Goal: Task Accomplishment & Management: Use online tool/utility

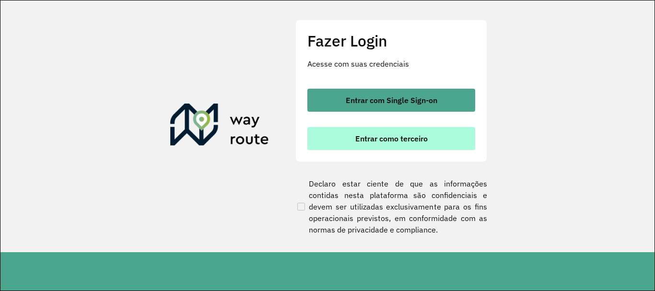
click at [389, 135] on span "Entrar como terceiro" at bounding box center [391, 139] width 72 height 8
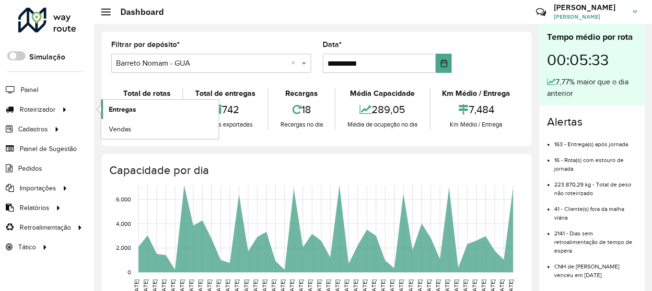
click at [122, 103] on link "Entregas" at bounding box center [159, 109] width 117 height 19
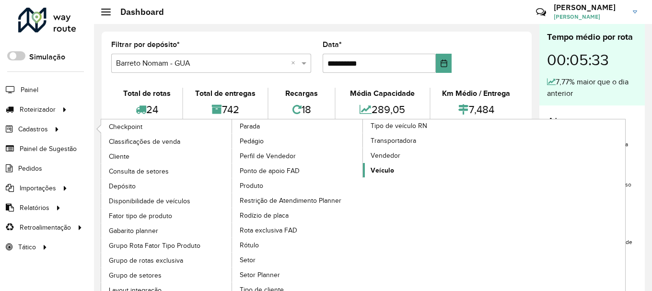
click at [396, 166] on link "Veículo" at bounding box center [428, 170] width 131 height 14
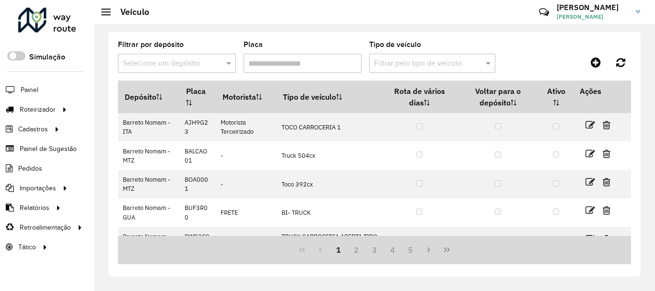
click at [309, 66] on input "Placa" at bounding box center [303, 63] width 118 height 19
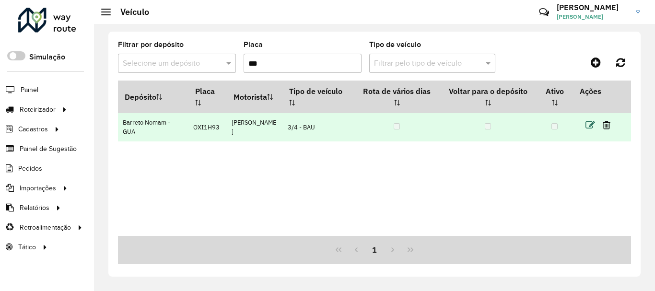
type input "***"
click at [587, 123] on icon at bounding box center [590, 125] width 10 height 10
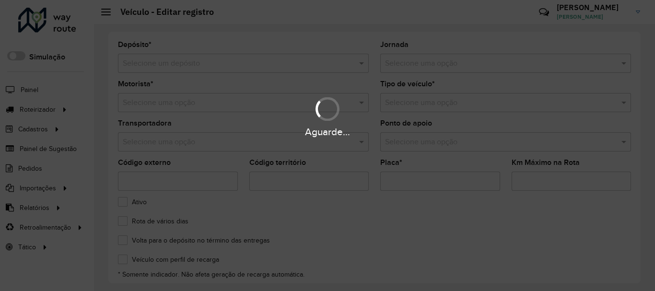
type input "*******"
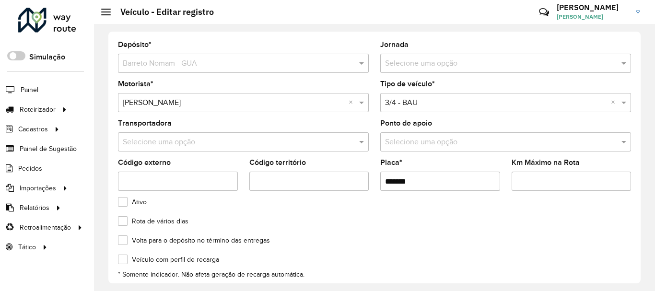
drag, startPoint x: 424, startPoint y: 179, endPoint x: 353, endPoint y: 177, distance: 71.5
click at [353, 177] on formly-group "Motorista * Selecione uma opção × AGNALDO MAURILIO GOMES × Tipo de veículo * Se…" at bounding box center [374, 140] width 525 height 118
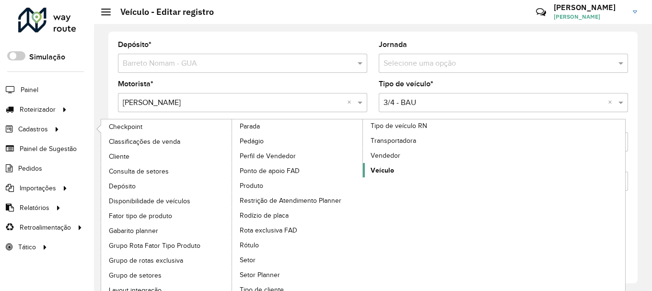
click at [388, 168] on span "Veículo" at bounding box center [382, 170] width 23 height 10
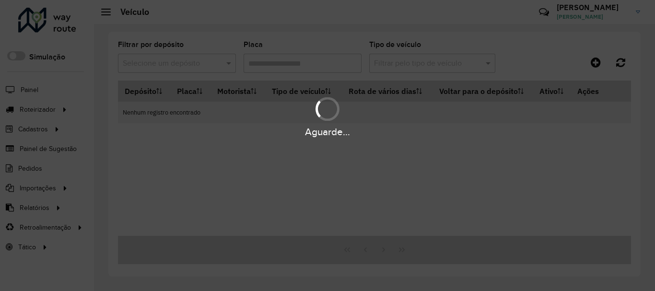
type input "***"
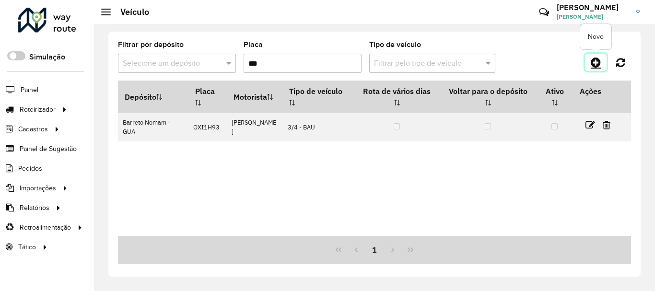
click at [592, 63] on icon at bounding box center [596, 63] width 10 height 12
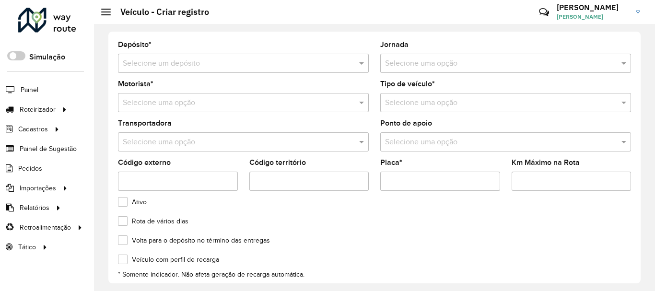
click at [201, 58] on input "text" at bounding box center [234, 64] width 222 height 12
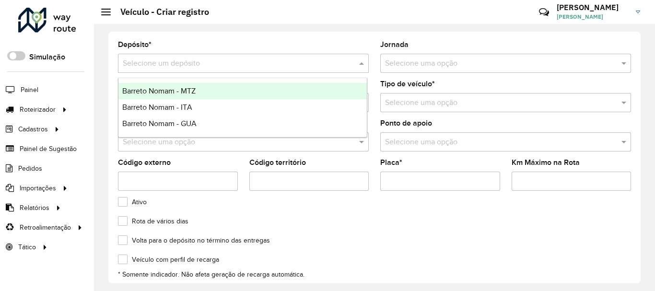
click at [195, 86] on div "Barreto Nomam - MTZ" at bounding box center [242, 91] width 248 height 16
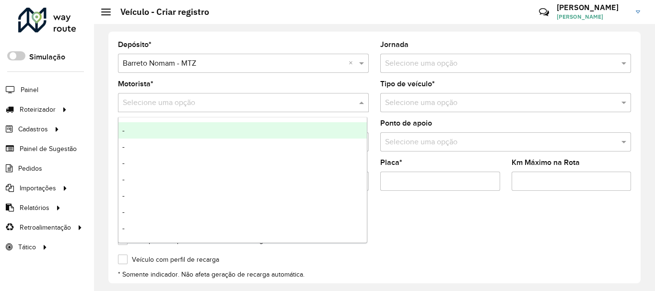
click at [201, 100] on input "text" at bounding box center [234, 103] width 222 height 12
click at [182, 130] on div "-" at bounding box center [242, 130] width 248 height 16
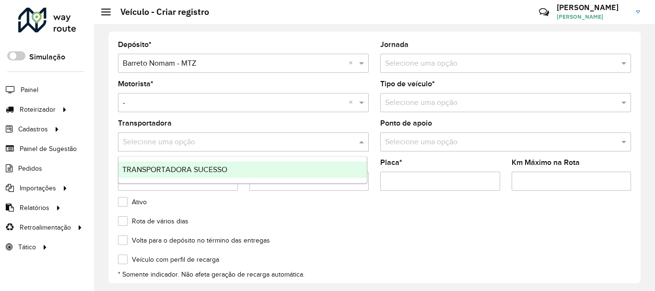
click at [188, 148] on div "Selecione uma opção" at bounding box center [243, 141] width 251 height 19
click at [187, 165] on span "TRANSPORTADORA SUCESSO" at bounding box center [174, 169] width 105 height 8
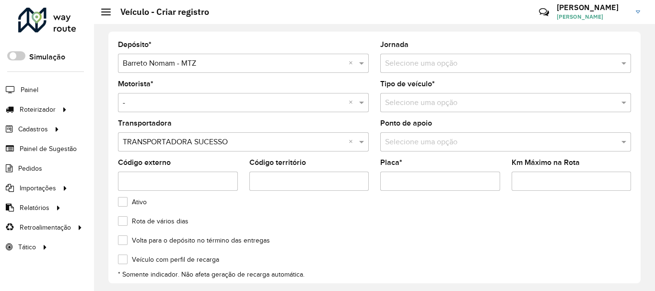
click at [411, 176] on input "Placa *" at bounding box center [440, 181] width 120 height 19
paste input "*******"
type input "*******"
click at [450, 100] on input "text" at bounding box center [496, 103] width 222 height 12
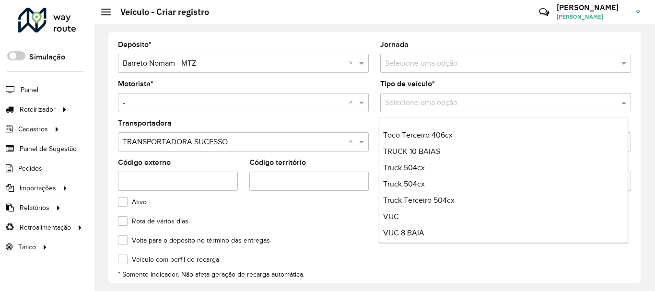
scroll to position [162, 0]
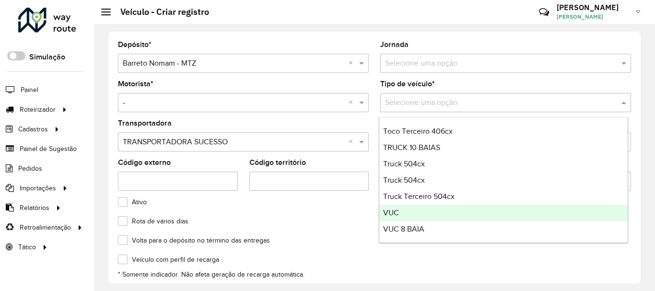
click at [447, 213] on div "VUC" at bounding box center [503, 213] width 248 height 16
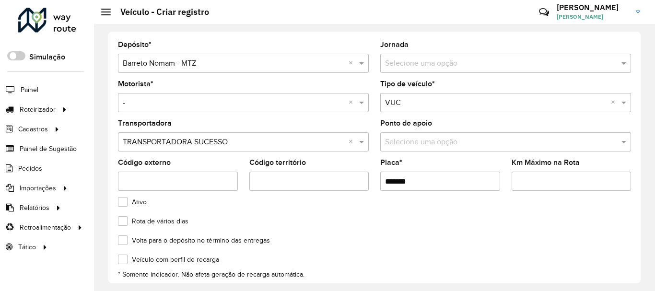
click at [441, 146] on input "text" at bounding box center [496, 143] width 222 height 12
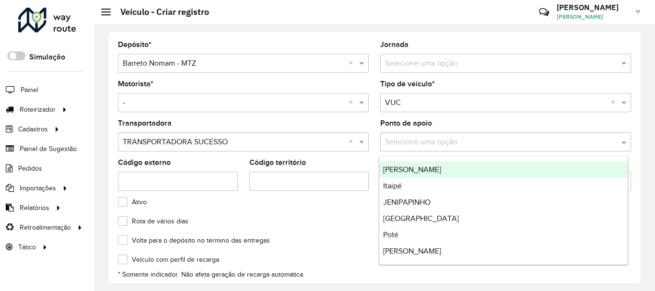
click at [440, 130] on div "Ponto de apoio Selecione uma opção" at bounding box center [505, 136] width 251 height 32
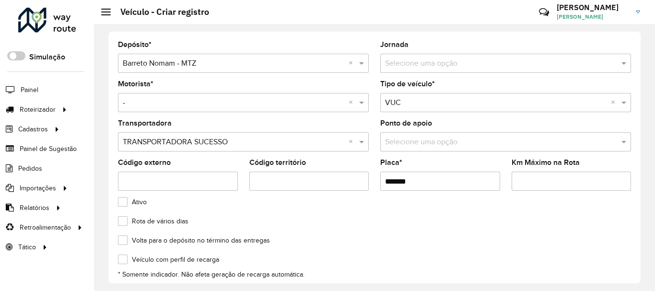
scroll to position [105, 0]
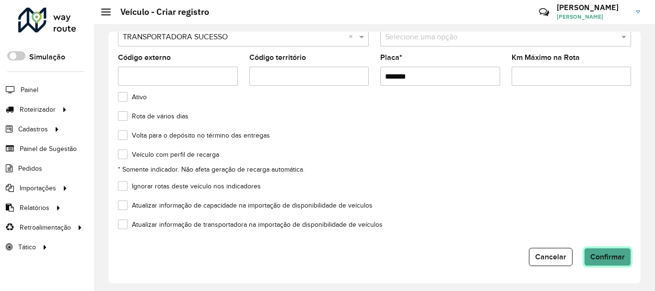
click at [609, 252] on button "Confirmar" at bounding box center [607, 257] width 47 height 18
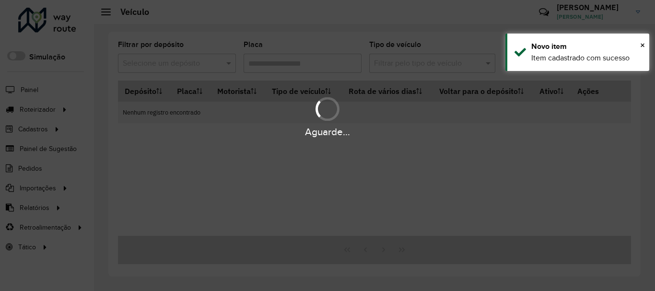
type input "***"
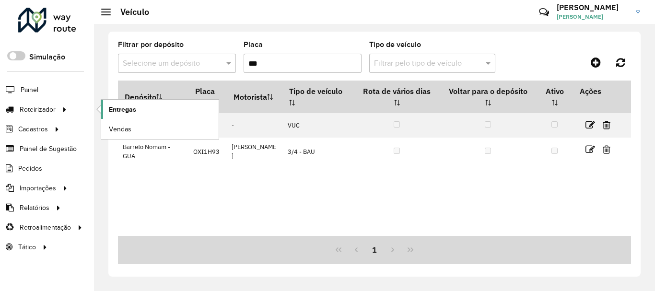
click at [194, 118] on link "Entregas" at bounding box center [159, 109] width 117 height 19
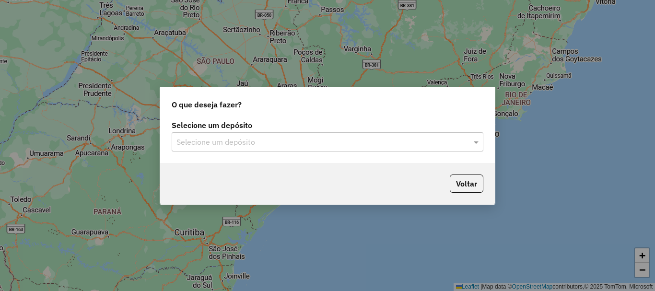
click at [316, 144] on input "text" at bounding box center [317, 143] width 283 height 12
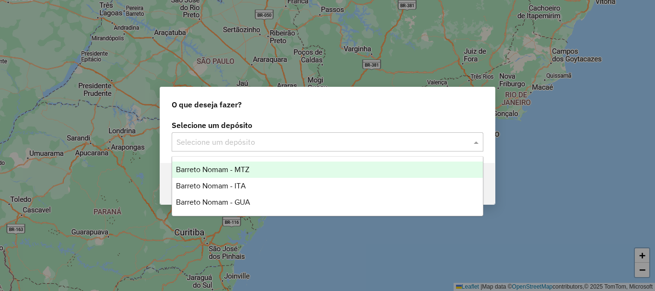
click at [295, 160] on ng-dropdown-panel "Barreto Nomam - MTZ Barreto Nomam - ITA Barreto Nomam - GUA" at bounding box center [328, 186] width 312 height 60
click at [246, 173] on span "Barreto Nomam - MTZ" at bounding box center [212, 169] width 73 height 8
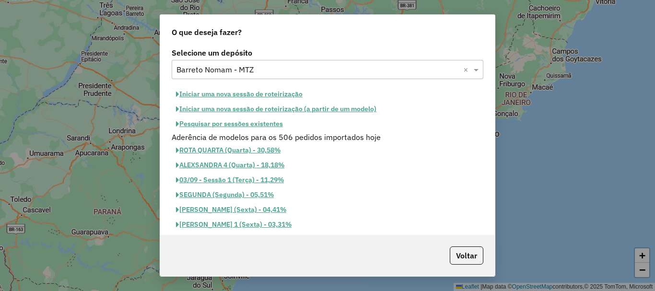
click at [283, 85] on div "Selecione um depósito Selecione um depósito × Barreto Nomam - MTZ × Iniciar uma…" at bounding box center [327, 140] width 335 height 189
click at [284, 95] on button "Iniciar uma nova sessão de roteirização" at bounding box center [239, 94] width 135 height 15
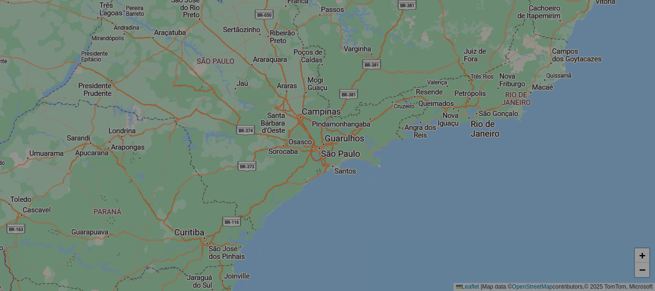
select select "*"
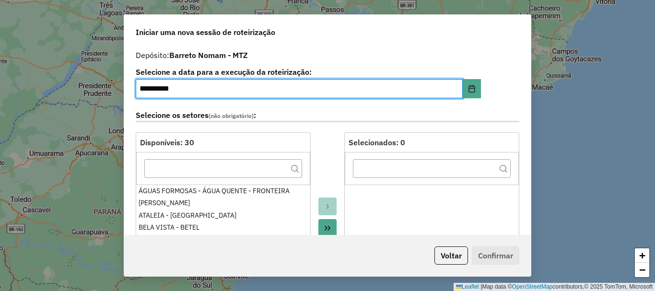
click at [329, 226] on icon "Move All to Target" at bounding box center [328, 228] width 8 height 8
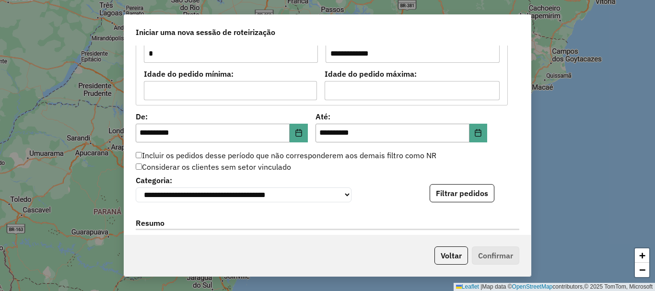
scroll to position [863, 0]
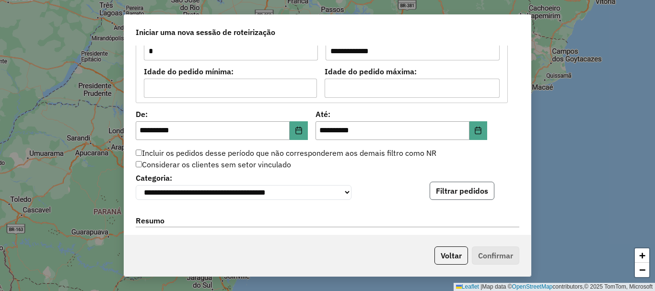
click at [448, 189] on button "Filtrar pedidos" at bounding box center [462, 191] width 65 height 18
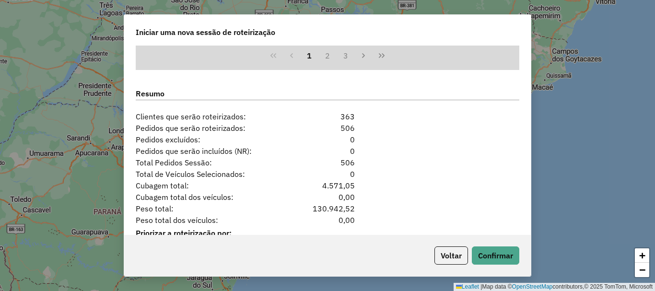
scroll to position [1225, 0]
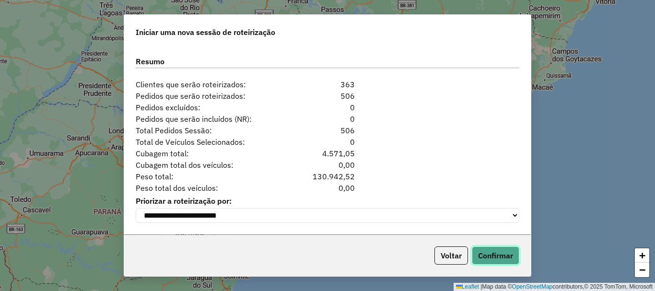
click at [494, 253] on button "Confirmar" at bounding box center [495, 255] width 47 height 18
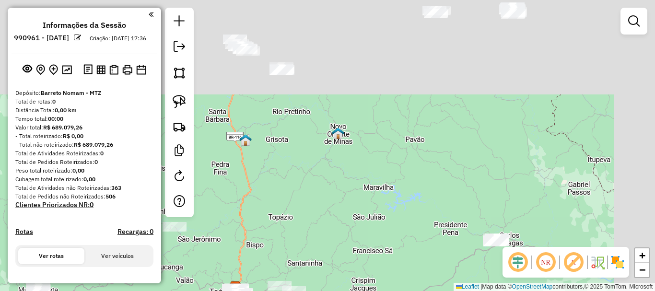
drag, startPoint x: 481, startPoint y: 90, endPoint x: 388, endPoint y: 234, distance: 171.3
click at [388, 234] on div "Janela de atendimento Grade de atendimento Capacidade Transportadoras Veículos …" at bounding box center [327, 145] width 655 height 291
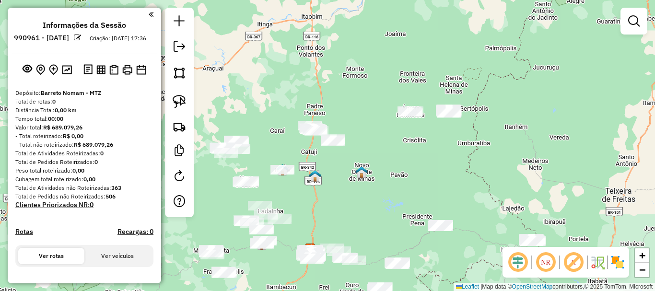
drag, startPoint x: 465, startPoint y: 114, endPoint x: 447, endPoint y: 146, distance: 36.7
click at [448, 145] on div "Janela de atendimento Grade de atendimento Capacidade Transportadoras Veículos …" at bounding box center [327, 145] width 655 height 291
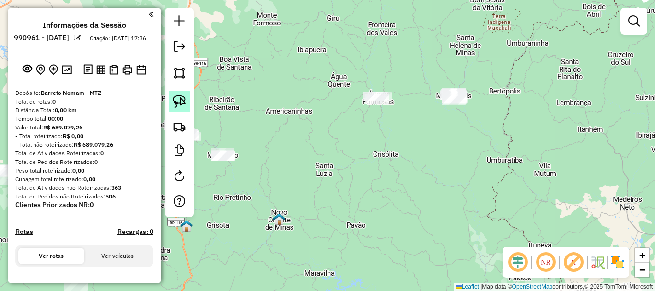
click at [176, 103] on img at bounding box center [179, 101] width 13 height 13
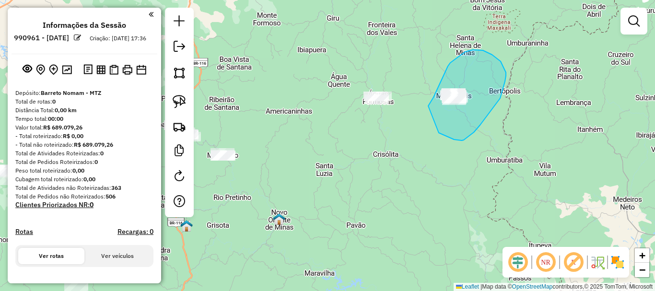
drag, startPoint x: 447, startPoint y: 137, endPoint x: 428, endPoint y: 106, distance: 36.2
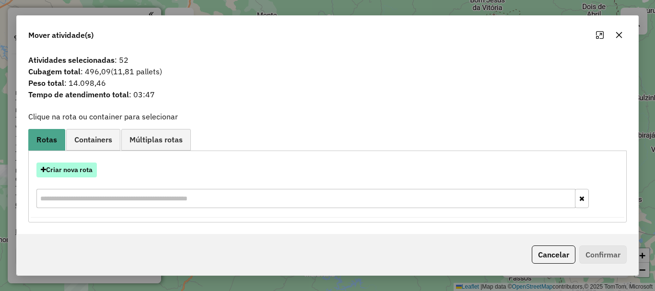
click at [76, 166] on button "Criar nova rota" at bounding box center [66, 170] width 60 height 15
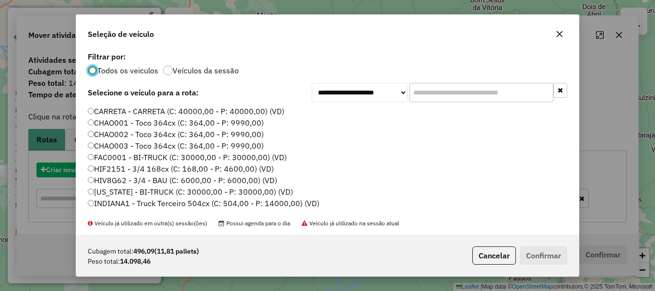
scroll to position [5, 3]
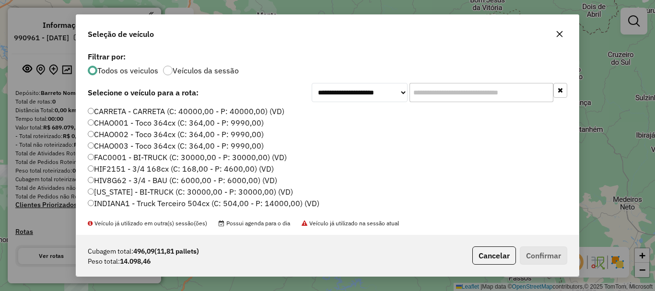
click at [439, 90] on input "text" at bounding box center [482, 92] width 144 height 19
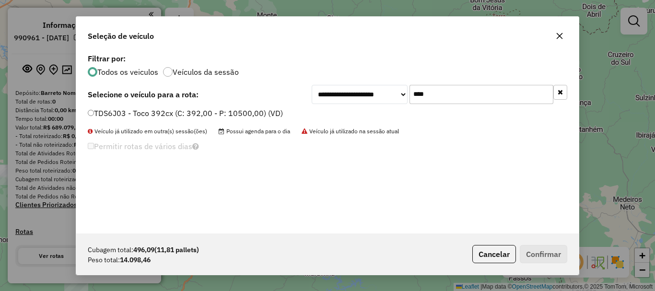
click at [102, 117] on label "TDS6J03 - Toco 392cx (C: 392,00 - P: 10500,00) (VD)" at bounding box center [185, 113] width 195 height 12
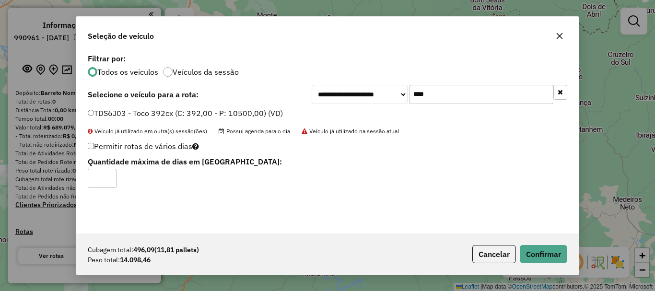
click at [353, 117] on div "**********" at bounding box center [327, 142] width 503 height 182
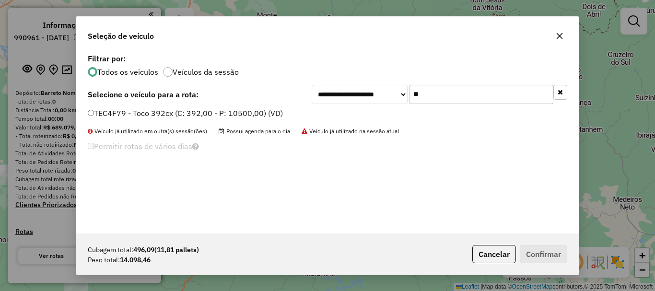
type input "**"
click at [216, 117] on label "TEC4F79 - Toco 392cx (C: 392,00 - P: 10500,00) (VD)" at bounding box center [185, 113] width 195 height 12
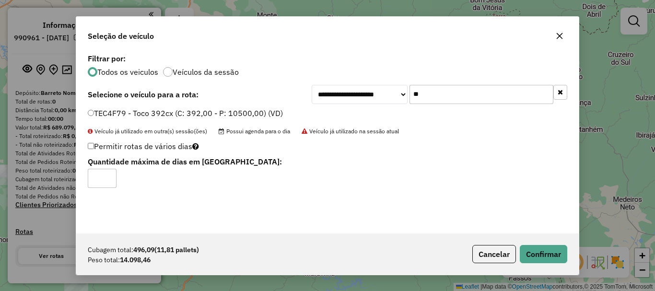
type input "*"
click at [106, 175] on input "*" at bounding box center [102, 178] width 29 height 19
click at [557, 253] on button "Confirmar" at bounding box center [543, 254] width 47 height 18
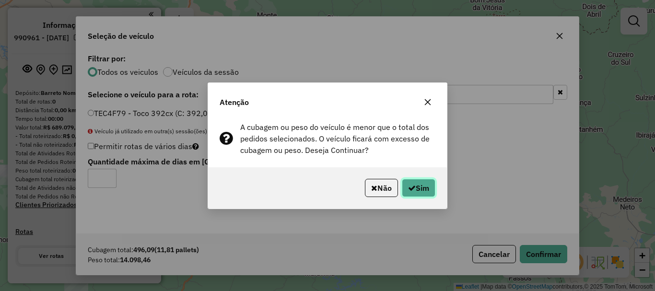
click at [418, 184] on button "Sim" at bounding box center [419, 188] width 34 height 18
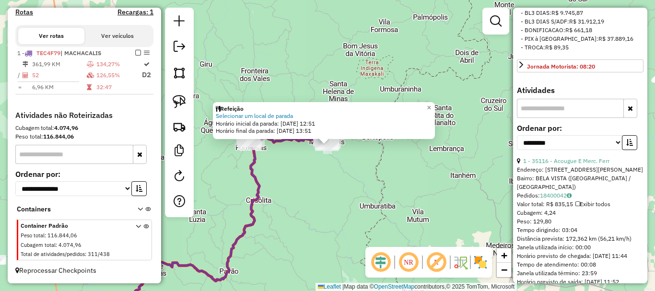
scroll to position [336, 0]
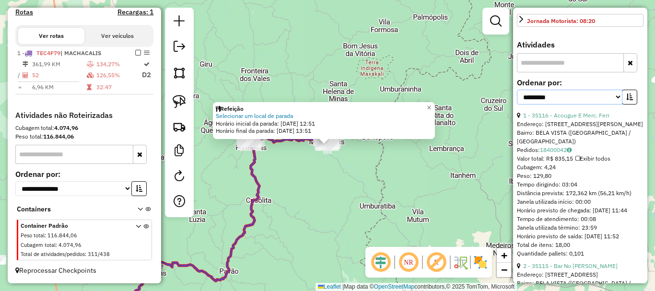
click at [573, 105] on select "**********" at bounding box center [569, 97] width 105 height 15
select select "*********"
click at [517, 105] on select "**********" at bounding box center [569, 97] width 105 height 15
click at [626, 100] on icon "button" at bounding box center [629, 97] width 7 height 7
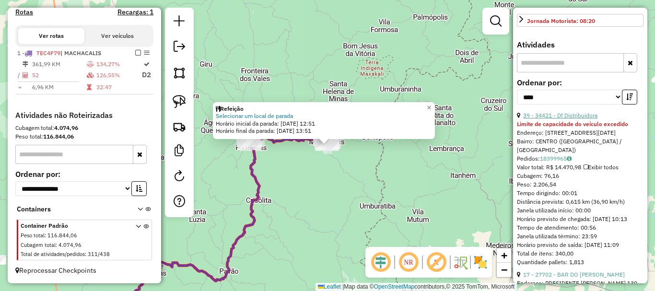
click at [576, 119] on link "39 - 34421 - Df Distribuidora" at bounding box center [560, 115] width 74 height 7
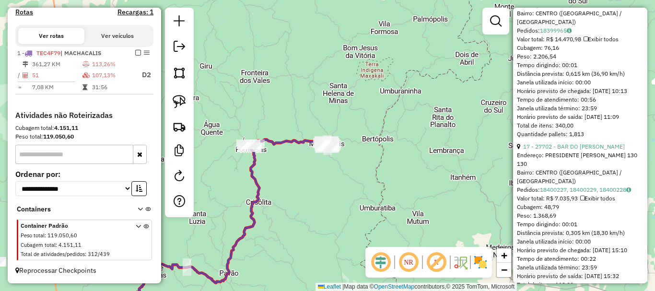
scroll to position [480, 0]
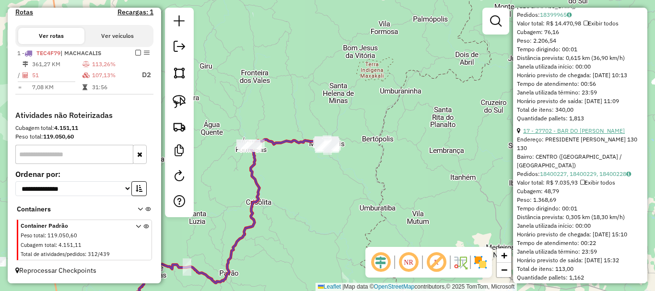
click at [573, 134] on link "17 - 27702 - BAR DO [PERSON_NAME]" at bounding box center [574, 130] width 102 height 7
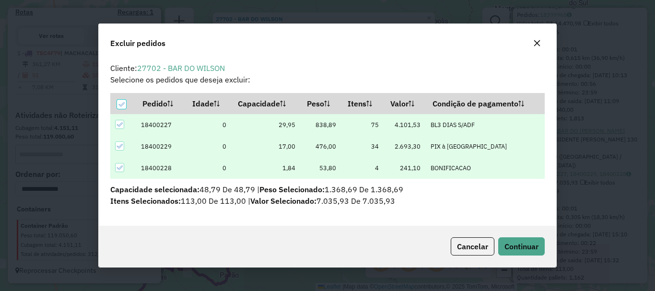
scroll to position [0, 0]
click at [534, 242] on span "Continuar" at bounding box center [521, 247] width 34 height 10
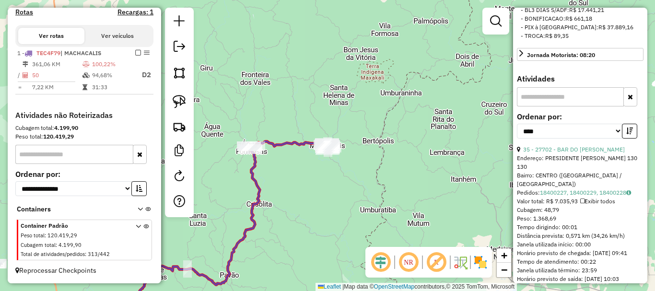
scroll to position [408, 0]
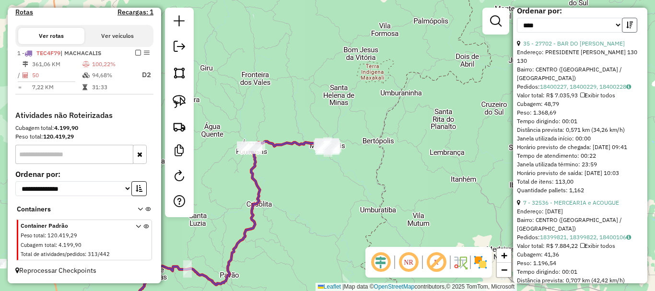
click at [629, 33] on button "button" at bounding box center [629, 25] width 15 height 15
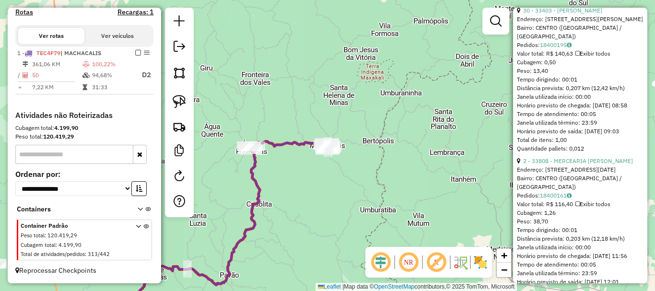
scroll to position [456, 0]
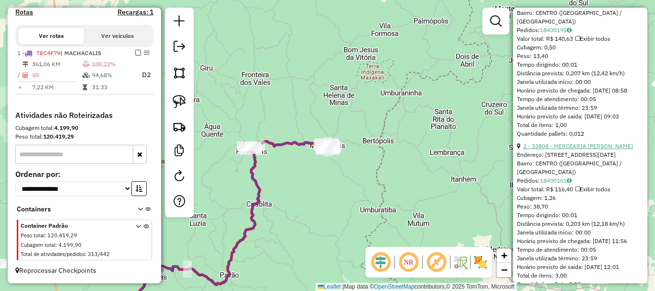
click at [570, 150] on link "2 - 33808 - MERCEARIA [PERSON_NAME]" at bounding box center [578, 145] width 110 height 7
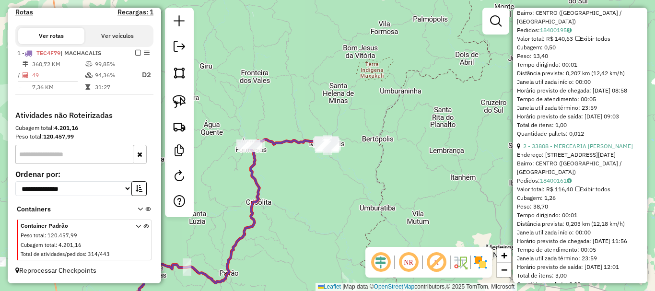
scroll to position [447, 0]
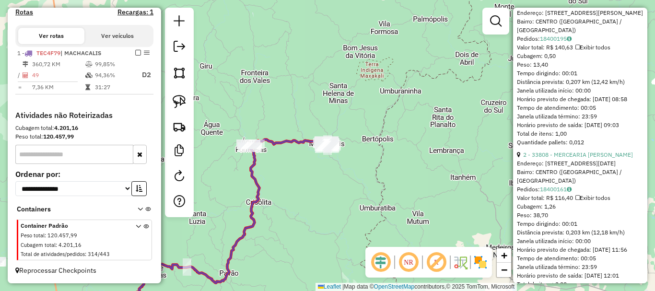
click at [326, 180] on div "Janela de atendimento Grade de atendimento Capacidade Transportadoras Veículos …" at bounding box center [327, 145] width 655 height 291
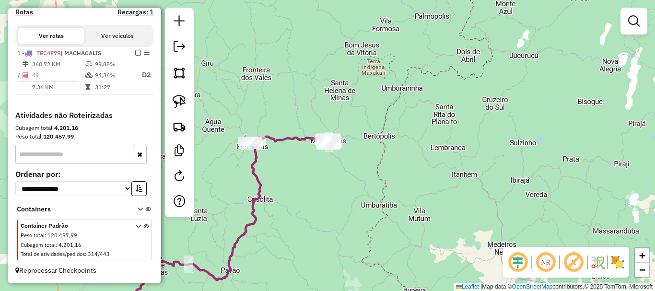
drag, startPoint x: 311, startPoint y: 214, endPoint x: 380, endPoint y: 112, distance: 123.2
click at [380, 112] on div "Janela de atendimento Grade de atendimento Capacidade Transportadoras Veículos …" at bounding box center [327, 145] width 655 height 291
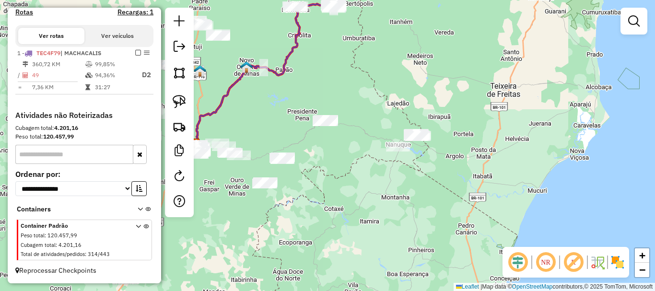
drag, startPoint x: 409, startPoint y: 161, endPoint x: 337, endPoint y: 89, distance: 102.1
click at [337, 89] on div "Janela de atendimento Grade de atendimento Capacidade Transportadoras Veículos …" at bounding box center [327, 145] width 655 height 291
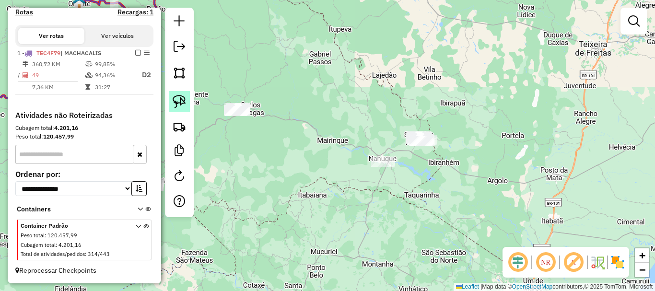
click at [181, 101] on img at bounding box center [179, 101] width 13 height 13
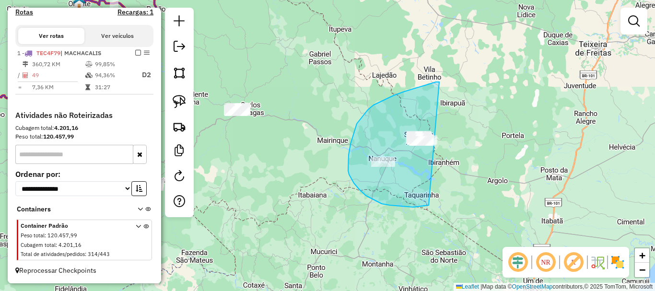
drag, startPoint x: 433, startPoint y: 83, endPoint x: 503, endPoint y: 147, distance: 95.4
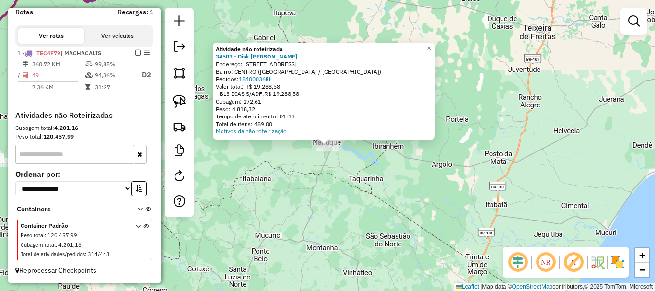
click at [325, 159] on div "Atividade não roteirizada 34503 - Disk [PERSON_NAME] Endereço: [STREET_ADDRESS]…" at bounding box center [327, 145] width 655 height 291
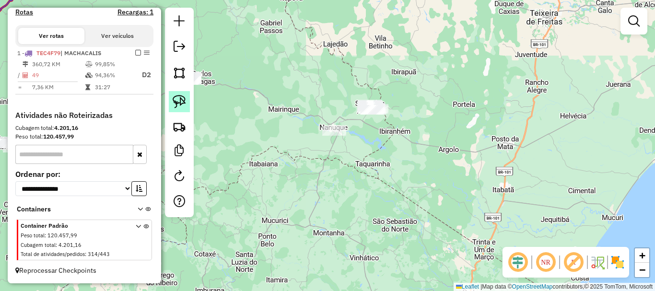
click at [183, 98] on img at bounding box center [179, 101] width 13 height 13
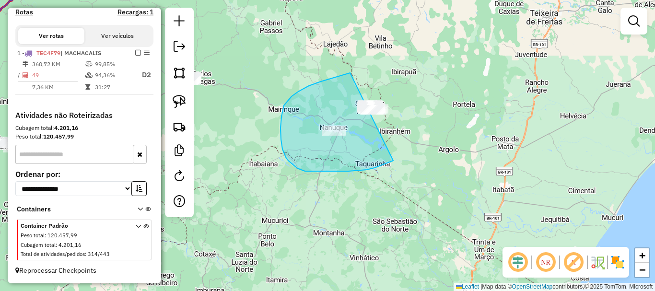
drag, startPoint x: 329, startPoint y: 79, endPoint x: 460, endPoint y: 81, distance: 130.4
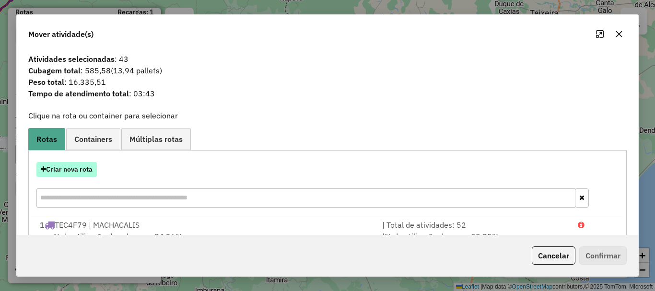
click at [71, 168] on button "Criar nova rota" at bounding box center [66, 169] width 60 height 15
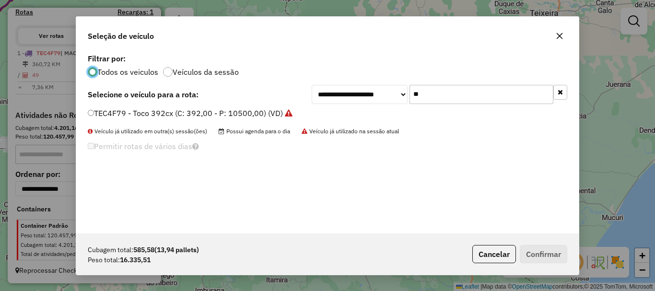
scroll to position [5, 3]
click at [300, 102] on div "**********" at bounding box center [328, 94] width 480 height 19
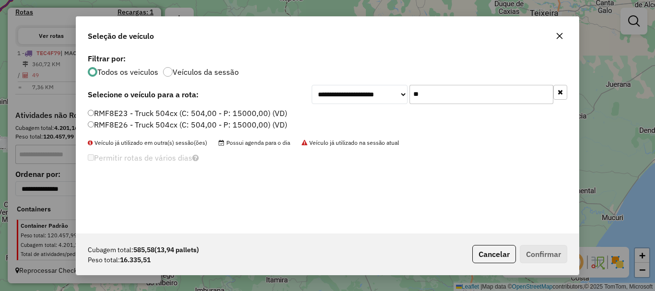
type input "**"
click at [126, 123] on label "RMF8E26 - Truck 504cx (C: 504,00 - P: 15000,00) (VD)" at bounding box center [187, 125] width 199 height 12
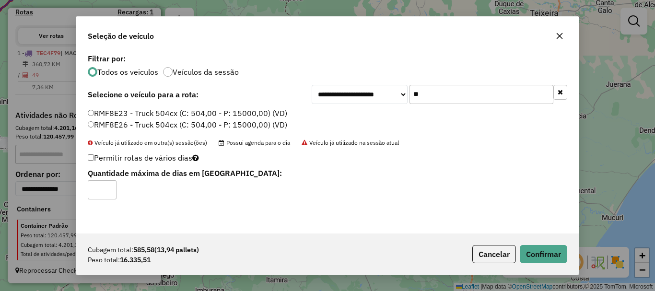
type input "*"
click at [107, 186] on input "*" at bounding box center [102, 189] width 29 height 19
click at [538, 251] on button "Confirmar" at bounding box center [543, 254] width 47 height 18
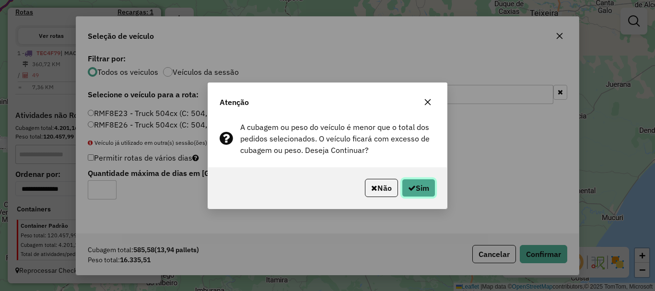
click at [427, 186] on button "Sim" at bounding box center [419, 188] width 34 height 18
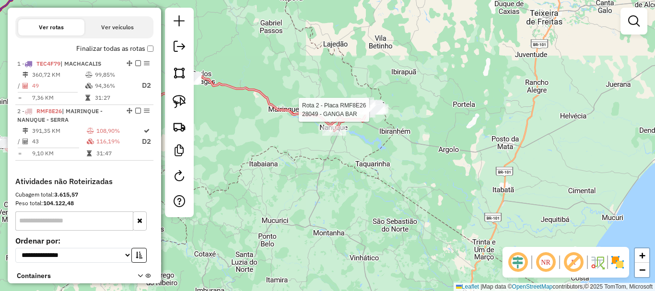
select select "*********"
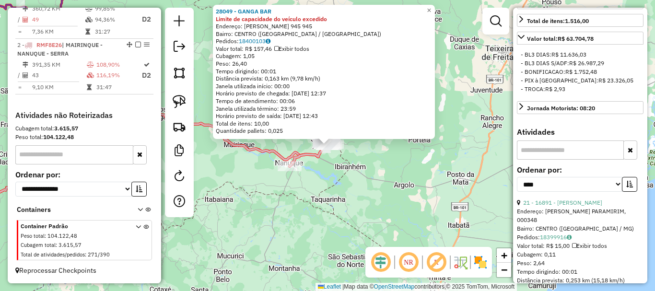
scroll to position [336, 0]
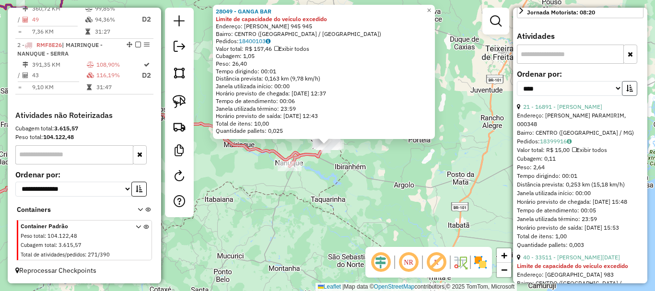
click at [632, 96] on button "button" at bounding box center [629, 88] width 15 height 15
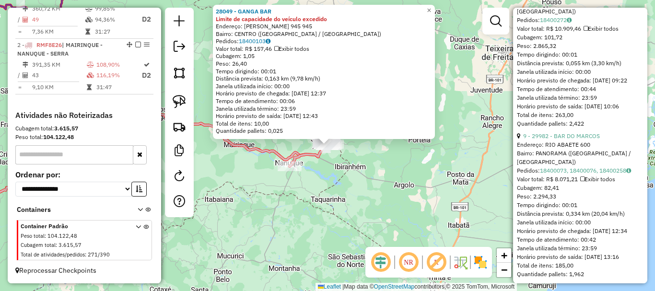
scroll to position [623, 0]
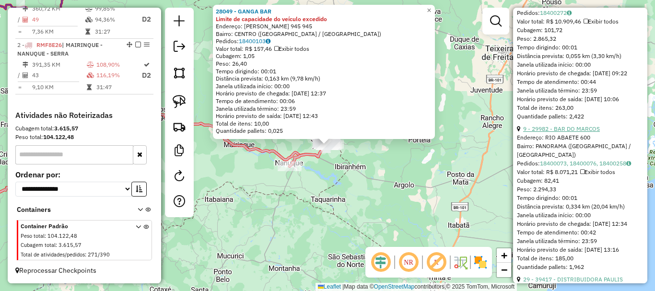
click at [584, 132] on link "9 - 29982 - BAR DO MARCOS" at bounding box center [561, 128] width 77 height 7
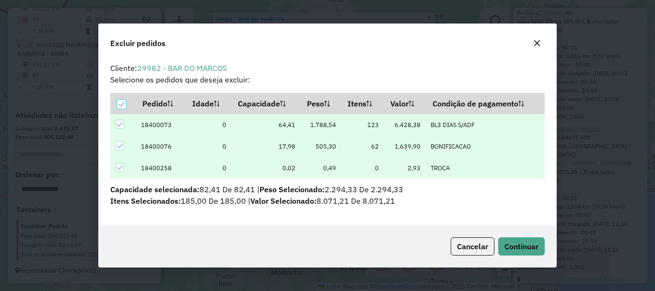
scroll to position [6, 3]
click at [528, 246] on span "Continuar" at bounding box center [521, 247] width 34 height 10
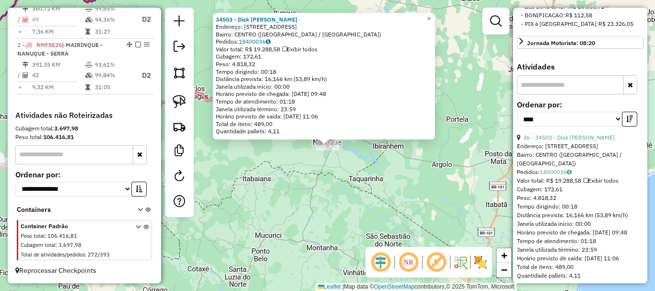
scroll to position [0, 0]
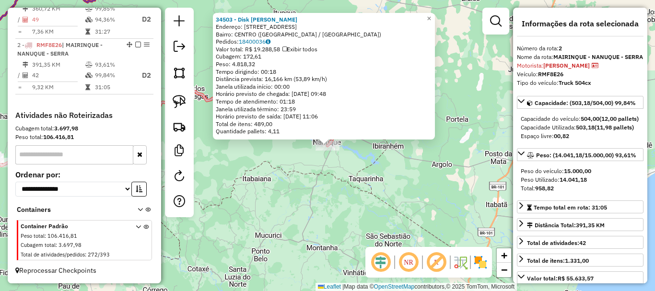
click at [383, 212] on div "34503 - Disk [PERSON_NAME] Endereço: [STREET_ADDRESS] Pedidos: 18400036 Valor t…" at bounding box center [327, 145] width 655 height 291
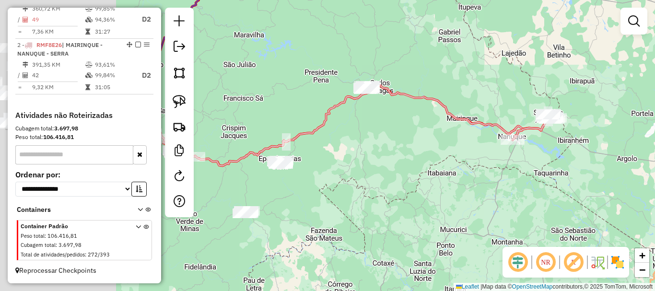
drag, startPoint x: 331, startPoint y: 204, endPoint x: 519, endPoint y: 194, distance: 188.7
click at [525, 196] on div "Janela de atendimento Grade de atendimento Capacidade Transportadoras Veículos …" at bounding box center [327, 145] width 655 height 291
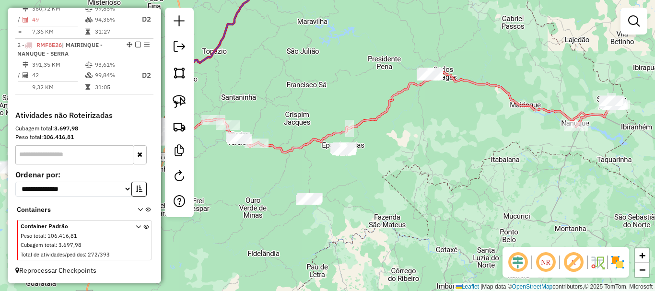
drag, startPoint x: 441, startPoint y: 139, endPoint x: 505, endPoint y: 126, distance: 65.6
click at [505, 126] on div "Janela de atendimento Grade de atendimento Capacidade Transportadoras Veículos …" at bounding box center [327, 145] width 655 height 291
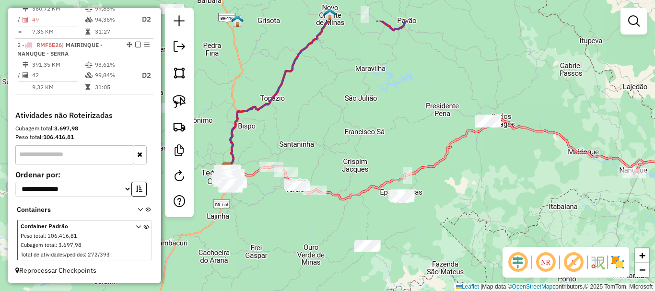
drag, startPoint x: 398, startPoint y: 183, endPoint x: 441, endPoint y: 233, distance: 65.6
click at [441, 233] on div "Janela de atendimento Grade de atendimento Capacidade Transportadoras Veículos …" at bounding box center [327, 145] width 655 height 291
click at [178, 102] on img at bounding box center [179, 101] width 13 height 13
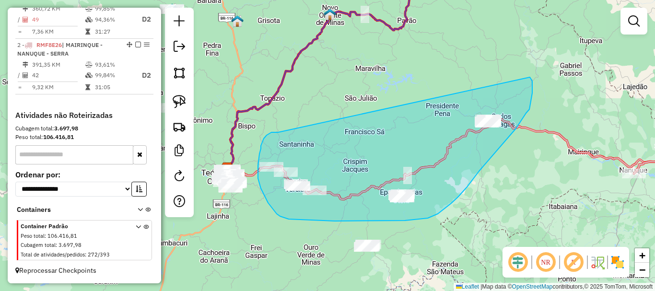
drag, startPoint x: 269, startPoint y: 134, endPoint x: 530, endPoint y: 77, distance: 266.5
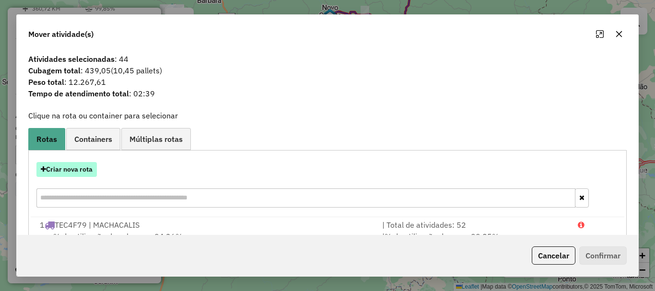
click at [87, 168] on button "Criar nova rota" at bounding box center [66, 169] width 60 height 15
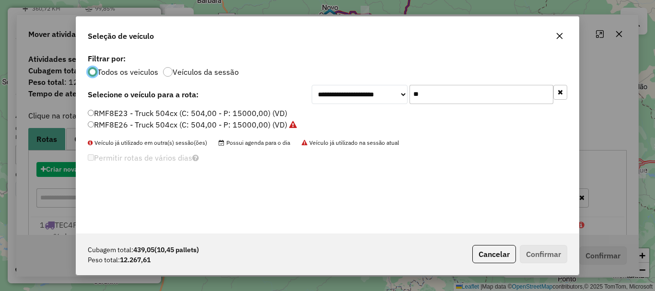
scroll to position [5, 3]
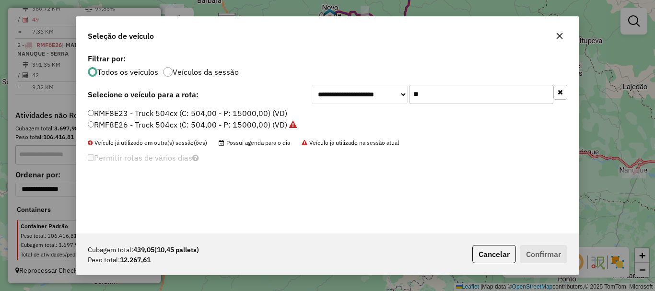
drag, startPoint x: 429, startPoint y: 94, endPoint x: 377, endPoint y: 94, distance: 51.3
click at [377, 94] on div "**********" at bounding box center [440, 94] width 256 height 19
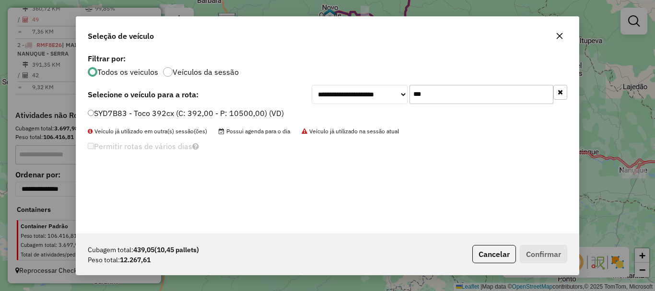
type input "***"
click at [136, 114] on label "SYD7B83 - Toco 392cx (C: 392,00 - P: 10500,00) (VD)" at bounding box center [186, 113] width 196 height 12
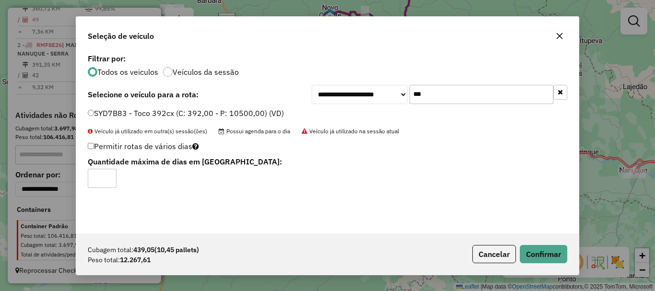
type input "*"
click at [109, 174] on input "*" at bounding box center [102, 178] width 29 height 19
click at [538, 249] on button "Confirmar" at bounding box center [543, 254] width 47 height 18
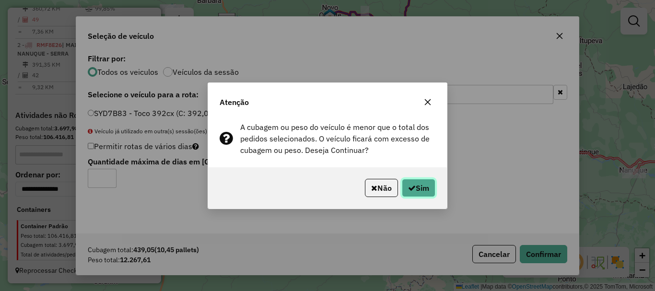
click at [422, 184] on button "Sim" at bounding box center [419, 188] width 34 height 18
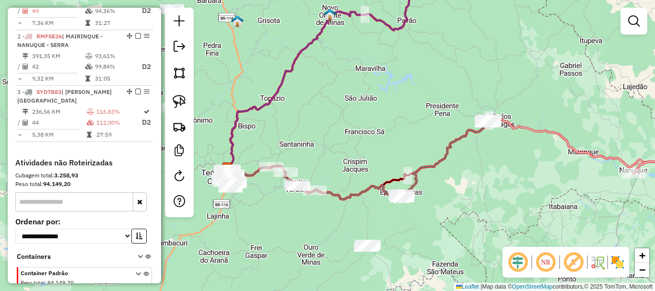
select select "*********"
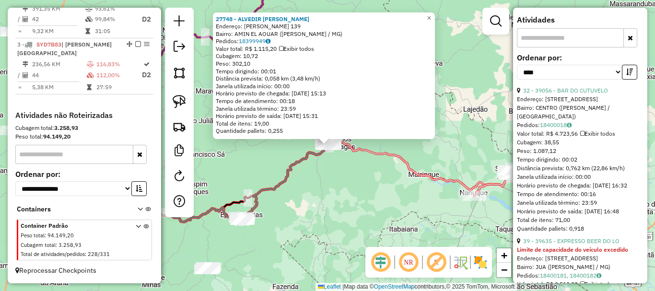
scroll to position [384, 0]
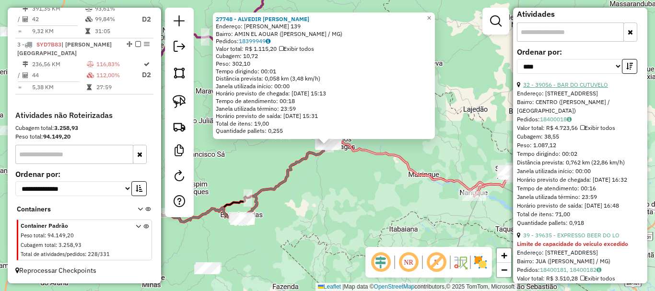
click at [596, 88] on link "32 - 39056 - BAR DO CUTUVELO" at bounding box center [565, 84] width 85 height 7
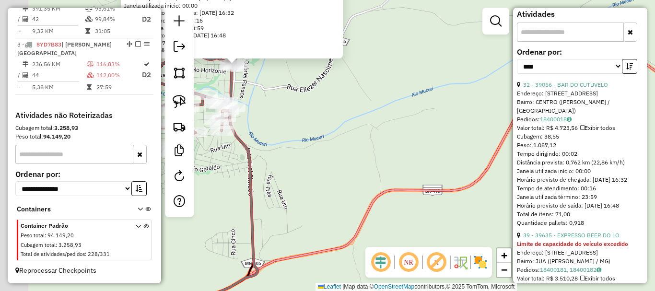
drag, startPoint x: 282, startPoint y: 89, endPoint x: 318, endPoint y: 171, distance: 90.2
click at [353, 223] on div "39056 - BAR DO CUTUVELO Endereço: [STREET_ADDRESS] Pedidos: 18400018 Valor tota…" at bounding box center [327, 145] width 655 height 291
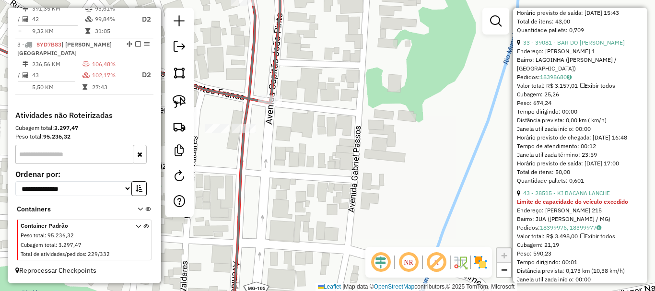
scroll to position [863, 0]
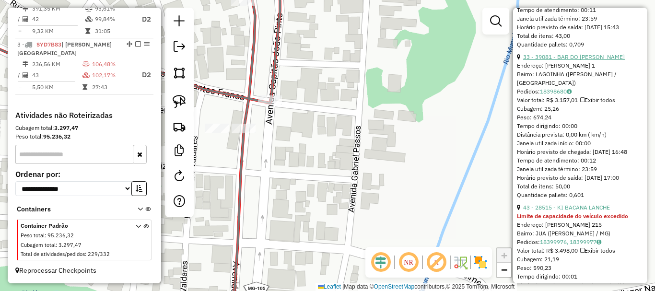
click at [583, 60] on link "33 - 39081 - BAR DO [PERSON_NAME]" at bounding box center [574, 56] width 102 height 7
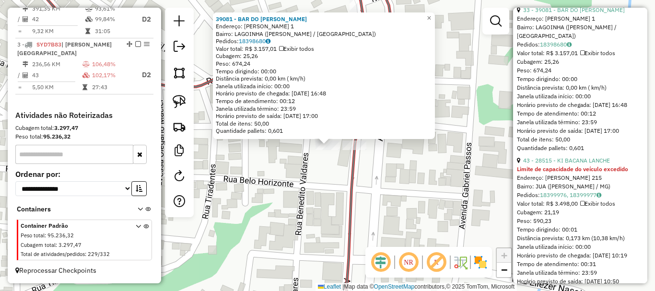
scroll to position [959, 0]
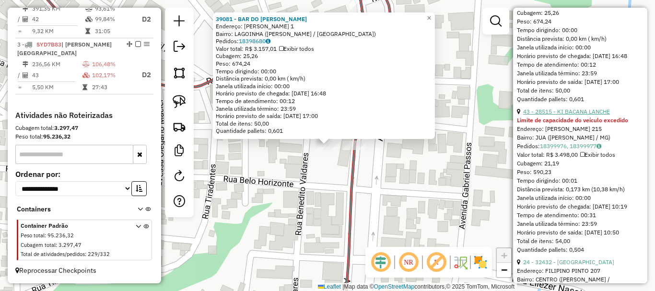
click at [577, 115] on link "43 - 28515 - KI BACANA LANCHE" at bounding box center [566, 111] width 87 height 7
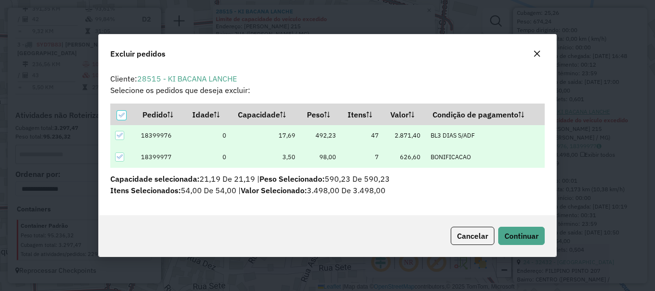
scroll to position [0, 0]
click at [518, 249] on div "Cancelar Continuar" at bounding box center [327, 235] width 457 height 41
click at [518, 243] on button "Continuar" at bounding box center [521, 236] width 47 height 18
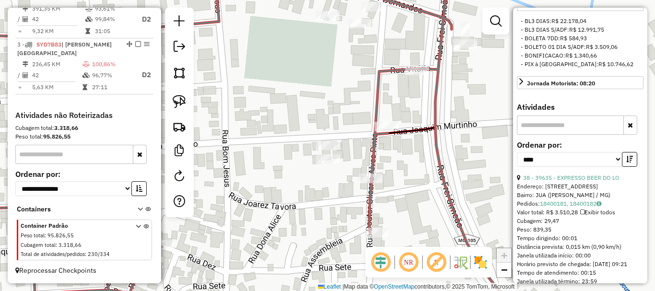
scroll to position [292, 0]
click at [631, 166] on button "button" at bounding box center [629, 158] width 15 height 15
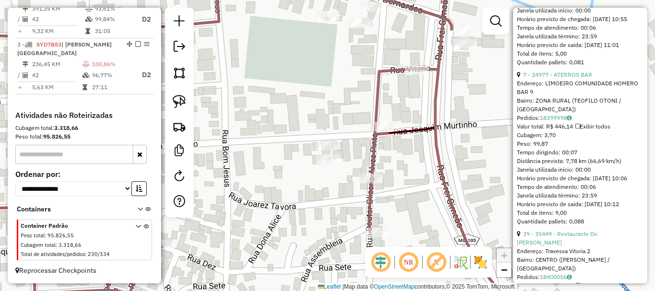
scroll to position [1970, 0]
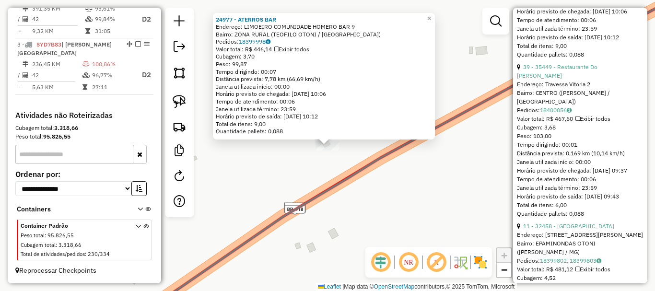
scroll to position [2066, 0]
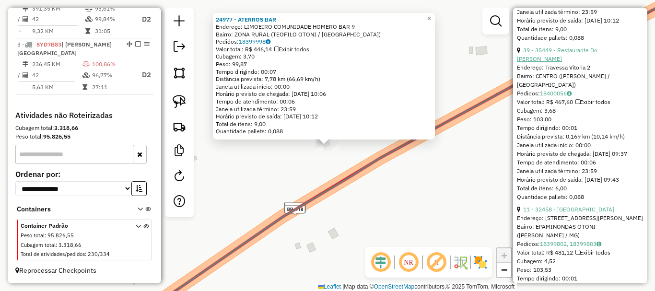
click at [577, 62] on link "39 - 35449 - Restaurante Do [PERSON_NAME]" at bounding box center [557, 55] width 81 height 16
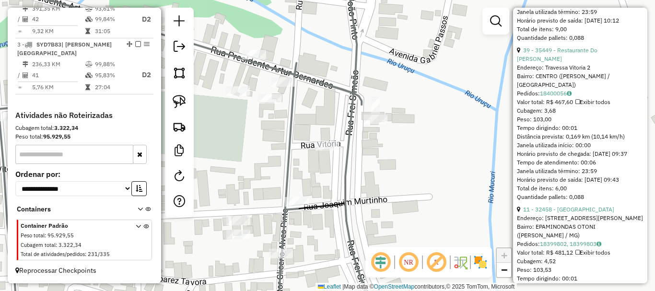
scroll to position [323, 0]
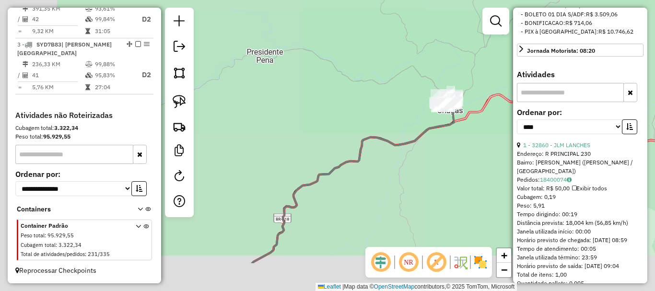
drag, startPoint x: 333, startPoint y: 219, endPoint x: 462, endPoint y: 125, distance: 159.5
click at [506, 123] on div "Janela de atendimento Grade de atendimento Capacidade Transportadoras Veículos …" at bounding box center [327, 145] width 655 height 291
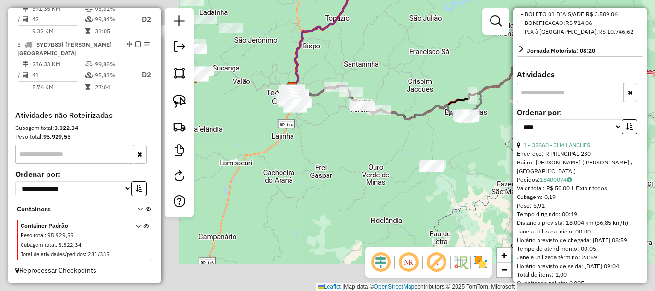
drag, startPoint x: 258, startPoint y: 141, endPoint x: 447, endPoint y: 71, distance: 201.0
click at [447, 71] on div "Janela de atendimento Grade de atendimento Capacidade Transportadoras Veículos …" at bounding box center [327, 145] width 655 height 291
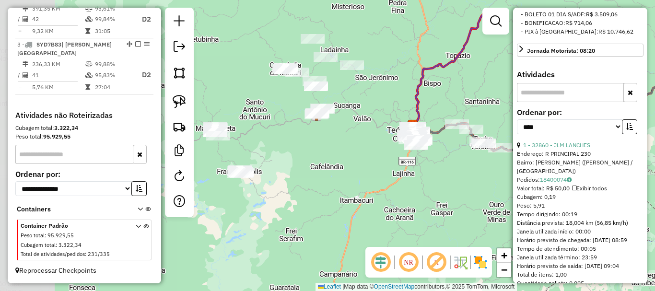
drag, startPoint x: 277, startPoint y: 149, endPoint x: 398, endPoint y: 186, distance: 126.5
click at [398, 186] on div "Janela de atendimento Grade de atendimento Capacidade Transportadoras Veículos …" at bounding box center [327, 145] width 655 height 291
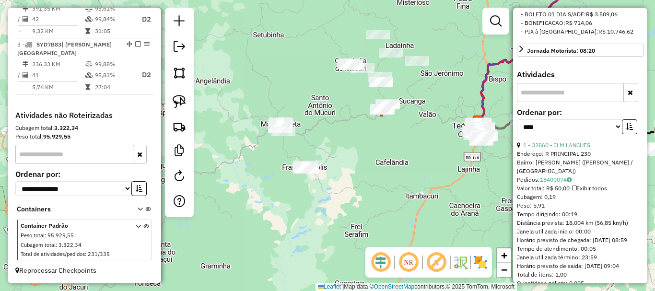
drag, startPoint x: 307, startPoint y: 165, endPoint x: 386, endPoint y: 159, distance: 78.4
click at [386, 159] on div "Janela de atendimento Grade de atendimento Capacidade Transportadoras Veículos …" at bounding box center [327, 145] width 655 height 291
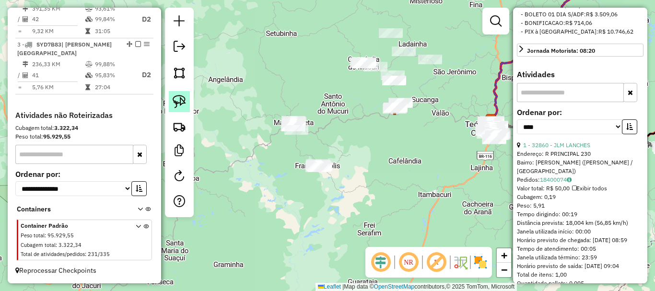
click at [180, 99] on img at bounding box center [179, 101] width 13 height 13
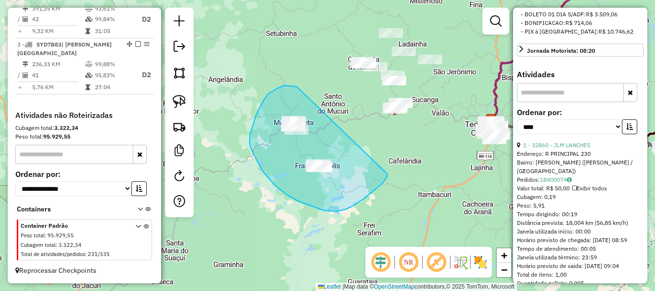
drag, startPoint x: 294, startPoint y: 86, endPoint x: 388, endPoint y: 172, distance: 127.3
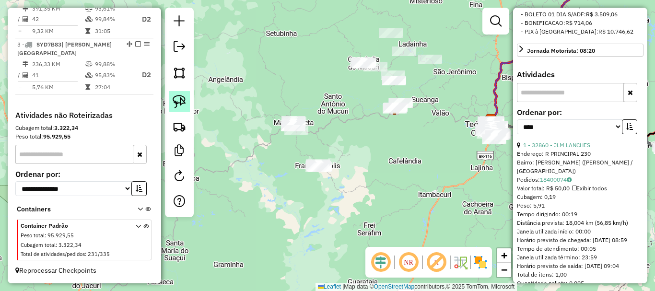
click at [180, 102] on img at bounding box center [179, 101] width 13 height 13
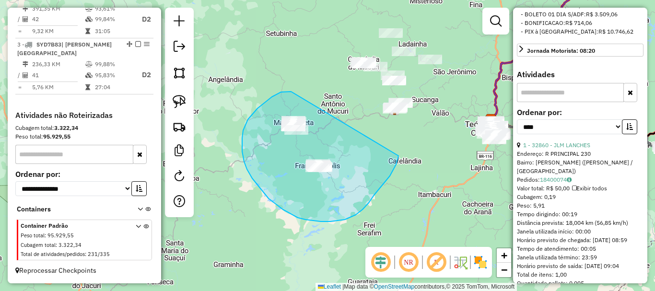
drag, startPoint x: 283, startPoint y: 92, endPoint x: 398, endPoint y: 156, distance: 131.8
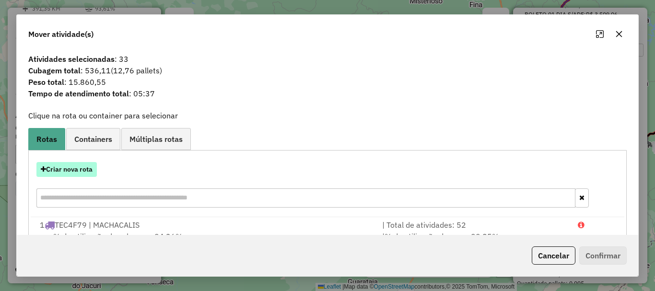
click at [71, 170] on button "Criar nova rota" at bounding box center [66, 169] width 60 height 15
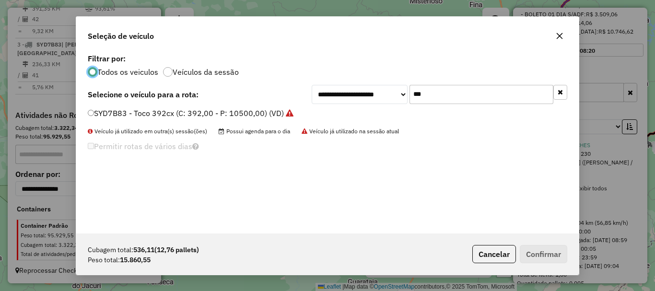
scroll to position [5, 3]
drag, startPoint x: 414, startPoint y: 96, endPoint x: 386, endPoint y: 99, distance: 28.5
click at [387, 99] on div "**********" at bounding box center [440, 94] width 256 height 19
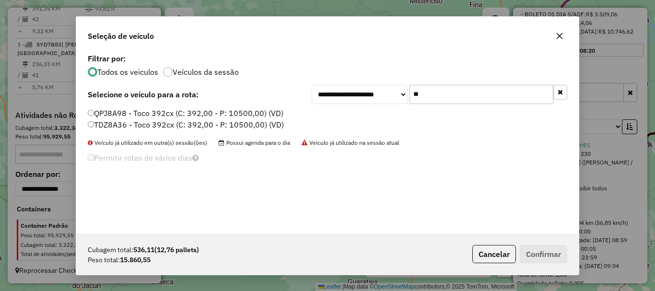
type input "**"
click at [119, 125] on label "TDZ8A36 - Toco 392cx (C: 392,00 - P: 10500,00) (VD)" at bounding box center [186, 125] width 196 height 12
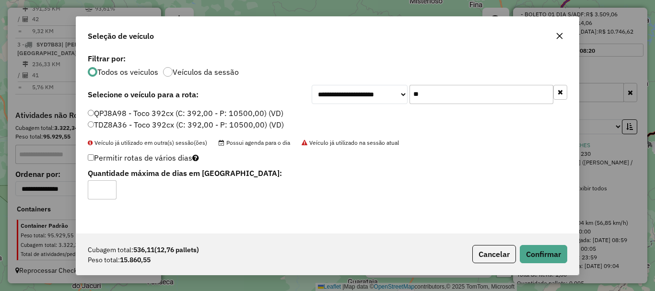
type input "*"
click at [108, 187] on input "*" at bounding box center [102, 189] width 29 height 19
click at [546, 255] on button "Confirmar" at bounding box center [543, 254] width 47 height 18
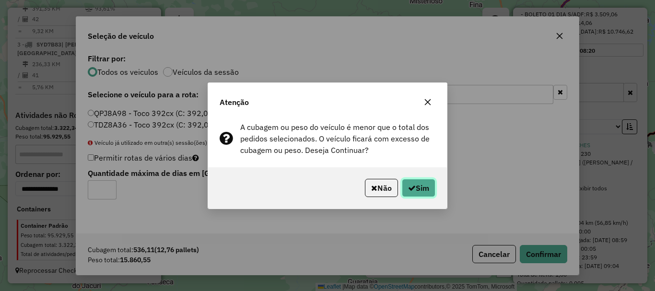
click at [432, 195] on button "Sim" at bounding box center [419, 188] width 34 height 18
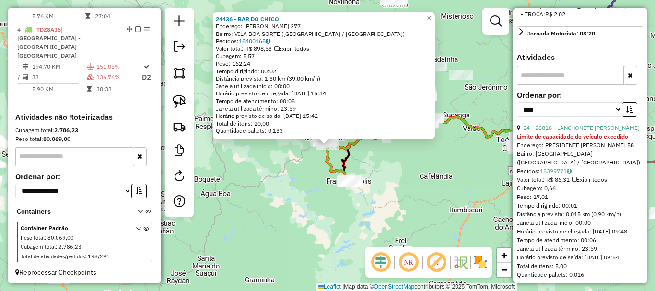
scroll to position [508, 0]
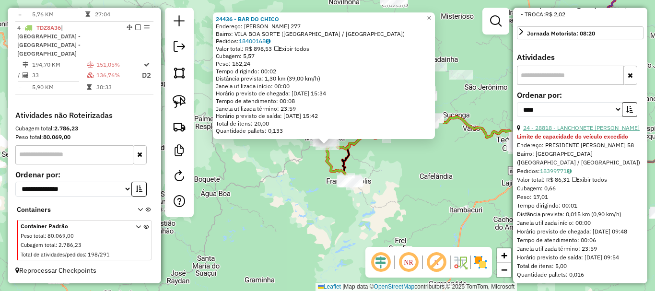
click at [577, 131] on link "24 - 28818 - LANCHONETE [PERSON_NAME]" at bounding box center [581, 127] width 117 height 7
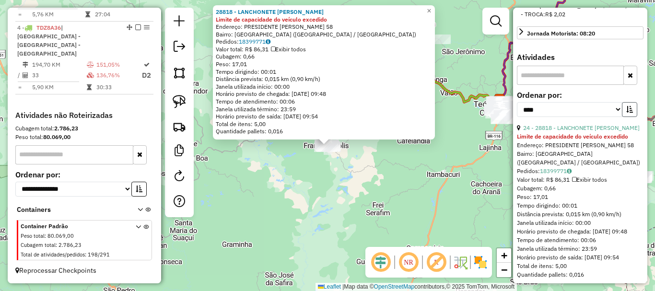
click at [626, 117] on button "button" at bounding box center [629, 109] width 15 height 15
click at [593, 131] on link "28 - 37886 - DISTRIBUIDORA RIBEIR" at bounding box center [573, 127] width 100 height 7
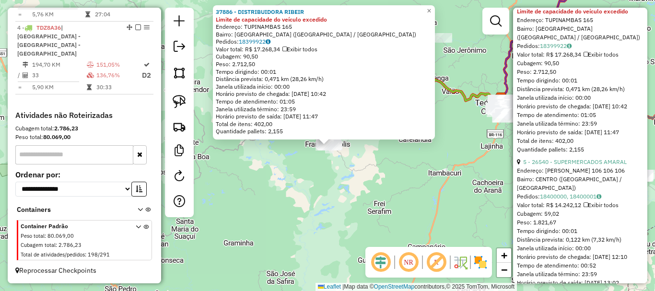
scroll to position [484, 0]
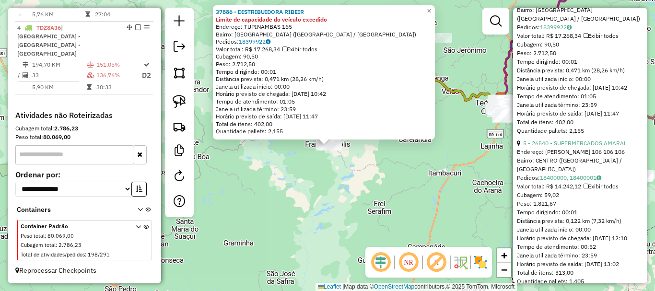
click at [587, 147] on link "5 - 26540 - SUPERMERCADOS AMARAL" at bounding box center [575, 143] width 104 height 7
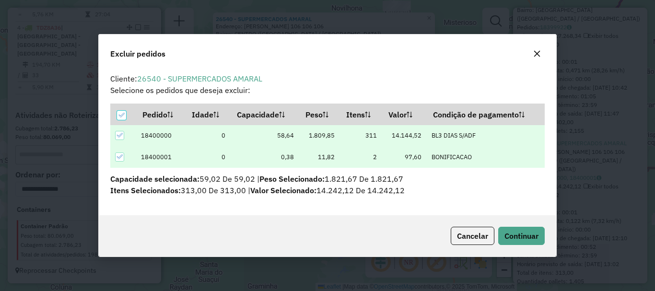
scroll to position [0, 0]
click at [519, 230] on button "Continuar" at bounding box center [521, 236] width 47 height 18
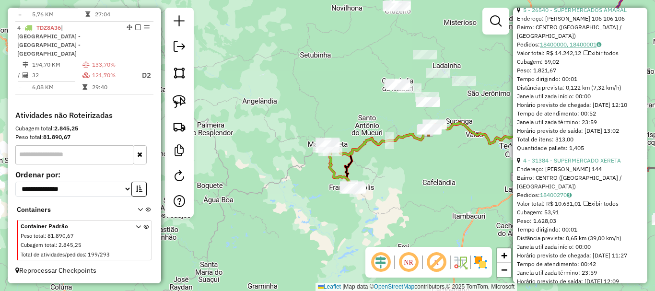
scroll to position [628, 0]
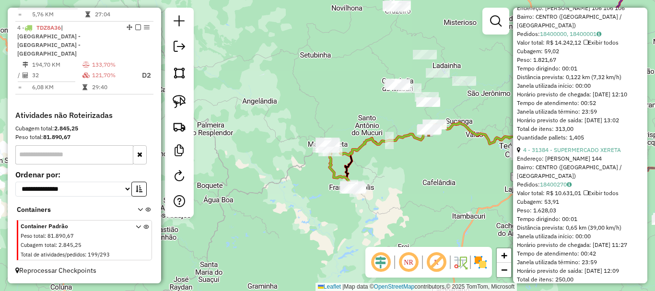
click at [579, 154] on div "4 - 31384 - SUPERMERCADO XERETA" at bounding box center [580, 150] width 127 height 9
click at [580, 153] on link "4 - 31384 - SUPERMERCADO XERETA" at bounding box center [572, 149] width 98 height 7
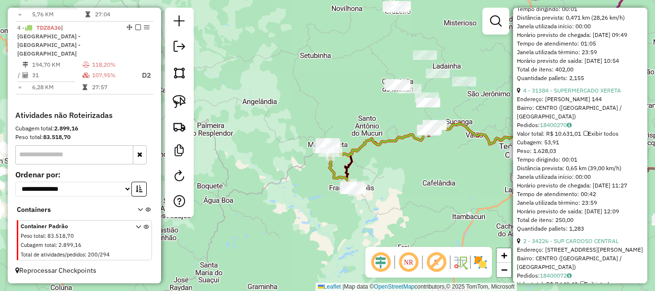
scroll to position [558, 0]
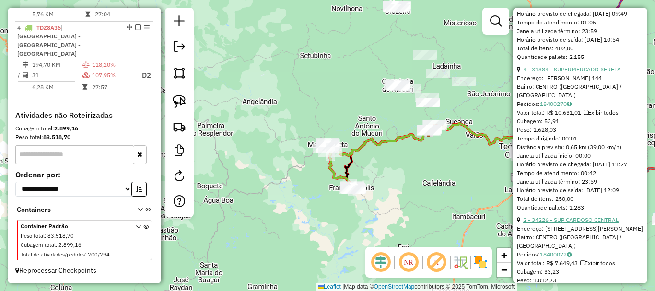
click at [584, 223] on link "2 - 34226 - SUP CARDOSO CENTRAL" at bounding box center [570, 219] width 95 height 7
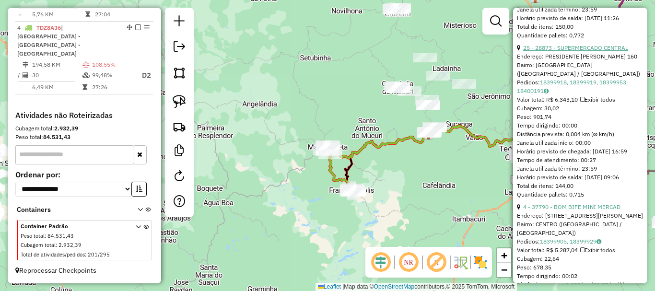
scroll to position [911, 0]
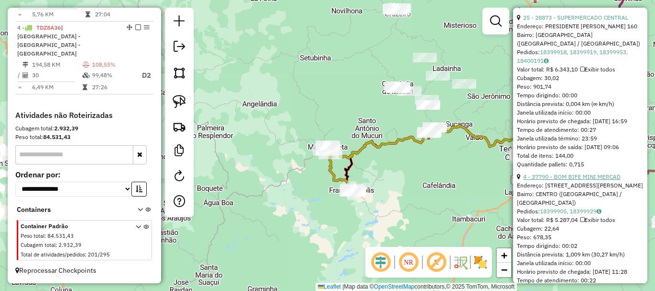
click at [583, 180] on link "4 - 37790 - BOM BIFE MINI MERCAD" at bounding box center [571, 176] width 97 height 7
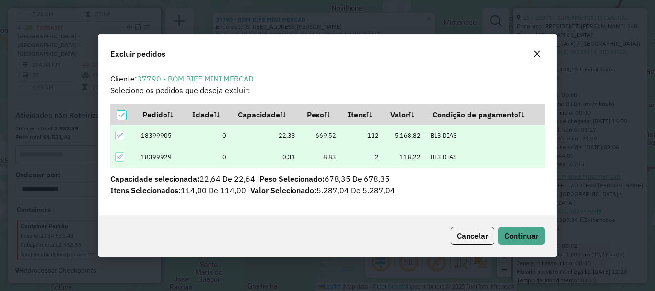
scroll to position [0, 0]
click at [536, 233] on span "Continuar" at bounding box center [521, 236] width 34 height 10
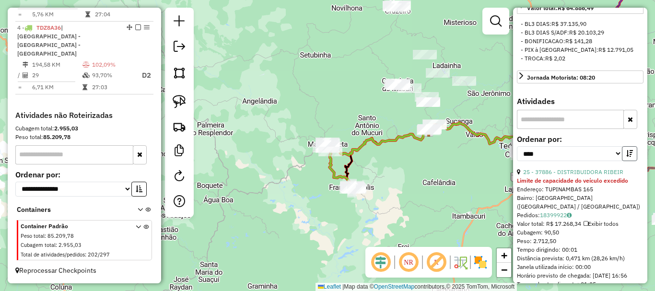
click at [628, 157] on icon "button" at bounding box center [629, 153] width 7 height 7
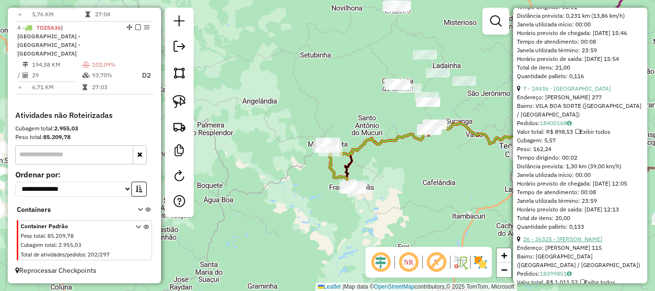
scroll to position [2062, 0]
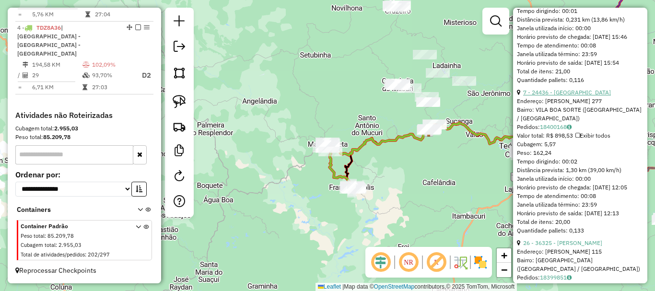
click at [571, 96] on link "7 - 24436 - [GEOGRAPHIC_DATA]" at bounding box center [567, 92] width 88 height 7
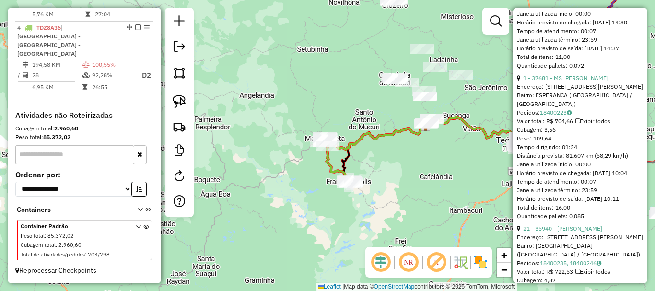
scroll to position [1806, 0]
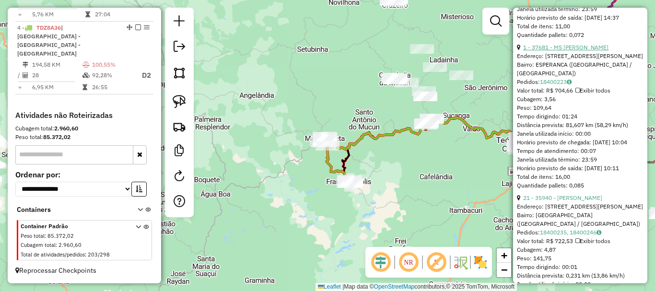
click at [574, 51] on link "1 - 37681 - MS [PERSON_NAME]" at bounding box center [565, 47] width 85 height 7
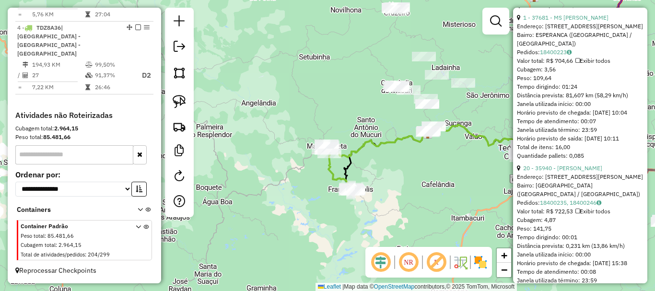
scroll to position [404, 0]
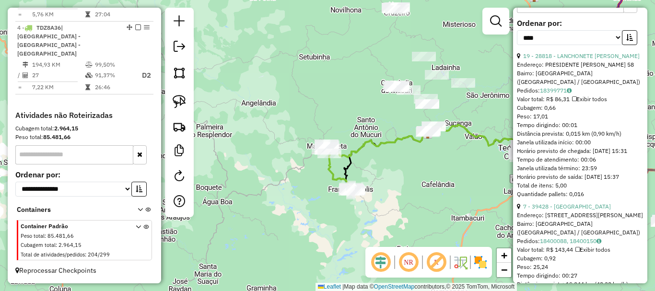
click at [452, 185] on div "Janela de atendimento Grade de atendimento Capacidade Transportadoras Veículos …" at bounding box center [327, 145] width 655 height 291
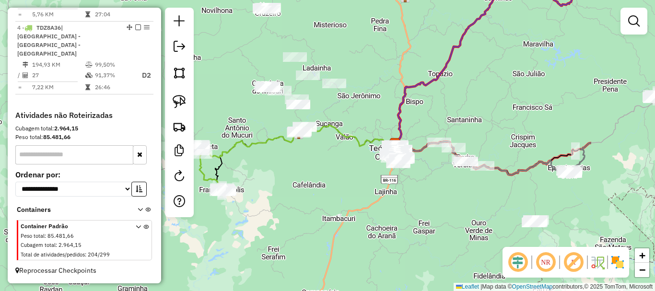
drag, startPoint x: 464, startPoint y: 174, endPoint x: 335, endPoint y: 175, distance: 129.0
click at [335, 175] on div "Janela de atendimento Grade de atendimento Capacidade Transportadoras Veículos …" at bounding box center [327, 145] width 655 height 291
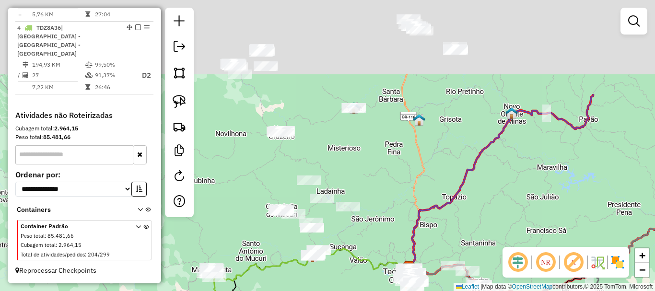
drag, startPoint x: 390, startPoint y: 59, endPoint x: 409, endPoint y: 196, distance: 138.4
click at [409, 196] on div "Janela de atendimento Grade de atendimento Capacidade Transportadoras Veículos …" at bounding box center [327, 145] width 655 height 291
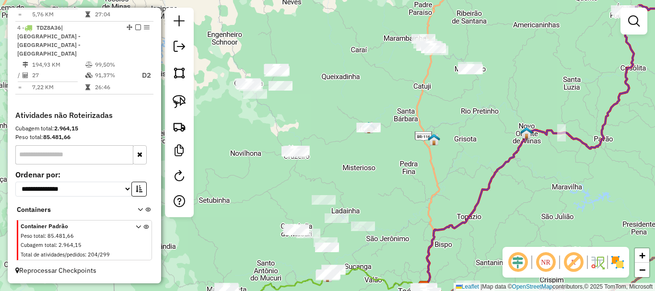
drag, startPoint x: 395, startPoint y: 178, endPoint x: 423, endPoint y: 197, distance: 33.5
click at [423, 197] on div "Janela de atendimento Grade de atendimento Capacidade Transportadoras Veículos …" at bounding box center [327, 145] width 655 height 291
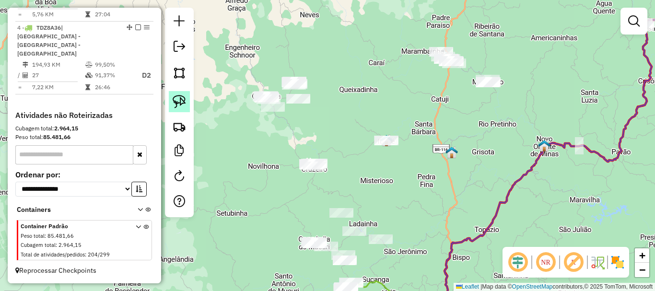
click at [178, 97] on img at bounding box center [179, 101] width 13 height 13
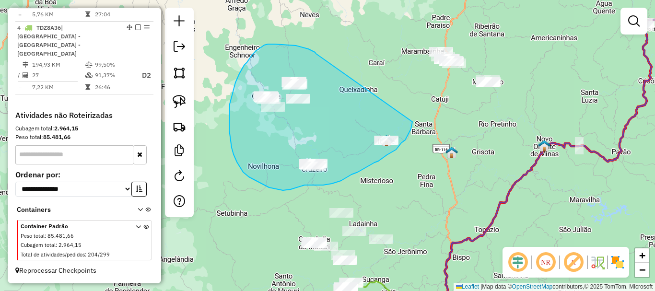
drag, startPoint x: 315, startPoint y: 52, endPoint x: 412, endPoint y: 122, distance: 119.6
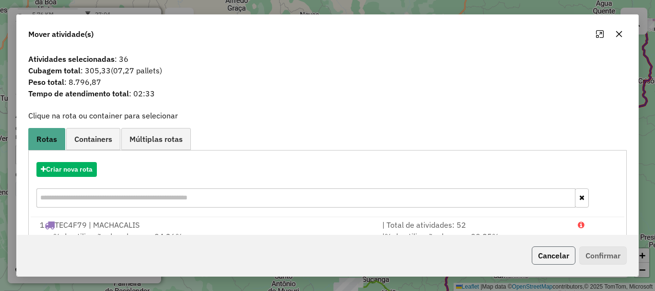
click at [562, 259] on button "Cancelar" at bounding box center [554, 255] width 44 height 18
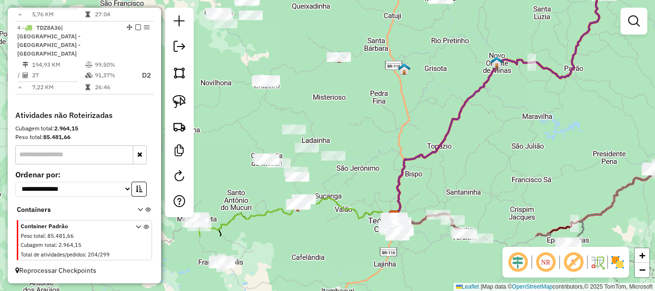
drag, startPoint x: 484, startPoint y: 136, endPoint x: 436, endPoint y: 52, distance: 96.4
click at [436, 52] on div "Janela de atendimento Grade de atendimento Capacidade Transportadoras Veículos …" at bounding box center [327, 145] width 655 height 291
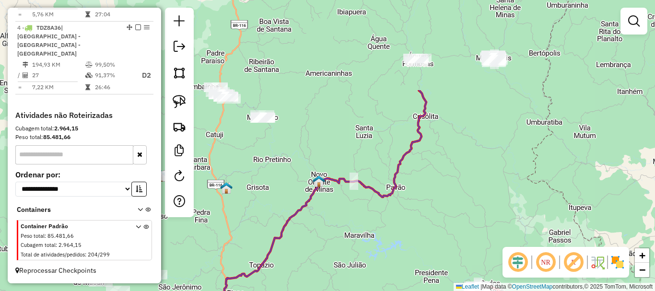
drag, startPoint x: 585, startPoint y: 129, endPoint x: 401, endPoint y: 253, distance: 222.0
click at [401, 253] on div "Janela de atendimento Grade de atendimento Capacidade Transportadoras Veículos …" at bounding box center [327, 145] width 655 height 291
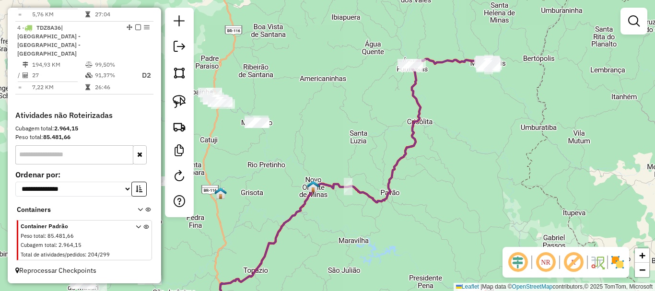
click at [490, 123] on div "Janela de atendimento Grade de atendimento Capacidade Transportadoras Veículos …" at bounding box center [327, 145] width 655 height 291
click at [180, 71] on img at bounding box center [179, 72] width 13 height 13
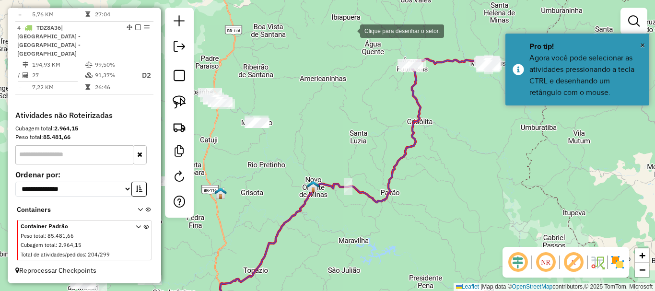
click at [355, 24] on div at bounding box center [350, 30] width 19 height 19
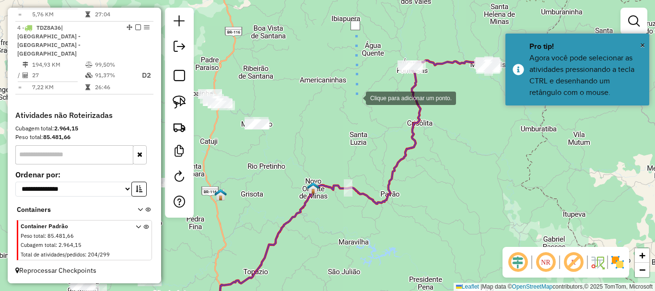
click at [356, 97] on div at bounding box center [356, 97] width 19 height 19
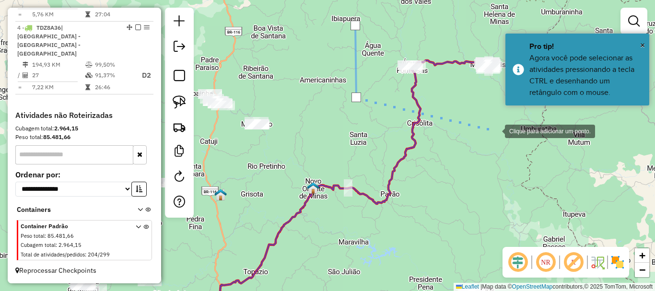
click at [499, 131] on div at bounding box center [495, 130] width 19 height 19
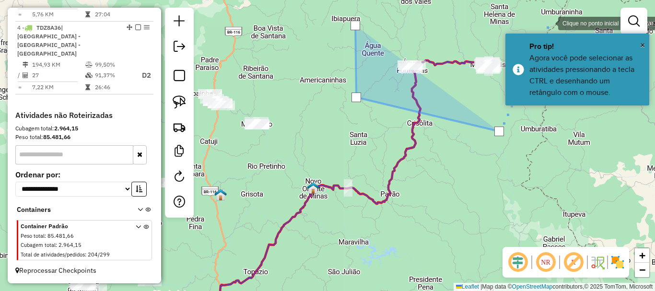
click at [549, 23] on div at bounding box center [548, 22] width 19 height 19
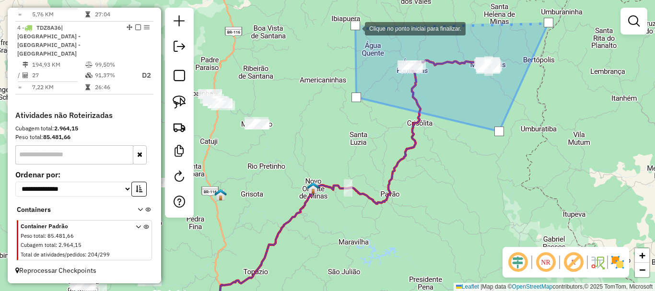
click at [355, 28] on div at bounding box center [356, 26] width 10 height 10
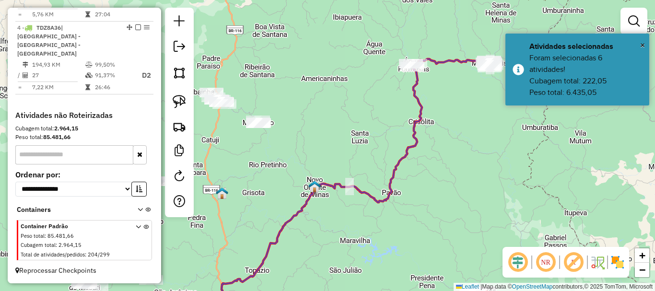
drag, startPoint x: 337, startPoint y: 124, endPoint x: 412, endPoint y: 29, distance: 121.3
click at [410, 31] on div "Janela de atendimento Grade de atendimento Capacidade Transportadoras Veículos …" at bounding box center [327, 145] width 655 height 291
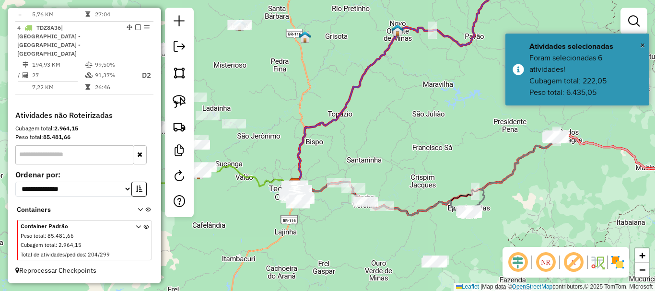
drag, startPoint x: 386, startPoint y: 194, endPoint x: 400, endPoint y: 105, distance: 90.3
click at [398, 107] on div "Janela de atendimento Grade de atendimento Capacidade Transportadoras Veículos …" at bounding box center [327, 145] width 655 height 291
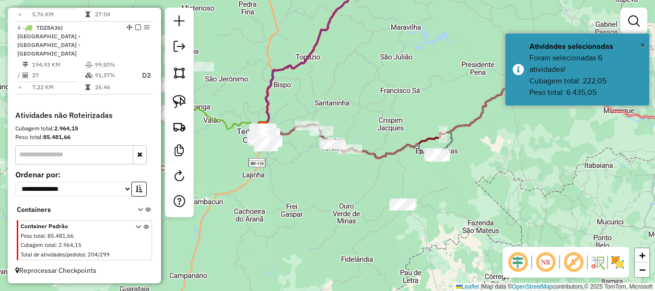
drag, startPoint x: 395, startPoint y: 127, endPoint x: 407, endPoint y: 77, distance: 51.6
click at [407, 77] on div "Janela de atendimento Grade de atendimento Capacidade Transportadoras Veículos …" at bounding box center [327, 145] width 655 height 291
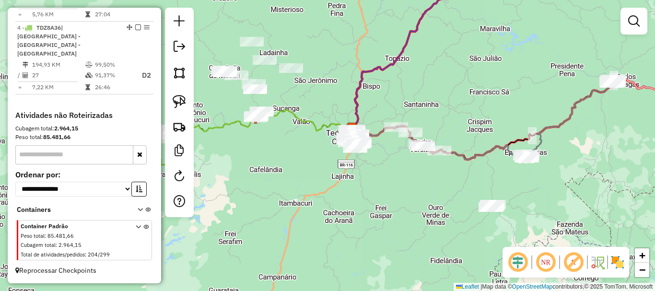
drag, startPoint x: 343, startPoint y: 167, endPoint x: 388, endPoint y: 185, distance: 47.8
click at [388, 185] on div "Janela de atendimento Grade de atendimento Capacidade Transportadoras Veículos …" at bounding box center [327, 145] width 655 height 291
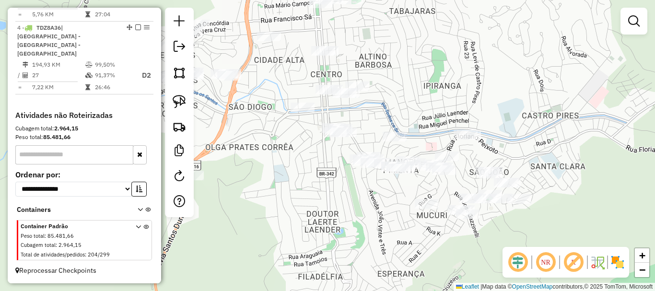
drag, startPoint x: 403, startPoint y: 132, endPoint x: 391, endPoint y: 47, distance: 85.2
click at [391, 47] on div "Janela de atendimento Grade de atendimento Capacidade Transportadoras Veículos …" at bounding box center [327, 145] width 655 height 291
click at [187, 102] on link at bounding box center [179, 101] width 21 height 21
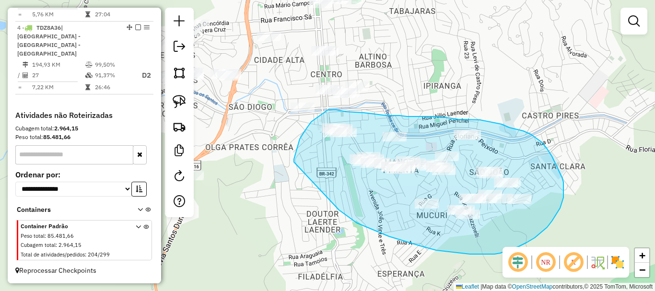
drag, startPoint x: 340, startPoint y: 211, endPoint x: 294, endPoint y: 162, distance: 66.5
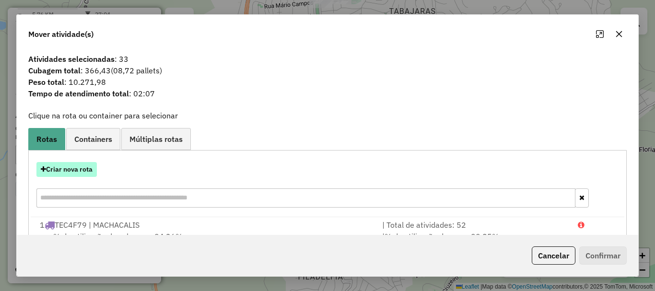
click at [93, 170] on button "Criar nova rota" at bounding box center [66, 169] width 60 height 15
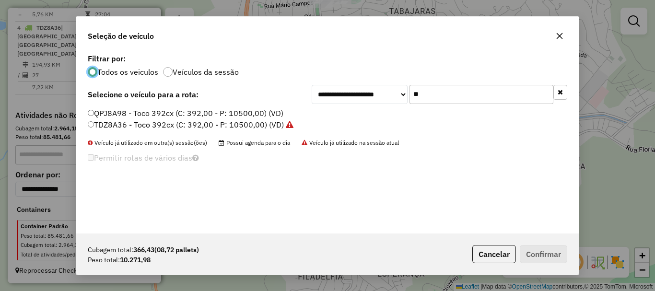
scroll to position [5, 3]
drag, startPoint x: 398, startPoint y: 99, endPoint x: 305, endPoint y: 99, distance: 92.1
click at [305, 99] on div "**********" at bounding box center [328, 94] width 480 height 19
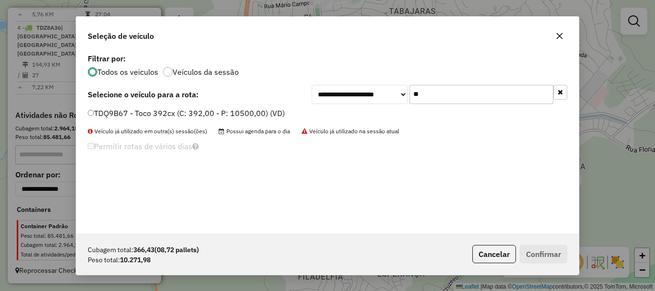
type input "**"
click at [131, 114] on label "TDQ9B67 - Toco 392cx (C: 392,00 - P: 10500,00) (VD)" at bounding box center [186, 113] width 197 height 12
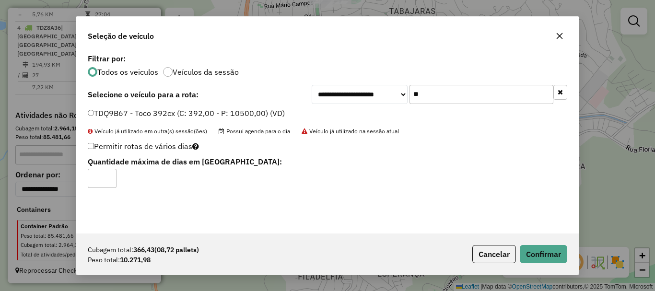
click at [534, 244] on div "Cubagem total: 366,43 (08,72 pallets) Peso total: 10.271,98 Cancelar Confirmar" at bounding box center [327, 254] width 503 height 41
click at [555, 259] on button "Confirmar" at bounding box center [543, 254] width 47 height 18
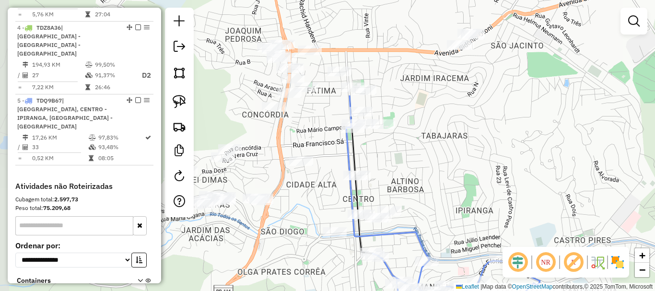
drag, startPoint x: 423, startPoint y: 54, endPoint x: 455, endPoint y: 178, distance: 128.7
click at [455, 178] on div "Janela de atendimento Grade de atendimento Capacidade Transportadoras Veículos …" at bounding box center [327, 145] width 655 height 291
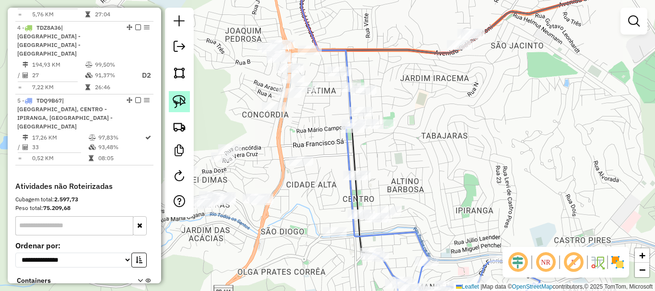
click at [179, 105] on img at bounding box center [179, 101] width 13 height 13
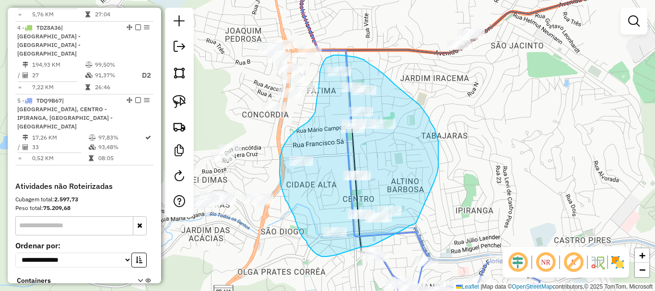
drag, startPoint x: 436, startPoint y: 177, endPoint x: 422, endPoint y: 222, distance: 46.7
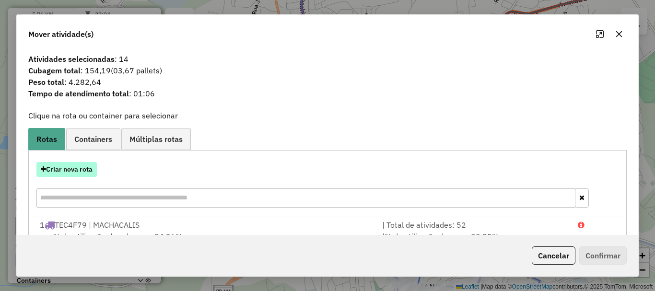
click at [74, 169] on button "Criar nova rota" at bounding box center [66, 169] width 60 height 15
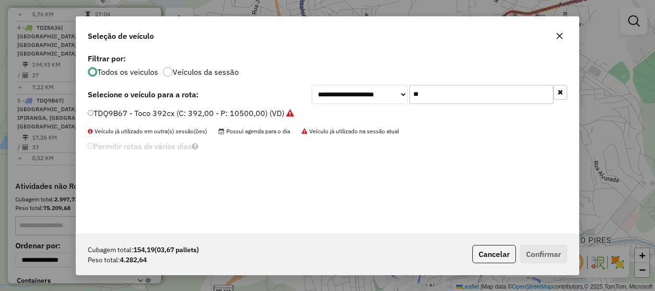
drag, startPoint x: 438, startPoint y: 91, endPoint x: 378, endPoint y: 94, distance: 60.0
click at [378, 94] on div "**********" at bounding box center [440, 94] width 256 height 19
type input "**"
click at [145, 112] on label "HIV8G62 - 3/4 - BAU (C: 6000,00 - P: 6000,00) (VD)" at bounding box center [182, 113] width 189 height 12
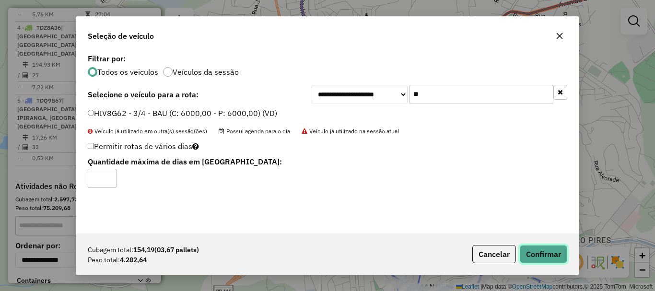
click at [543, 256] on button "Confirmar" at bounding box center [543, 254] width 47 height 18
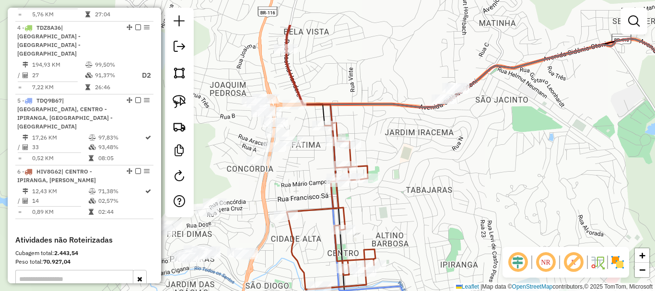
drag, startPoint x: 474, startPoint y: 70, endPoint x: 436, endPoint y: 162, distance: 99.6
click at [436, 162] on div "Janela de atendimento Grade de atendimento Capacidade Transportadoras Veículos …" at bounding box center [327, 145] width 655 height 291
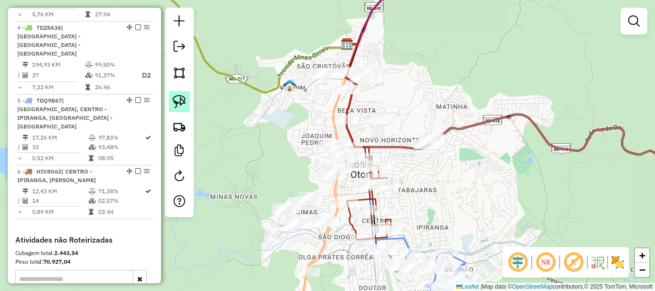
click at [174, 96] on img at bounding box center [179, 101] width 13 height 13
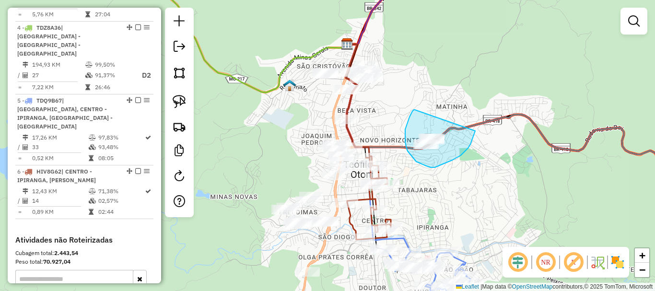
drag, startPoint x: 414, startPoint y: 110, endPoint x: 475, endPoint y: 131, distance: 64.9
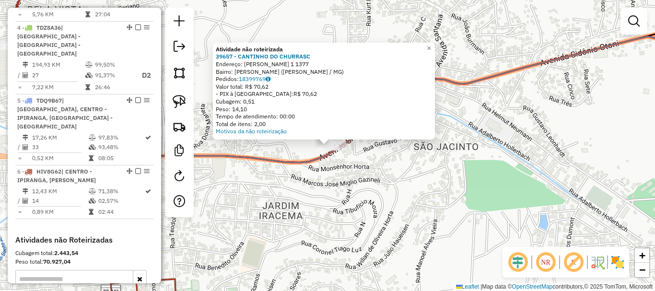
click at [328, 193] on div "Atividade não roteirizada 39657 - CANTINHO DO CHURRASC Endereço: SIDONIO OTONI …" at bounding box center [327, 145] width 655 height 291
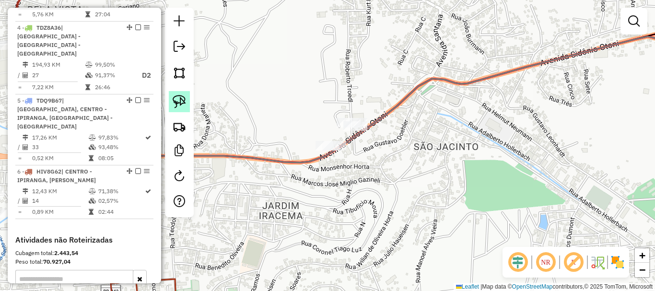
click at [181, 105] on img at bounding box center [179, 101] width 13 height 13
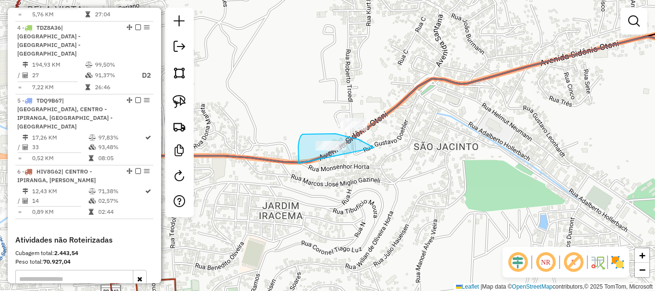
drag, startPoint x: 338, startPoint y: 134, endPoint x: 329, endPoint y: 195, distance: 61.5
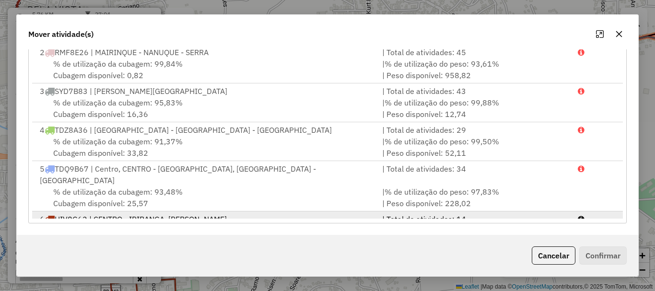
scroll to position [41, 0]
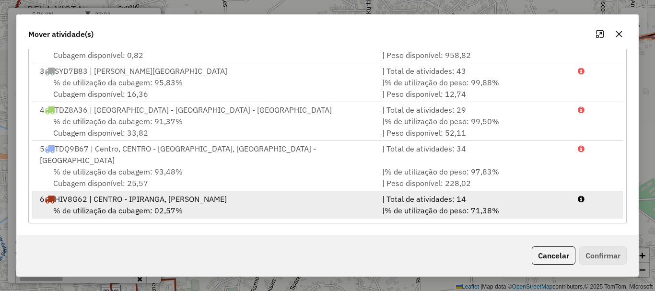
click at [139, 205] on div "% de utilização da cubagem: 02,57% Cubagem disponível: 5.845,82" at bounding box center [205, 216] width 342 height 23
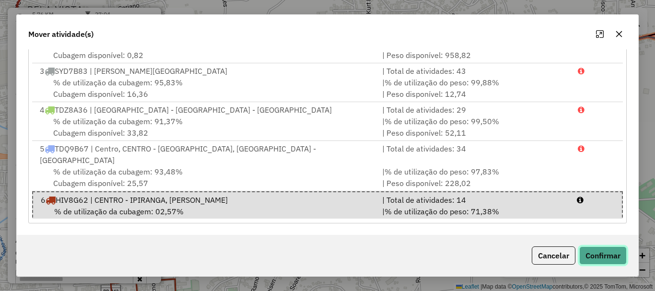
click at [611, 261] on button "Confirmar" at bounding box center [602, 255] width 47 height 18
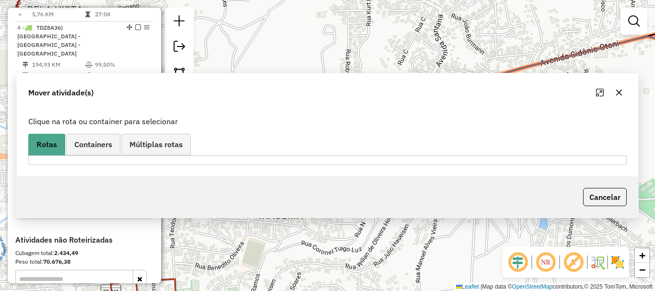
scroll to position [0, 0]
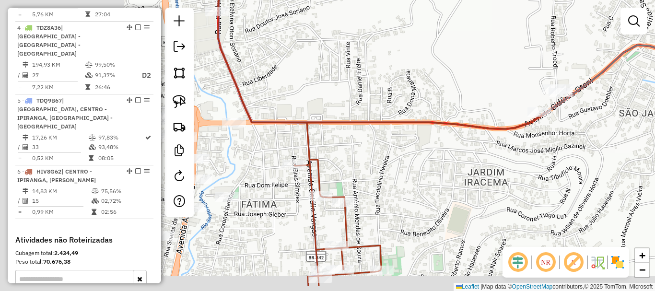
drag, startPoint x: 288, startPoint y: 206, endPoint x: 493, endPoint y: 172, distance: 208.0
click at [493, 172] on div "Janela de atendimento Grade de atendimento Capacidade Transportadoras Veículos …" at bounding box center [327, 145] width 655 height 291
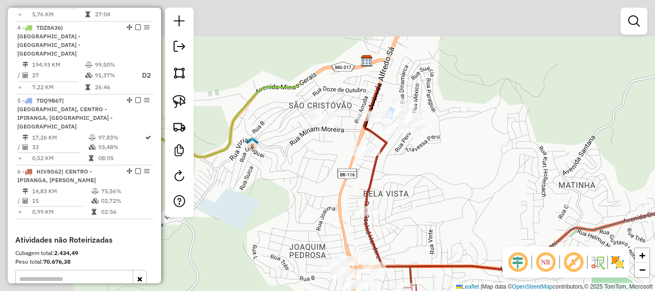
drag, startPoint x: 324, startPoint y: 109, endPoint x: 409, endPoint y: 229, distance: 147.2
click at [409, 229] on div "Janela de atendimento Grade de atendimento Capacidade Transportadoras Veículos …" at bounding box center [327, 145] width 655 height 291
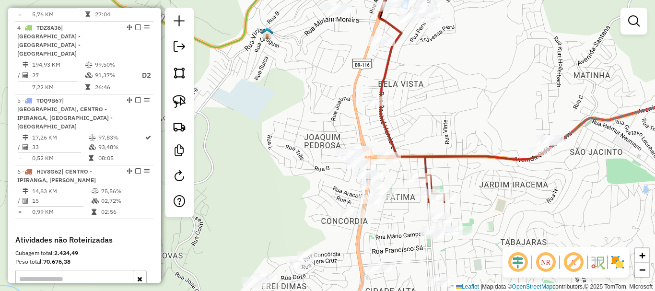
drag, startPoint x: 416, startPoint y: 220, endPoint x: 437, endPoint y: 81, distance: 140.6
click at [437, 82] on div "Janela de atendimento Grade de atendimento Capacidade Transportadoras Veículos …" at bounding box center [327, 145] width 655 height 291
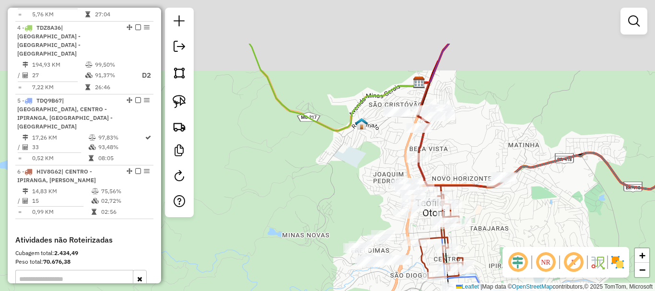
drag, startPoint x: 450, startPoint y: 86, endPoint x: 458, endPoint y: 162, distance: 76.2
click at [458, 162] on div "Janela de atendimento Grade de atendimento Capacidade Transportadoras Veículos …" at bounding box center [327, 145] width 655 height 291
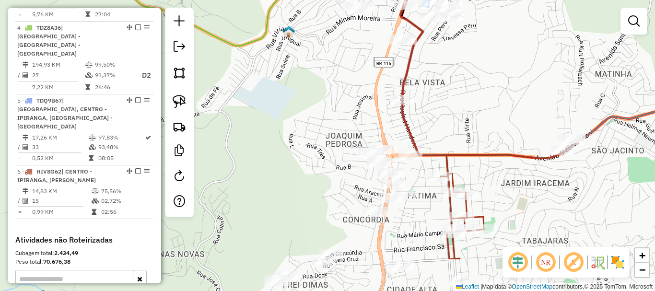
drag, startPoint x: 415, startPoint y: 172, endPoint x: 438, endPoint y: 112, distance: 64.7
click at [438, 112] on div "Janela de atendimento Grade de atendimento Capacidade Transportadoras Veículos …" at bounding box center [327, 145] width 655 height 291
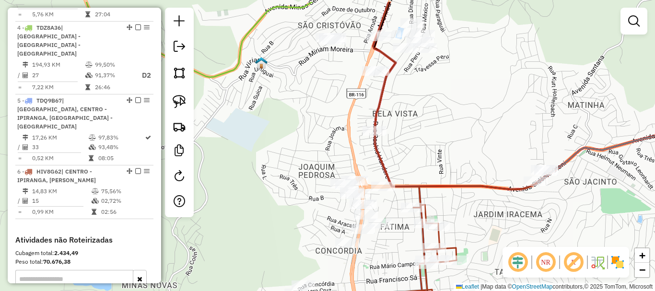
drag, startPoint x: 459, startPoint y: 89, endPoint x: 432, endPoint y: 120, distance: 41.5
click at [432, 120] on div "Janela de atendimento Grade de atendimento Capacidade Transportadoras Veículos …" at bounding box center [327, 145] width 655 height 291
click at [187, 96] on link at bounding box center [179, 101] width 21 height 21
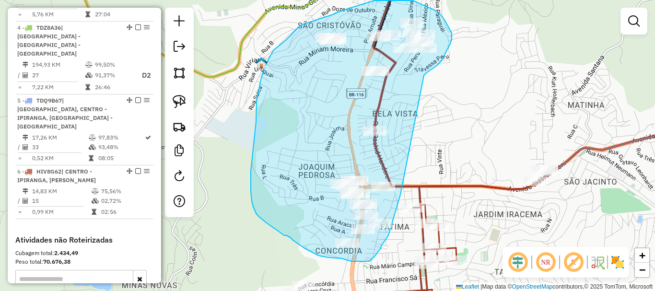
drag, startPoint x: 433, startPoint y: 69, endPoint x: 403, endPoint y: 187, distance: 122.6
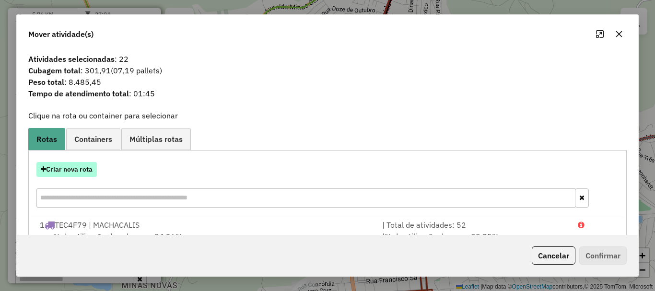
click at [87, 173] on button "Criar nova rota" at bounding box center [66, 169] width 60 height 15
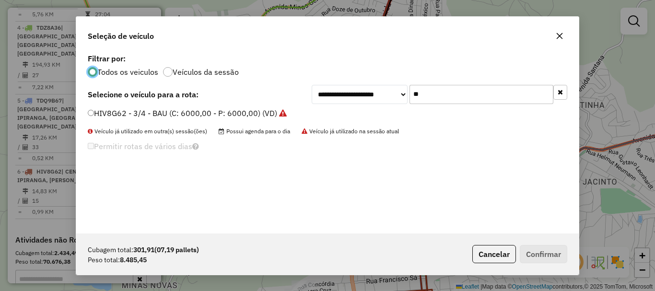
scroll to position [5, 3]
drag, startPoint x: 404, startPoint y: 90, endPoint x: 375, endPoint y: 90, distance: 29.3
click at [375, 90] on div "**********" at bounding box center [440, 94] width 256 height 19
type input "***"
drag, startPoint x: 239, startPoint y: 105, endPoint x: 238, endPoint y: 111, distance: 5.8
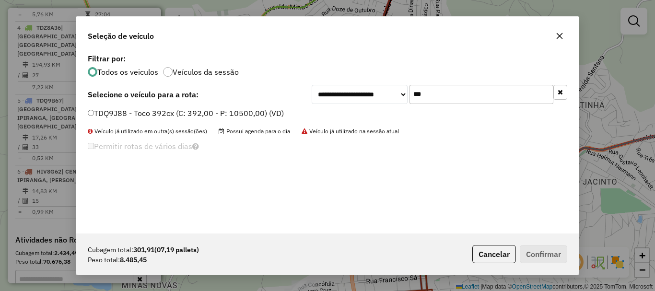
click at [239, 105] on div "**********" at bounding box center [327, 142] width 503 height 182
click at [236, 113] on label "TDQ9J88 - Toco 392cx (C: 392,00 - P: 10500,00) (VD)" at bounding box center [186, 113] width 196 height 12
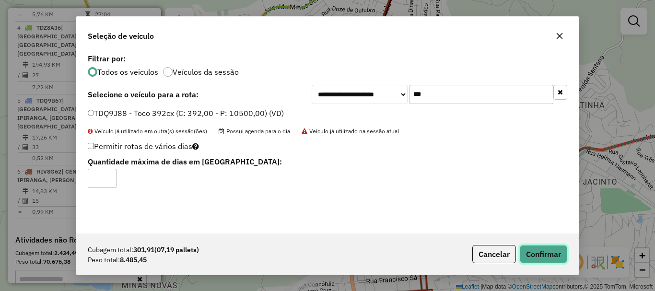
click at [550, 256] on button "Confirmar" at bounding box center [543, 254] width 47 height 18
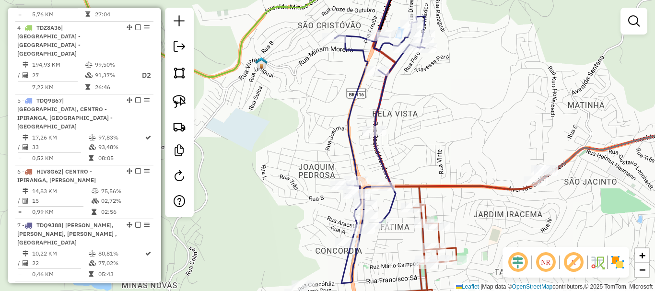
drag, startPoint x: 425, startPoint y: 137, endPoint x: 447, endPoint y: 36, distance: 103.7
click at [447, 37] on div "Janela de atendimento Grade de atendimento Capacidade Transportadoras Veículos …" at bounding box center [327, 145] width 655 height 291
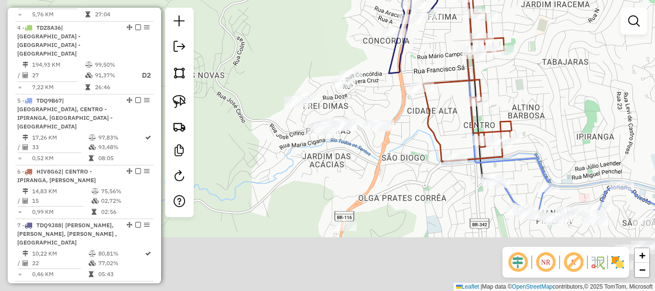
drag, startPoint x: 398, startPoint y: 176, endPoint x: 422, endPoint y: 66, distance: 112.5
click at [422, 66] on div "Janela de atendimento Grade de atendimento Capacidade Transportadoras Veículos …" at bounding box center [327, 145] width 655 height 291
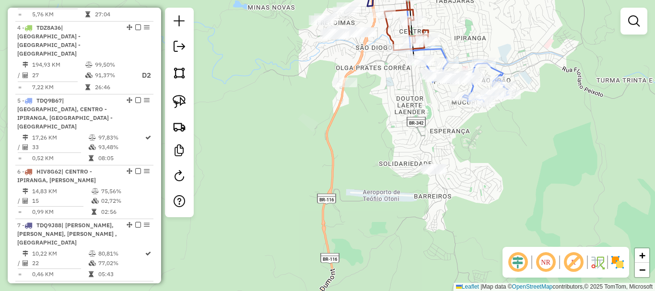
drag, startPoint x: 418, startPoint y: 196, endPoint x: 407, endPoint y: 213, distance: 20.4
click at [407, 213] on div "Janela de atendimento Grade de atendimento Capacidade Transportadoras Veículos …" at bounding box center [327, 145] width 655 height 291
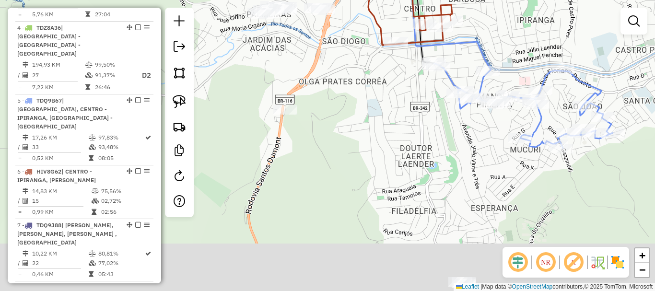
drag, startPoint x: 405, startPoint y: 193, endPoint x: 343, endPoint y: 83, distance: 125.4
click at [343, 83] on div "Janela de atendimento Grade de atendimento Capacidade Transportadoras Veículos …" at bounding box center [327, 145] width 655 height 291
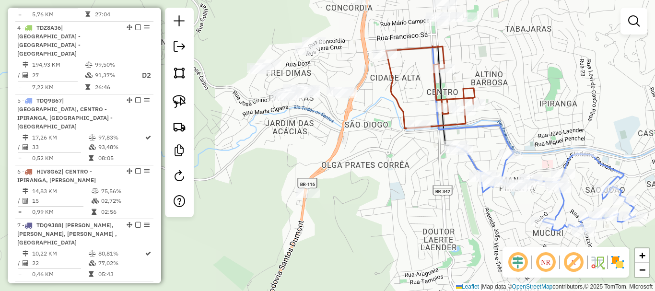
drag, startPoint x: 366, startPoint y: 157, endPoint x: 371, endPoint y: 186, distance: 28.6
click at [371, 186] on div "Janela de atendimento Grade de atendimento Capacidade Transportadoras Veículos …" at bounding box center [327, 145] width 655 height 291
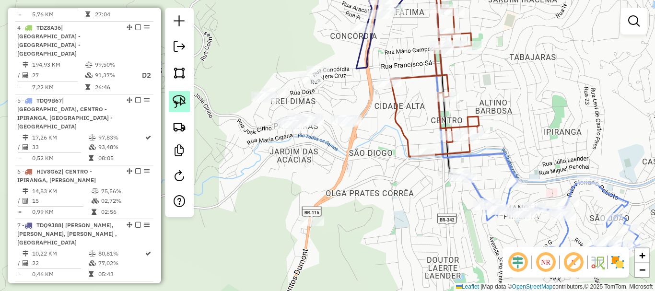
click at [187, 103] on link at bounding box center [179, 101] width 21 height 21
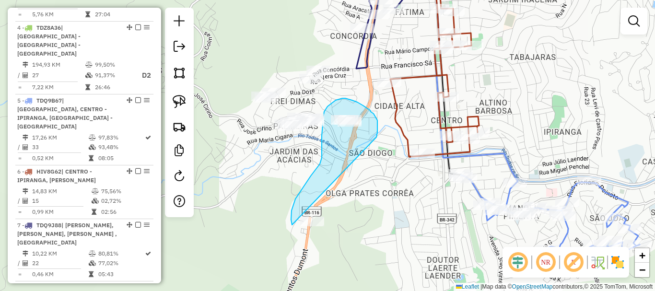
drag, startPoint x: 377, startPoint y: 132, endPoint x: 352, endPoint y: 251, distance: 121.0
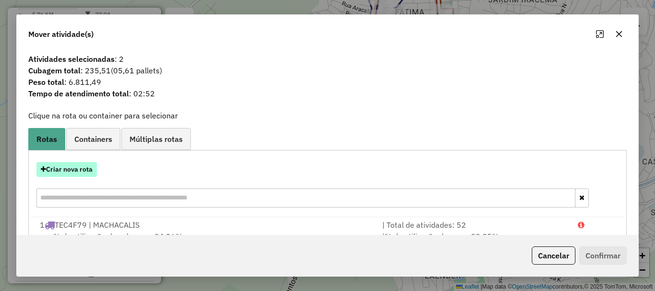
click at [71, 173] on button "Criar nova rota" at bounding box center [66, 169] width 60 height 15
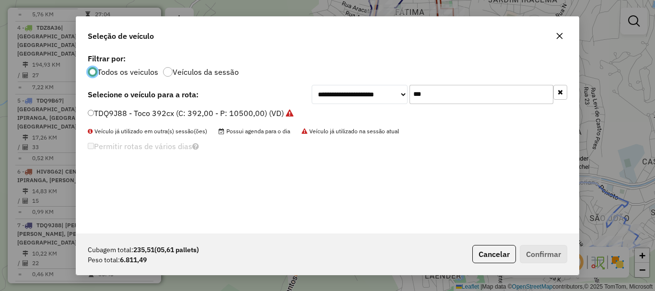
click at [293, 89] on div "**********" at bounding box center [328, 94] width 480 height 19
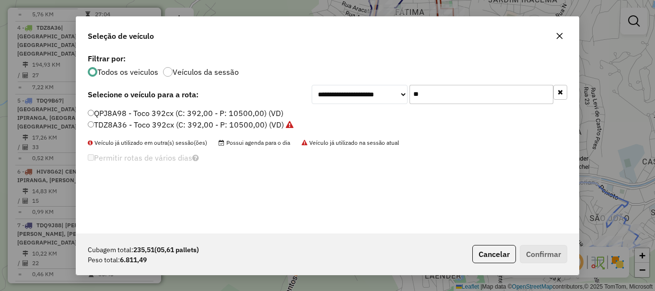
type input "**"
click at [179, 106] on div "**********" at bounding box center [327, 142] width 503 height 182
click at [194, 107] on div "**********" at bounding box center [327, 142] width 503 height 182
click at [197, 113] on label "QPJ8A98 - Toco 392cx (C: 392,00 - P: 10500,00) (VD)" at bounding box center [186, 113] width 196 height 12
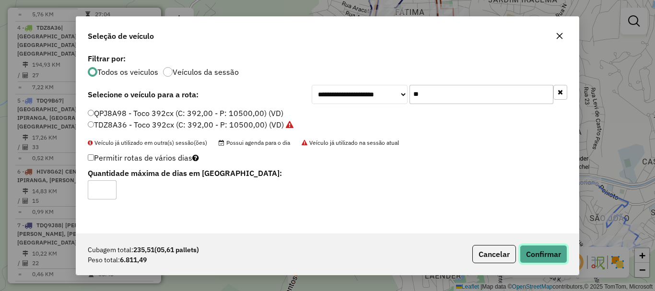
click at [550, 249] on button "Confirmar" at bounding box center [543, 254] width 47 height 18
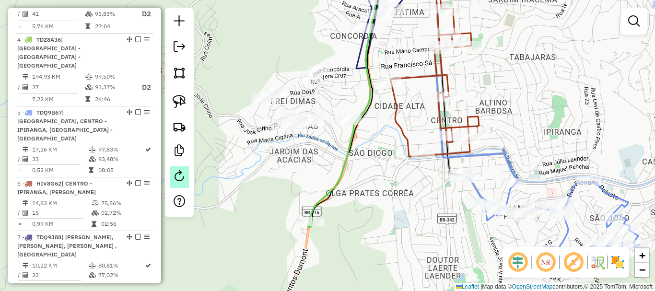
scroll to position [519, 0]
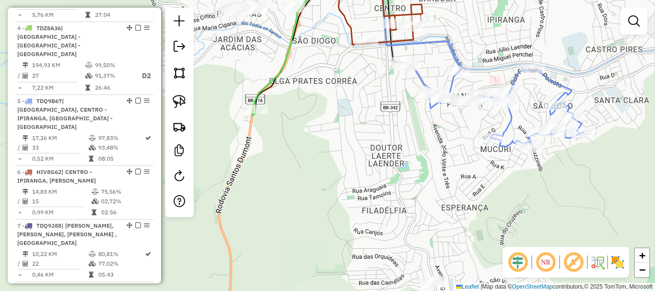
drag, startPoint x: 391, startPoint y: 192, endPoint x: 334, endPoint y: 80, distance: 125.7
click at [334, 80] on div "Janela de atendimento Grade de atendimento Capacidade Transportadoras Veículos …" at bounding box center [327, 145] width 655 height 291
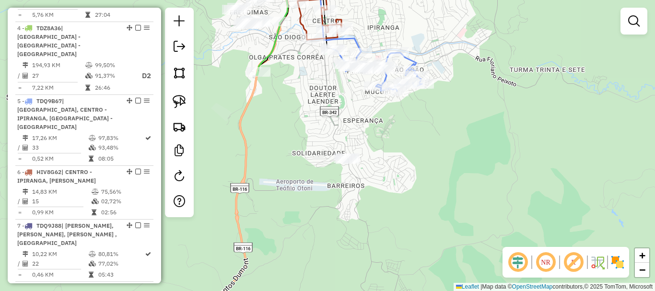
drag, startPoint x: 341, startPoint y: 129, endPoint x: 338, endPoint y: 124, distance: 5.2
click at [338, 124] on div "Janela de atendimento Grade de atendimento Capacidade Transportadoras Veículos …" at bounding box center [327, 145] width 655 height 291
click at [175, 100] on img at bounding box center [179, 101] width 13 height 13
drag, startPoint x: 331, startPoint y: 123, endPoint x: 427, endPoint y: 174, distance: 108.3
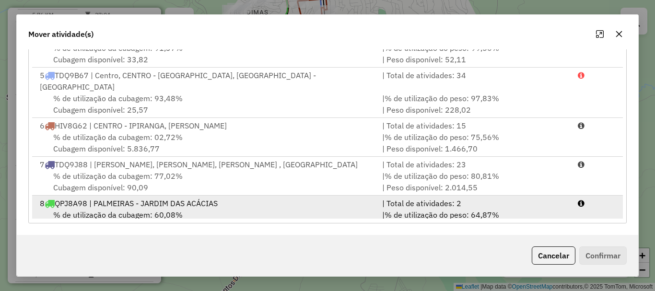
scroll to position [130, 0]
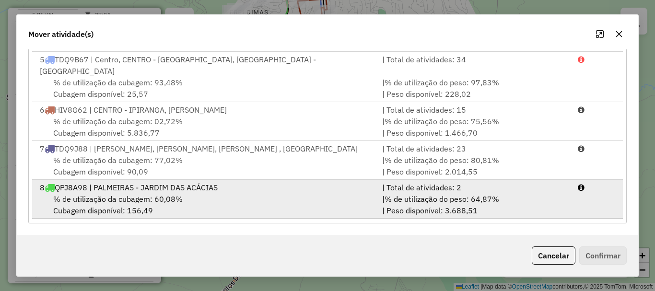
click at [165, 201] on span "% de utilização da cubagem: 60,08%" at bounding box center [117, 199] width 129 height 10
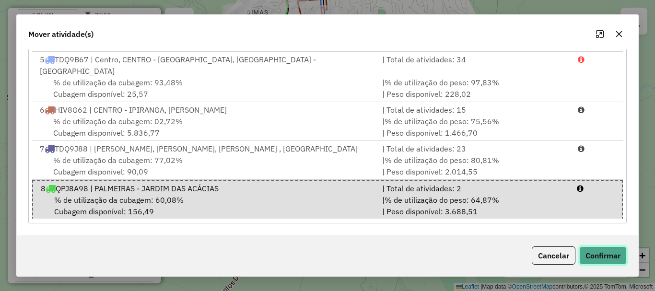
click at [612, 255] on button "Confirmar" at bounding box center [602, 255] width 47 height 18
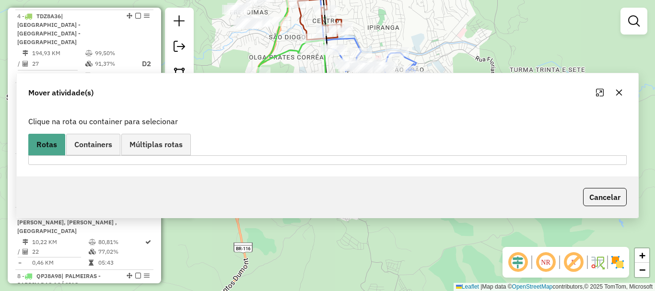
scroll to position [0, 0]
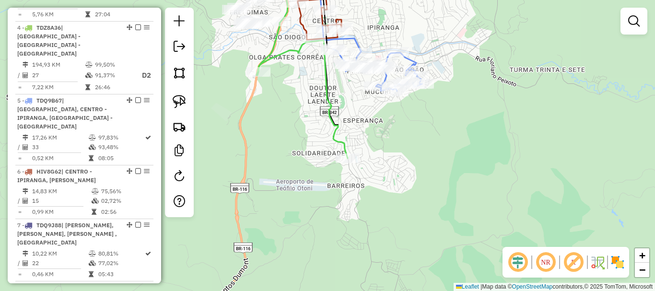
click at [260, 77] on div at bounding box center [258, 72] width 24 height 10
select select "*********"
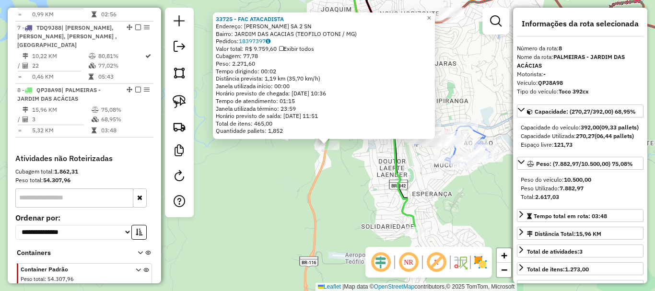
scroll to position [757, 0]
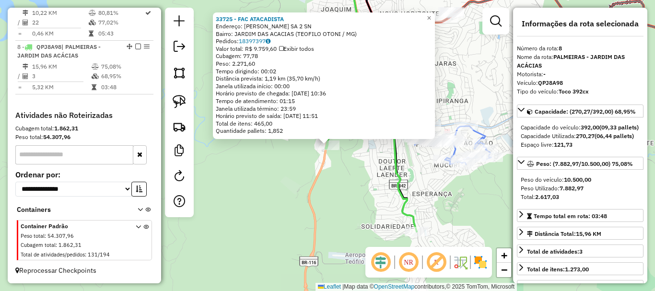
click at [336, 182] on div "33725 - FAC ATACADISTA Endereço: [PERSON_NAME] SA 2 SN Bairro: [GEOGRAPHIC_DATA…" at bounding box center [327, 145] width 655 height 291
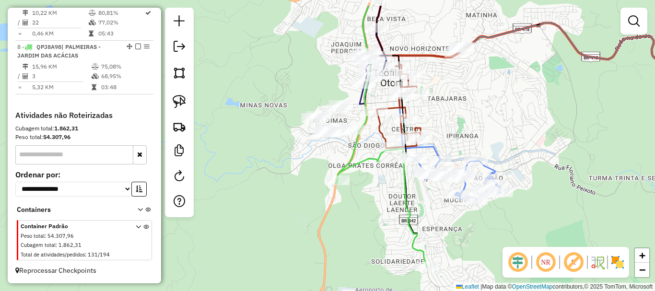
drag, startPoint x: 375, startPoint y: 170, endPoint x: 394, endPoint y: 225, distance: 58.4
click at [394, 225] on div "Janela de atendimento Grade de atendimento Capacidade Transportadoras Veículos …" at bounding box center [327, 145] width 655 height 291
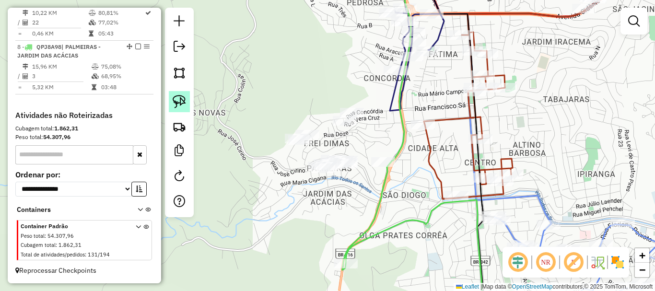
click at [184, 105] on img at bounding box center [179, 101] width 13 height 13
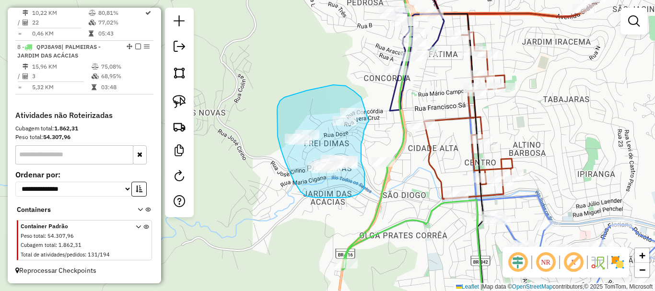
drag, startPoint x: 354, startPoint y: 91, endPoint x: 369, endPoint y: 121, distance: 33.7
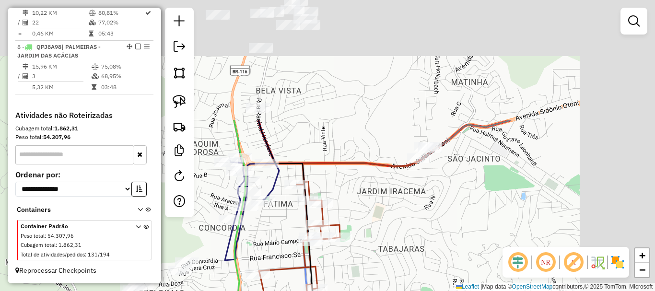
drag, startPoint x: 573, startPoint y: 78, endPoint x: 403, endPoint y: 234, distance: 230.1
click at [403, 234] on div "Janela de atendimento Grade de atendimento Capacidade Transportadoras Veículos …" at bounding box center [327, 145] width 655 height 291
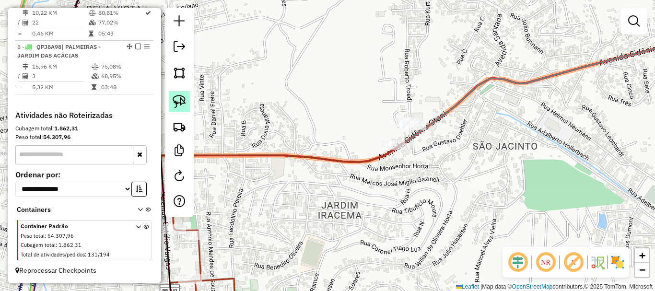
click at [171, 104] on link at bounding box center [179, 101] width 21 height 21
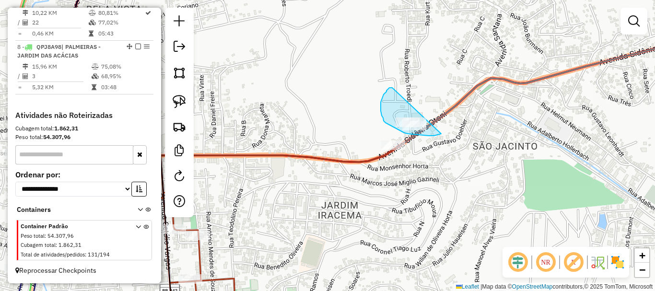
drag, startPoint x: 392, startPoint y: 88, endPoint x: 454, endPoint y: 129, distance: 74.3
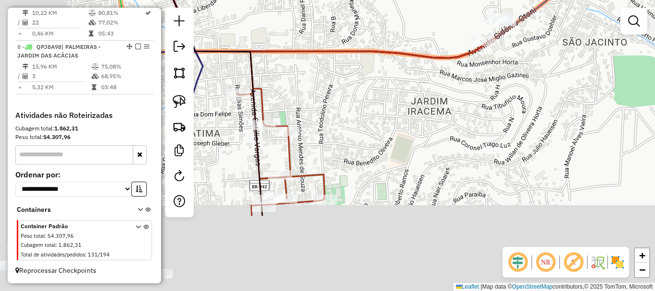
drag, startPoint x: 335, startPoint y: 212, endPoint x: 465, endPoint y: 76, distance: 188.9
click at [472, 66] on div "Janela de atendimento Grade de atendimento Capacidade Transportadoras Veículos …" at bounding box center [327, 145] width 655 height 291
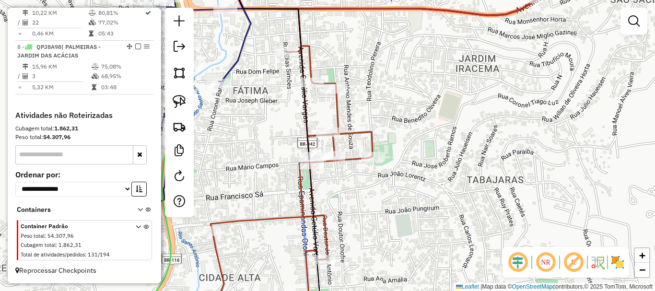
drag, startPoint x: 284, startPoint y: 188, endPoint x: 517, endPoint y: 85, distance: 255.3
click at [516, 90] on div "Janela de atendimento Grade de atendimento Capacidade Transportadoras Veículos …" at bounding box center [327, 145] width 655 height 291
click at [517, 85] on div "Janela de atendimento Grade de atendimento Capacidade Transportadoras Veículos …" at bounding box center [327, 145] width 655 height 291
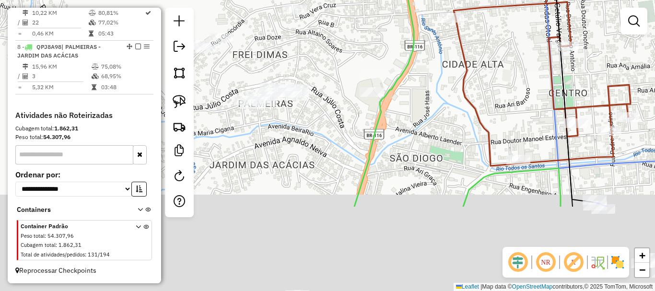
drag, startPoint x: 493, startPoint y: 177, endPoint x: 504, endPoint y: 63, distance: 114.7
click at [504, 63] on div "Janela de atendimento Grade de atendimento Capacidade Transportadoras Veículos …" at bounding box center [327, 145] width 655 height 291
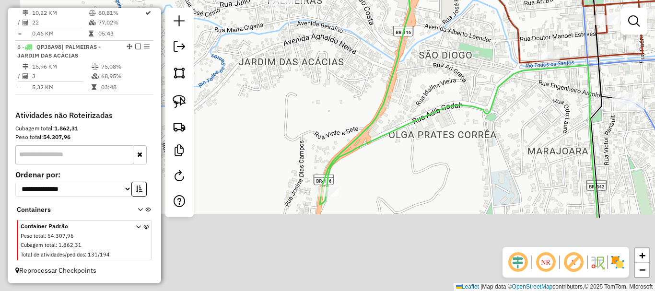
drag, startPoint x: 417, startPoint y: 150, endPoint x: 446, endPoint y: 47, distance: 107.6
click at [446, 47] on div "Janela de atendimento Grade de atendimento Capacidade Transportadoras Veículos …" at bounding box center [327, 145] width 655 height 291
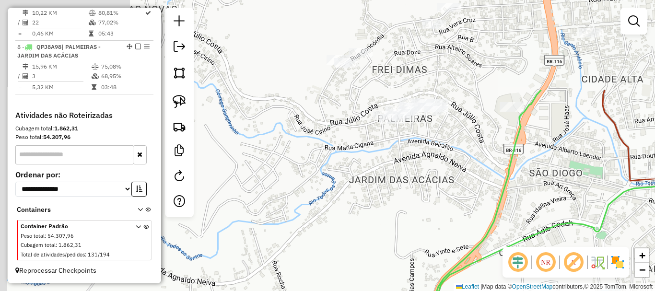
drag, startPoint x: 274, startPoint y: 54, endPoint x: 384, endPoint y: 173, distance: 162.2
click at [384, 173] on div "Janela de atendimento Grade de atendimento Capacidade Transportadoras Veículos …" at bounding box center [327, 145] width 655 height 291
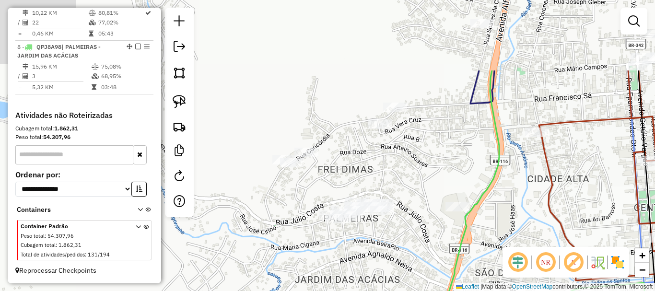
drag, startPoint x: 374, startPoint y: 199, endPoint x: 331, endPoint y: 267, distance: 80.2
click at [331, 267] on div "Janela de atendimento Grade de atendimento Capacidade Transportadoras Veículos …" at bounding box center [327, 145] width 655 height 291
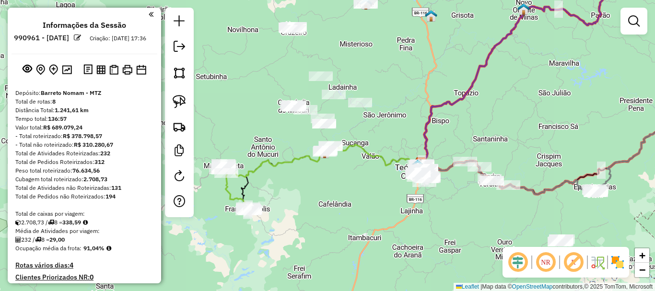
drag, startPoint x: 295, startPoint y: 141, endPoint x: 389, endPoint y: 158, distance: 95.1
click at [389, 158] on icon at bounding box center [323, 160] width 198 height 33
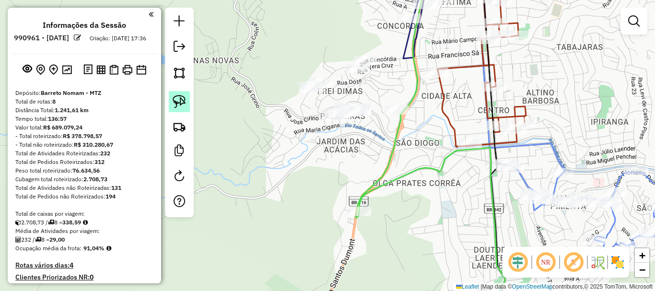
click at [173, 105] on img at bounding box center [179, 101] width 13 height 13
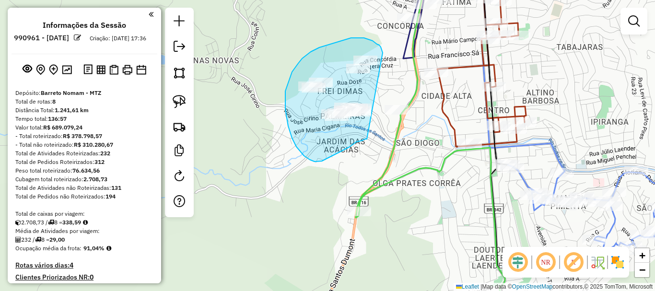
drag, startPoint x: 380, startPoint y: 46, endPoint x: 367, endPoint y: 139, distance: 93.9
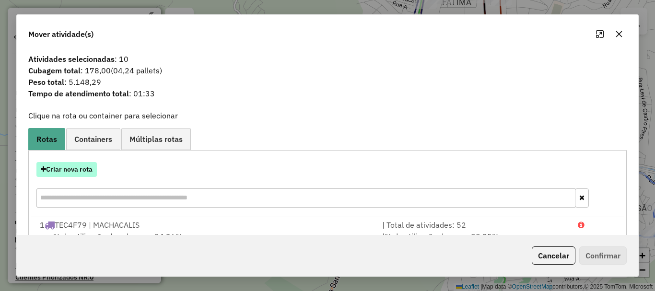
click at [66, 167] on button "Criar nova rota" at bounding box center [66, 169] width 60 height 15
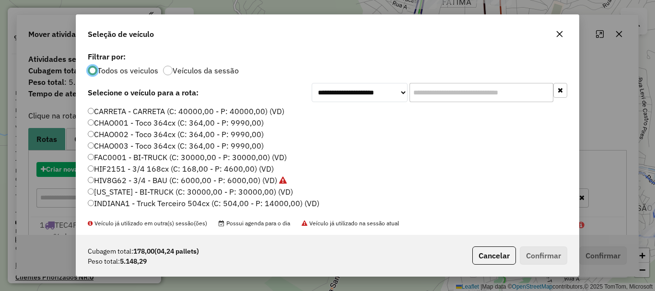
scroll to position [5, 3]
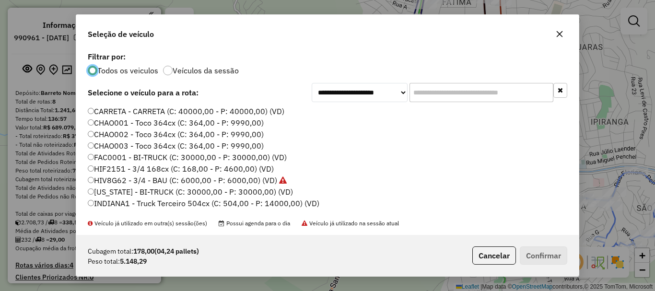
click at [457, 97] on input "text" at bounding box center [482, 92] width 144 height 19
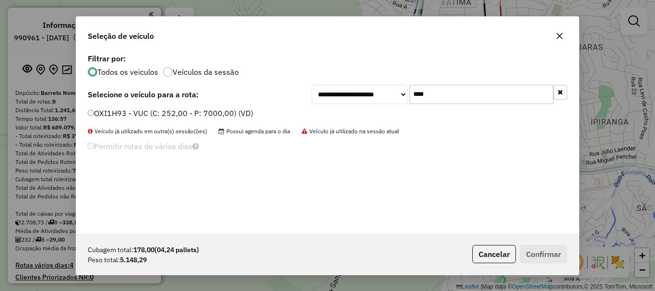
type input "****"
click at [211, 117] on label "OXI1H93 - VUC (C: 252,00 - P: 7000,00) (VD)" at bounding box center [170, 113] width 165 height 12
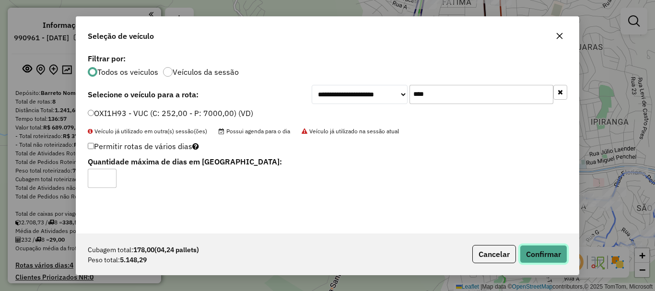
click at [542, 253] on button "Confirmar" at bounding box center [543, 254] width 47 height 18
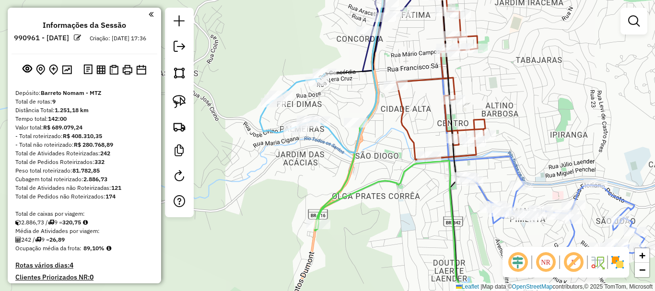
drag, startPoint x: 426, startPoint y: 154, endPoint x: 345, endPoint y: 168, distance: 82.7
click at [345, 168] on div "Rota 7 - Placa TDQ9J88 34095 - LANCHONETE COME BEM Janela de atendimento Grade …" at bounding box center [327, 145] width 655 height 291
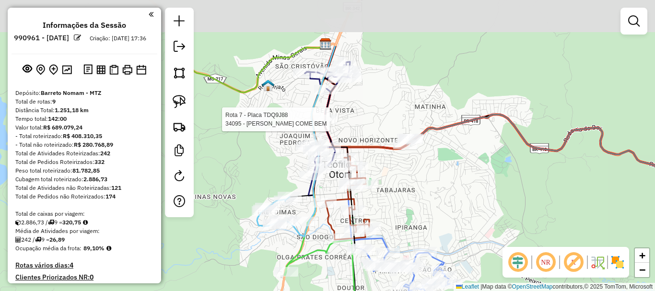
drag, startPoint x: 473, startPoint y: 119, endPoint x: 448, endPoint y: 195, distance: 79.3
click at [448, 195] on div "Rota 7 - Placa TDQ9J88 34095 - LANCHONETE COME BEM Janela de atendimento Grade …" at bounding box center [327, 145] width 655 height 291
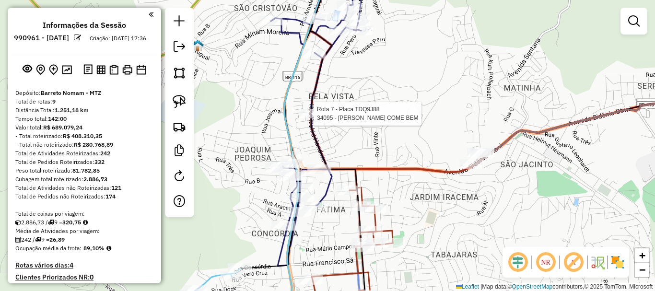
select select "**********"
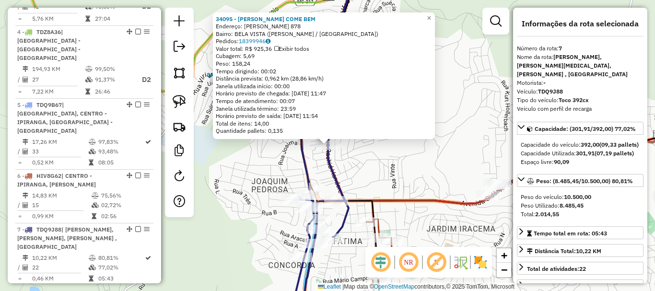
scroll to position [719, 0]
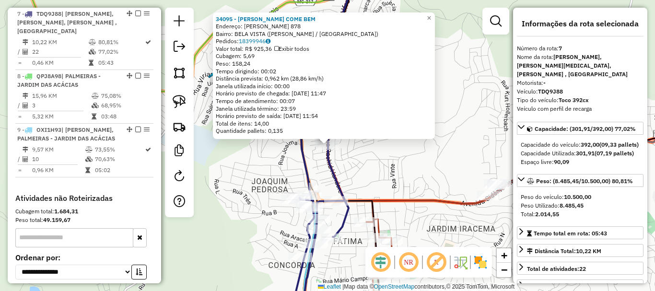
click at [473, 233] on div "34095 - LANCHONETE COME BEM Endereço: RACHID HANDERE 878 Bairro: BELA VISTA (TE…" at bounding box center [327, 145] width 655 height 291
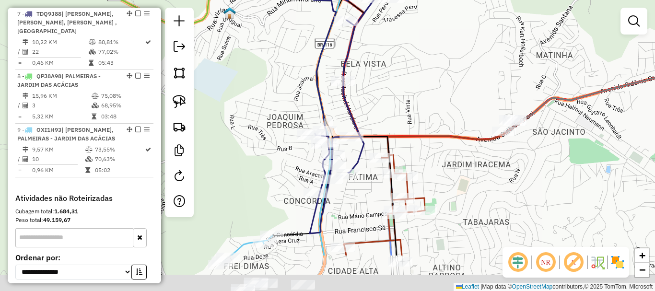
drag, startPoint x: 442, startPoint y: 233, endPoint x: 476, endPoint y: 122, distance: 116.0
click at [476, 122] on div "Janela de atendimento Grade de atendimento Capacidade Transportadoras Veículos …" at bounding box center [327, 145] width 655 height 291
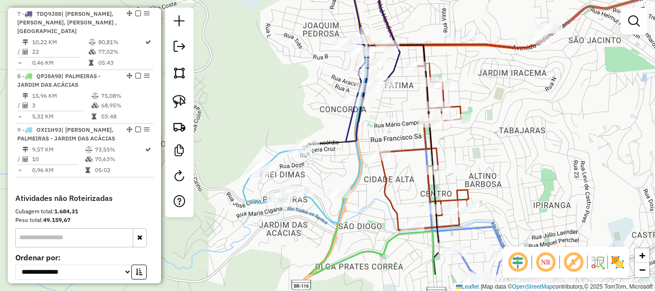
click at [495, 136] on div "Janela de atendimento Grade de atendimento Capacidade Transportadoras Veículos …" at bounding box center [327, 145] width 655 height 291
select select "**********"
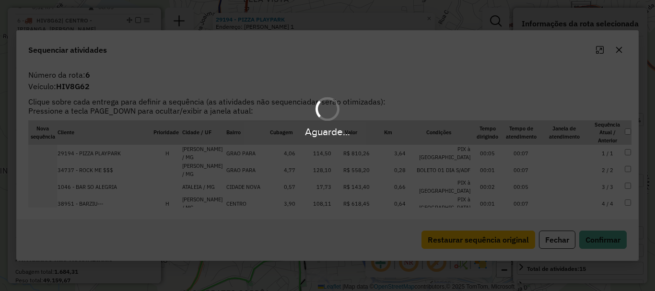
scroll to position [657, 0]
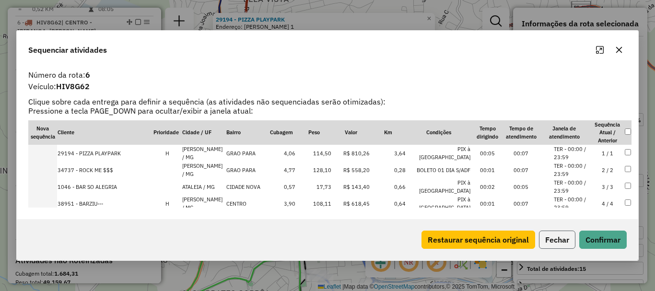
click at [542, 234] on button "Fechar" at bounding box center [557, 240] width 36 height 18
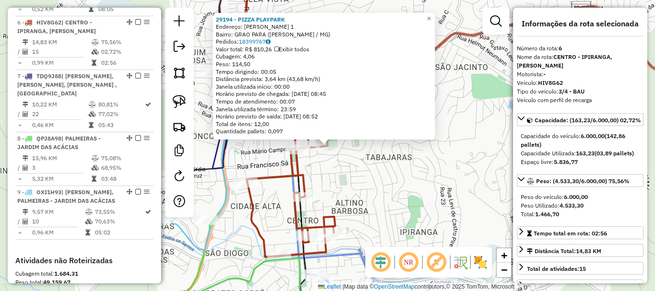
click at [427, 206] on div "29194 - PIZZA PLAYPARK Endereço: TEODOLINO PEREIRA 1 Bairro: GRAO PARA (TEOFILO…" at bounding box center [327, 145] width 655 height 291
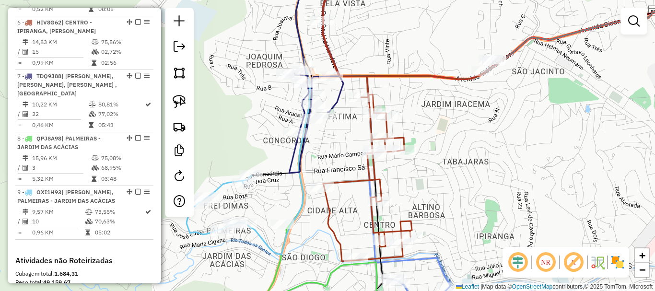
drag, startPoint x: 367, startPoint y: 180, endPoint x: 444, endPoint y: 184, distance: 76.8
click at [444, 184] on div "Janela de atendimento Grade de atendimento Capacidade Transportadoras Veículos …" at bounding box center [327, 145] width 655 height 291
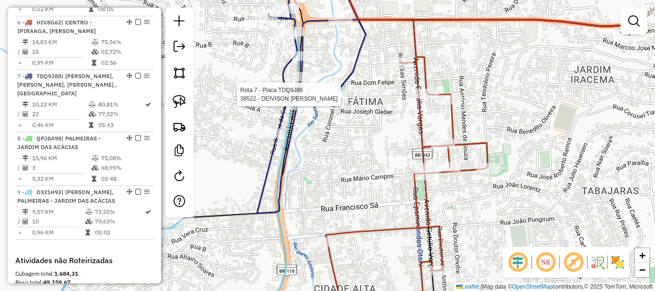
select select "**********"
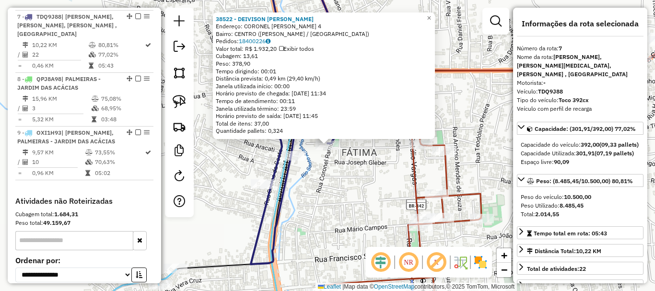
scroll to position [719, 0]
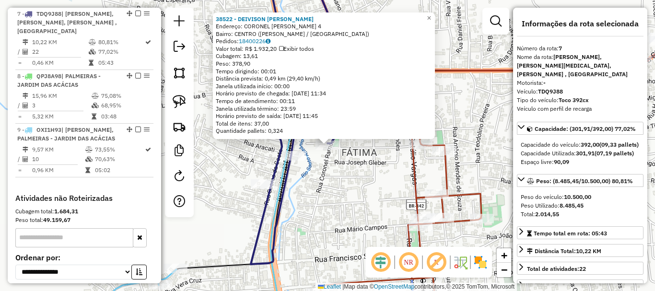
click at [323, 195] on div "Rota 7 - Placa TDQ9J88 38522 - DEIVISON CESAR PERE 38522 - DEIVISON CESAR PERE …" at bounding box center [327, 145] width 655 height 291
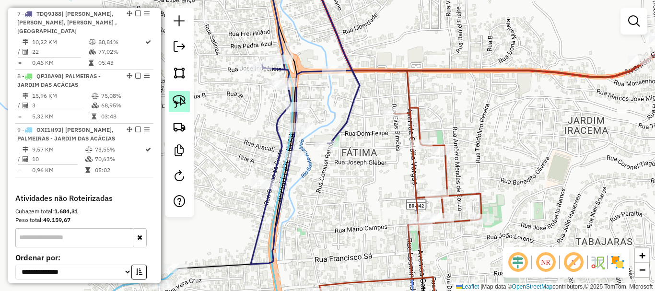
click at [175, 97] on img at bounding box center [179, 101] width 13 height 13
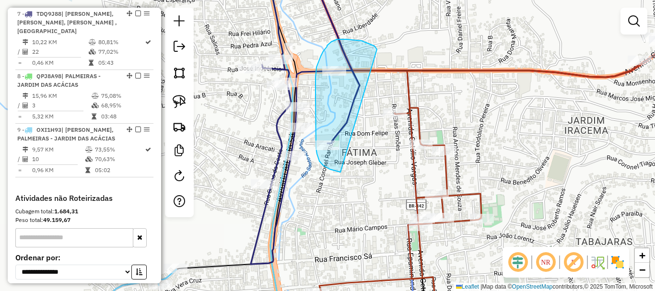
drag, startPoint x: 366, startPoint y: 42, endPoint x: 340, endPoint y: 172, distance: 132.4
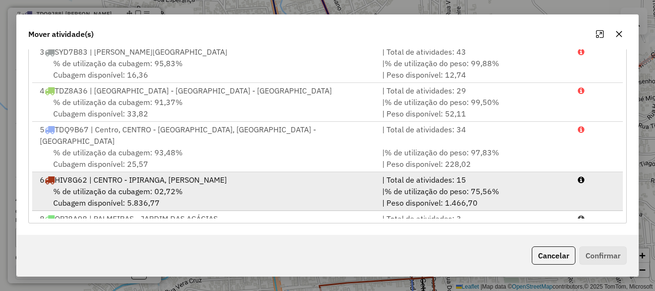
scroll to position [119, 0]
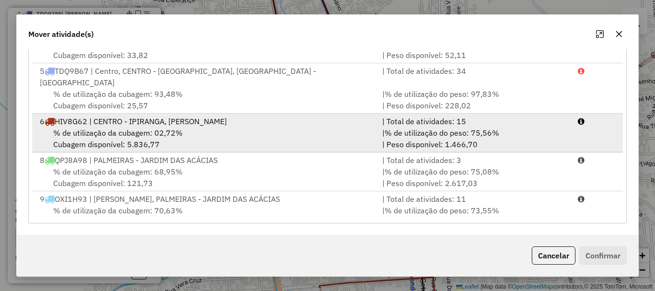
click at [151, 130] on div "% de utilização da cubagem: 02,72% Cubagem disponível: 5.836,77" at bounding box center [205, 138] width 342 height 23
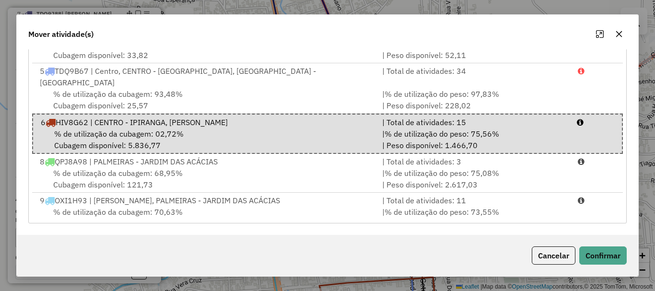
click at [627, 256] on div "Cancelar Confirmar" at bounding box center [327, 255] width 621 height 41
click at [623, 257] on button "Confirmar" at bounding box center [602, 255] width 47 height 18
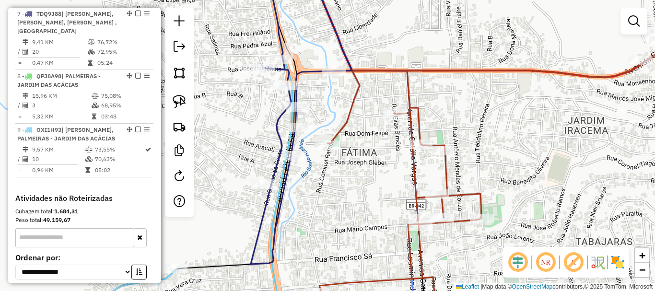
scroll to position [586, 0]
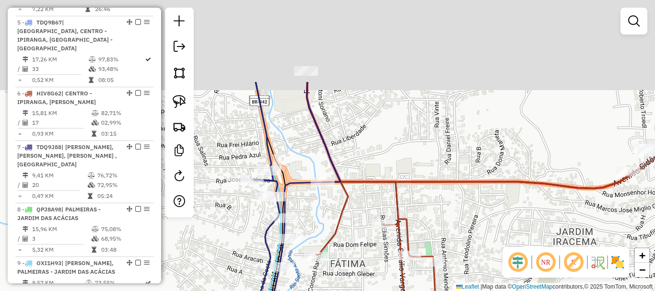
drag, startPoint x: 319, startPoint y: 88, endPoint x: 307, endPoint y: 199, distance: 111.8
click at [307, 199] on div "Janela de atendimento Grade de atendimento Capacidade Transportadoras Veículos …" at bounding box center [327, 145] width 655 height 291
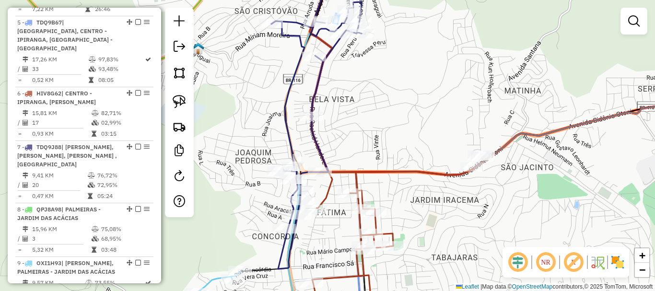
drag, startPoint x: 353, startPoint y: 82, endPoint x: 346, endPoint y: 108, distance: 27.3
click at [346, 108] on div "Janela de atendimento Grade de atendimento Capacidade Transportadoras Veículos …" at bounding box center [327, 145] width 655 height 291
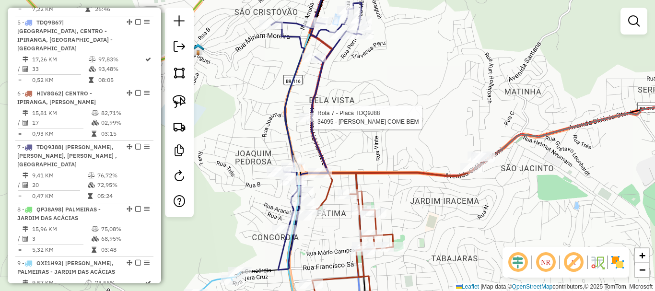
select select "**********"
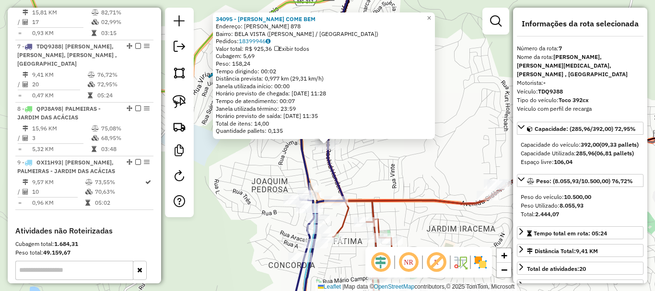
scroll to position [719, 0]
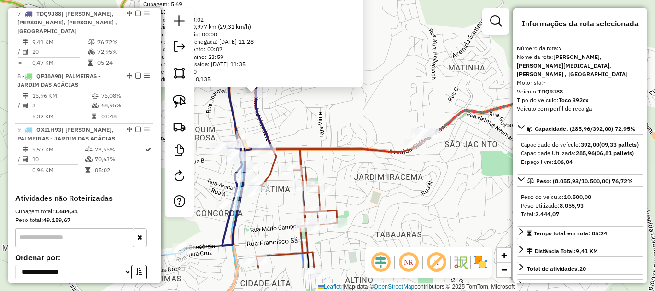
drag, startPoint x: 458, startPoint y: 176, endPoint x: 378, endPoint y: 115, distance: 100.5
click at [378, 115] on div "34095 - LANCHONETE COME BEM Endereço: RACHID HANDERE 878 Bairro: BELA VISTA (TE…" at bounding box center [327, 145] width 655 height 291
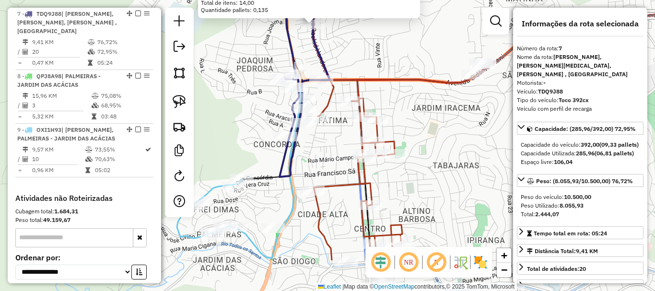
drag, startPoint x: 397, startPoint y: 207, endPoint x: 461, endPoint y: 148, distance: 87.9
click at [461, 148] on div "34095 - LANCHONETE COME BEM Endereço: RACHID HANDERE 878 Bairro: BELA VISTA (TE…" at bounding box center [327, 145] width 655 height 291
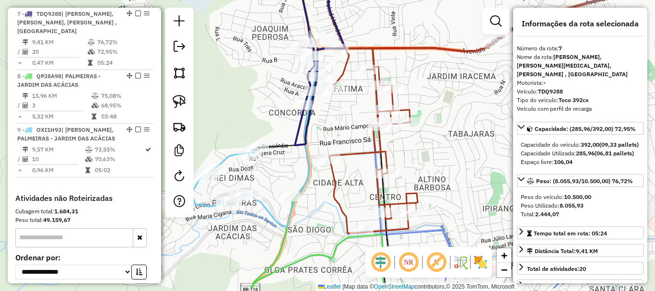
drag, startPoint x: 464, startPoint y: 176, endPoint x: 488, endPoint y: 124, distance: 57.3
click at [488, 124] on div "34095 - LANCHONETE COME BEM Endereço: RACHID HANDERE 878 Bairro: BELA VISTA (TE…" at bounding box center [327, 145] width 655 height 291
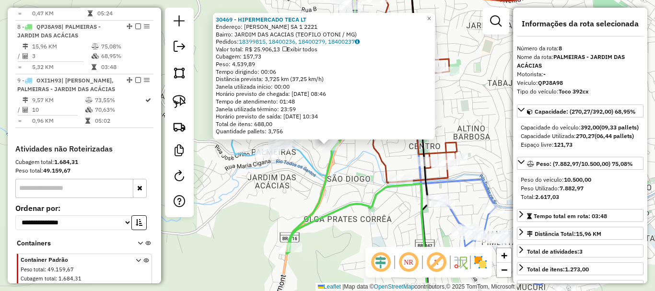
scroll to position [790, 0]
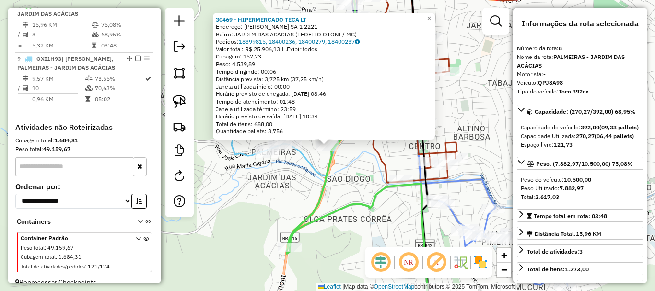
click at [501, 121] on div "30469 - HIPERMERCADO TECA LT Endereço: ALFREDO SA 1 2221 Bairro: JARDIM DAS ACA…" at bounding box center [327, 145] width 655 height 291
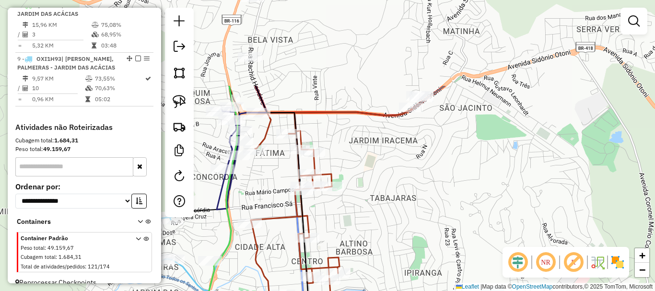
drag, startPoint x: 501, startPoint y: 82, endPoint x: 380, endPoint y: 198, distance: 167.5
click at [380, 198] on div "Janela de atendimento Grade de atendimento Capacidade Transportadoras Veículos …" at bounding box center [327, 145] width 655 height 291
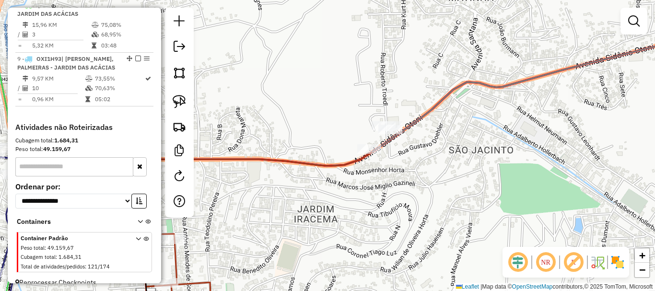
drag, startPoint x: 428, startPoint y: 125, endPoint x: 447, endPoint y: 108, distance: 25.8
click at [447, 109] on div "Janela de atendimento Grade de atendimento Capacidade Transportadoras Veículos …" at bounding box center [327, 145] width 655 height 291
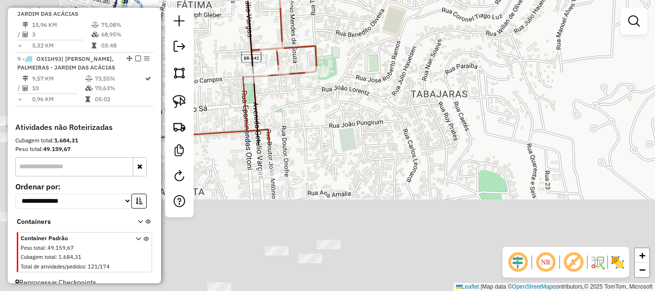
drag, startPoint x: 350, startPoint y: 236, endPoint x: 422, endPoint y: 60, distance: 190.1
click at [422, 60] on div "Janela de atendimento Grade de atendimento Capacidade Transportadoras Veículos …" at bounding box center [327, 145] width 655 height 291
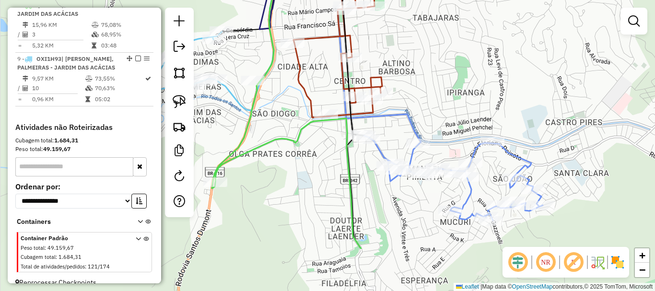
drag, startPoint x: 417, startPoint y: 69, endPoint x: 424, endPoint y: 17, distance: 52.3
click at [424, 17] on div "Janela de atendimento Grade de atendimento Capacidade Transportadoras Veículos …" at bounding box center [327, 145] width 655 height 291
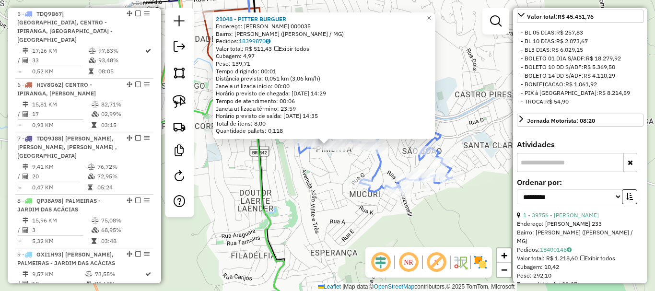
scroll to position [336, 0]
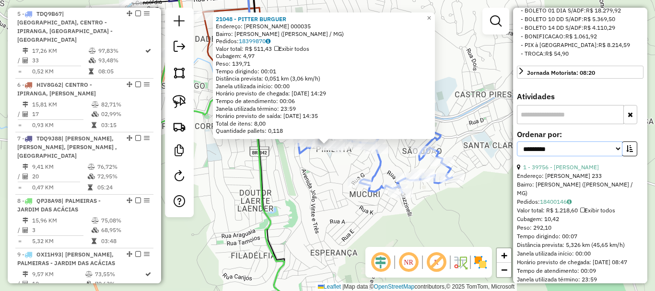
click at [589, 156] on select "**********" at bounding box center [569, 148] width 105 height 15
select select "*********"
click at [517, 150] on select "**********" at bounding box center [569, 148] width 105 height 15
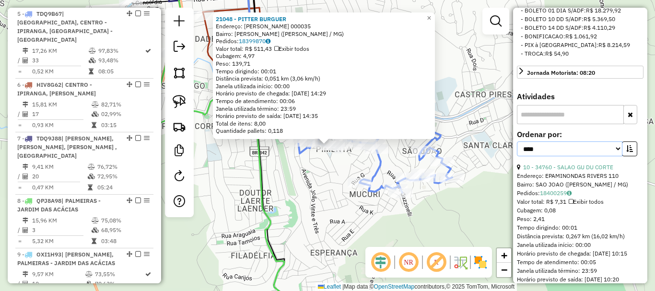
click at [618, 156] on select "**********" at bounding box center [569, 148] width 105 height 15
click at [626, 152] on icon "button" at bounding box center [629, 148] width 7 height 7
click at [343, 219] on div "Rota 5 - Placa TDQ9B67 23369 - ROBERTO FERNANDES DO 21048 - PITTER BURGUER Ende…" at bounding box center [327, 145] width 655 height 291
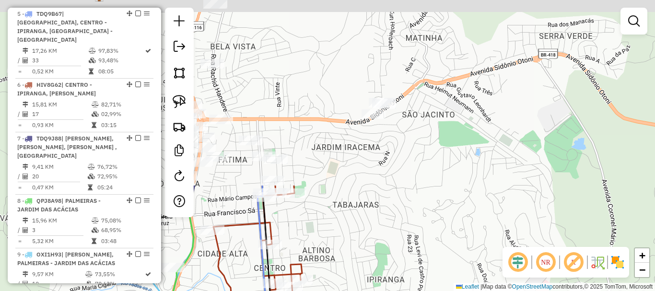
drag, startPoint x: 406, startPoint y: 64, endPoint x: 418, endPoint y: 293, distance: 230.0
click at [418, 291] on html "Aguarde... Pop-up bloqueado! Seu navegador bloqueou automáticamente a abertura …" at bounding box center [327, 145] width 655 height 291
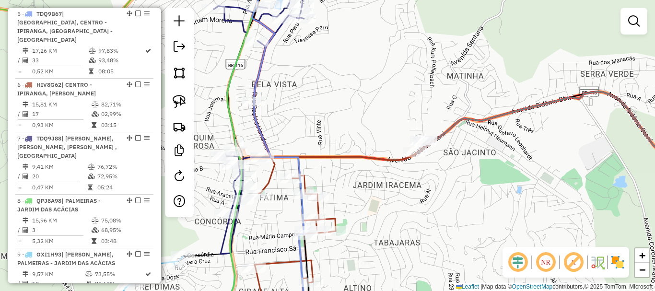
drag, startPoint x: 390, startPoint y: 187, endPoint x: 480, endPoint y: 218, distance: 95.4
click at [480, 218] on div "Janela de atendimento Grade de atendimento Capacidade Transportadoras Veículos …" at bounding box center [327, 145] width 655 height 291
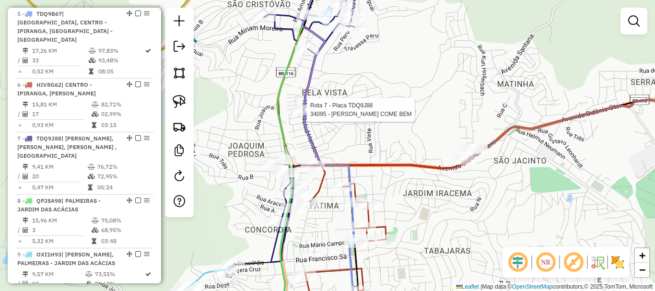
select select "*********"
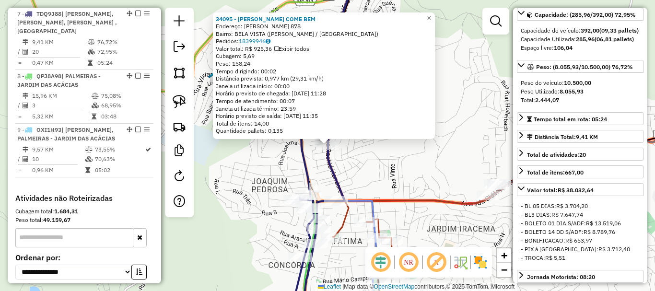
scroll to position [288, 0]
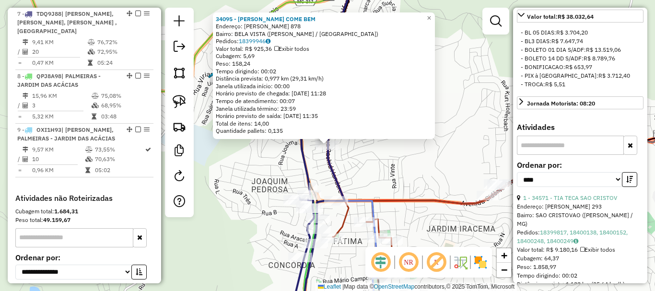
click at [407, 165] on div "34095 - LANCHONETE COME BEM Endereço: RACHID HANDERE 878 Bairro: BELA VISTA (TE…" at bounding box center [327, 145] width 655 height 291
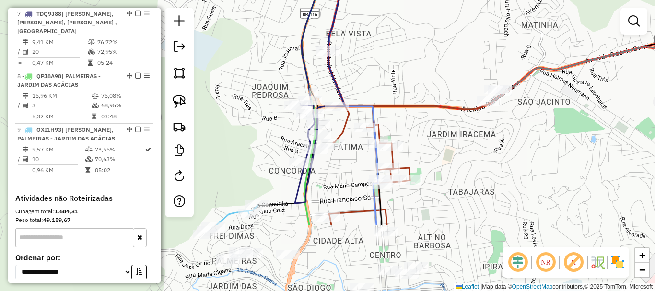
drag, startPoint x: 427, startPoint y: 187, endPoint x: 427, endPoint y: 88, distance: 98.3
click at [428, 89] on div "Janela de atendimento Grade de atendimento Capacidade Transportadoras Veículos …" at bounding box center [327, 145] width 655 height 291
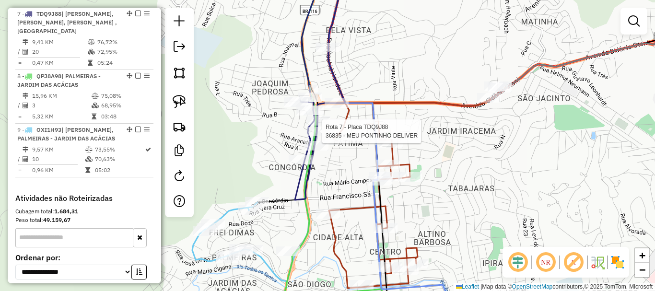
select select "*********"
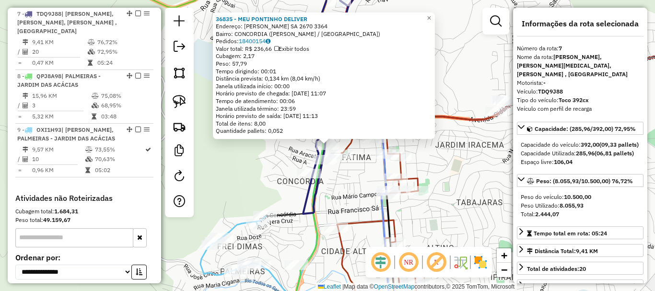
click at [478, 180] on div "36835 - MEU PONTINHO DELIVER Endereço: ALFREDO SA 2670 3364 Bairro: CONCORDIA (…" at bounding box center [327, 145] width 655 height 291
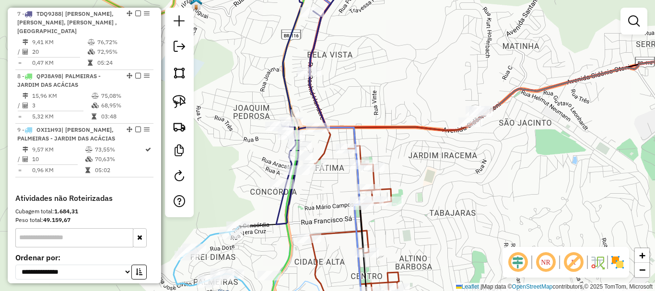
drag, startPoint x: 503, startPoint y: 152, endPoint x: 418, endPoint y: 185, distance: 90.5
click at [418, 185] on div "Janela de atendimento Grade de atendimento Capacidade Transportadoras Veículos …" at bounding box center [327, 145] width 655 height 291
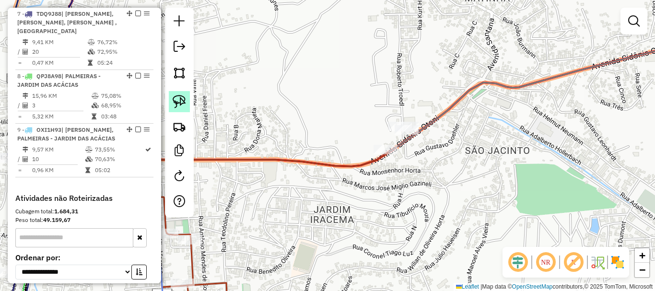
click at [182, 105] on img at bounding box center [179, 101] width 13 height 13
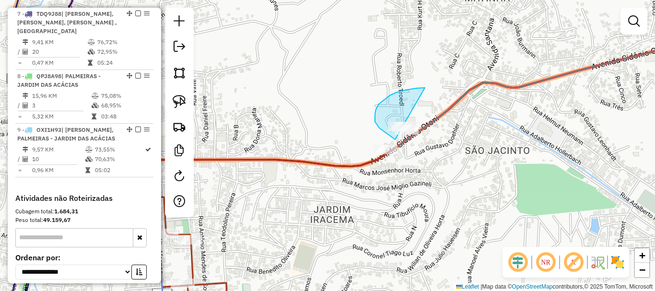
drag, startPoint x: 394, startPoint y: 94, endPoint x: 491, endPoint y: 150, distance: 111.9
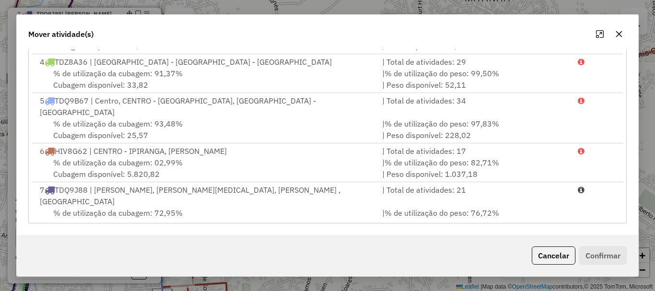
scroll to position [169, 0]
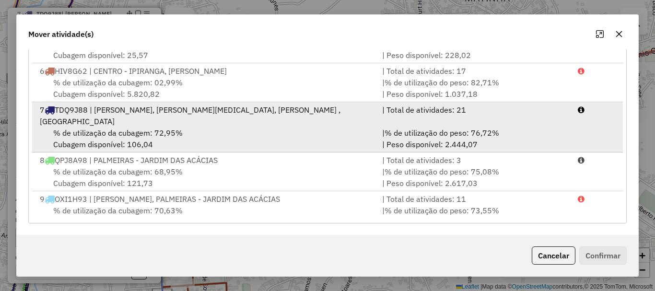
click at [153, 108] on div "7 TDQ9J88 | ALFREDO SÁ, BELA VISTA - BETEL, FÁTIMA - FRANCISCO SÁ - RODOVIARIA …" at bounding box center [205, 115] width 342 height 23
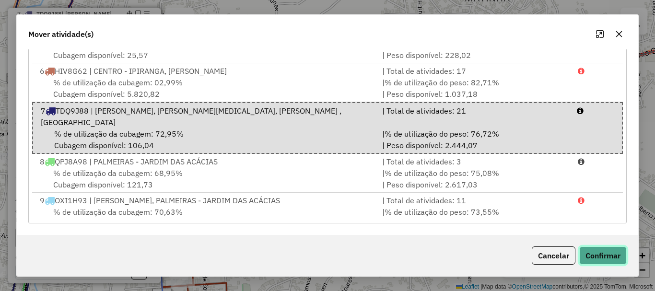
click at [619, 261] on button "Confirmar" at bounding box center [602, 255] width 47 height 18
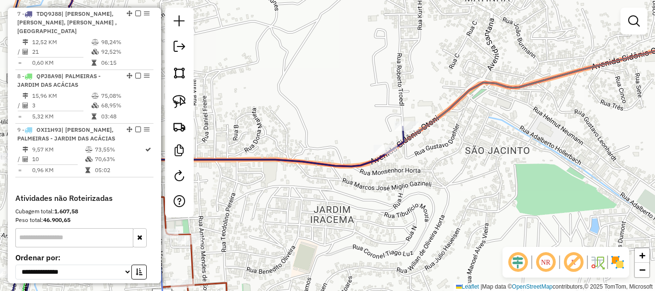
scroll to position [0, 0]
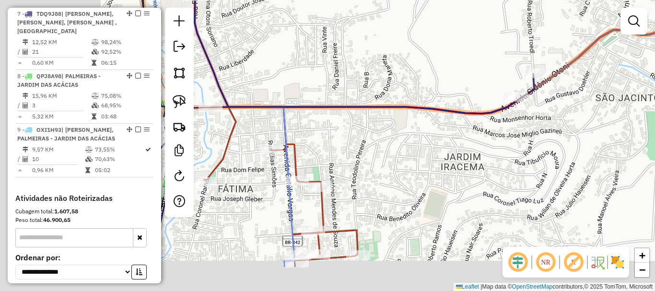
drag, startPoint x: 281, startPoint y: 206, endPoint x: 510, endPoint y: 116, distance: 245.2
click at [510, 116] on div "Janela de atendimento Grade de atendimento Capacidade Transportadoras Veículos …" at bounding box center [327, 145] width 655 height 291
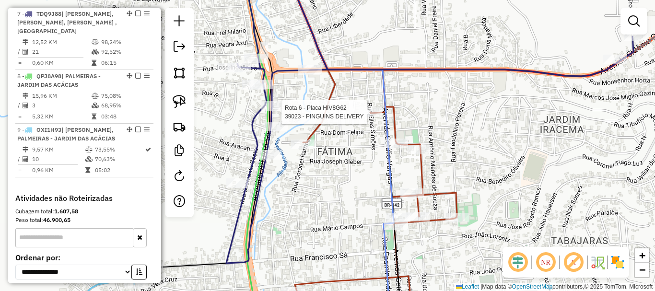
select select "*********"
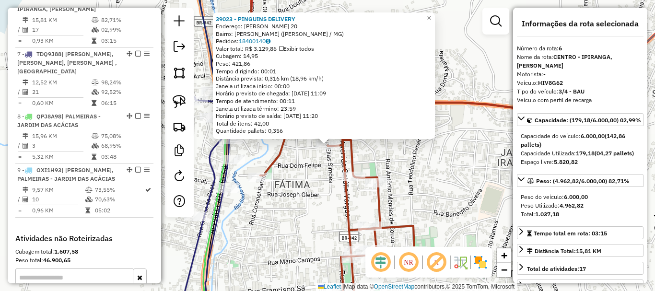
scroll to position [657, 0]
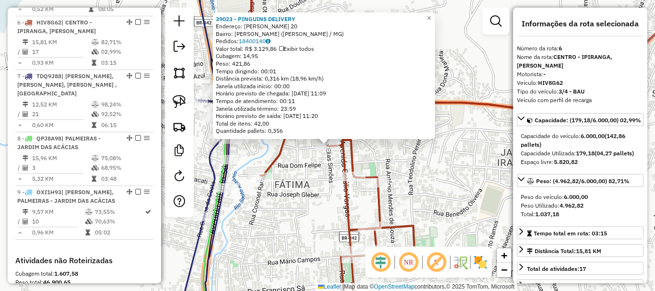
click at [271, 239] on div "39023 - PINGUINS DELIVERY Endereço: ELIAS SIMOES 20 Bairro: FATIMA (TEOFILO OTO…" at bounding box center [327, 145] width 655 height 291
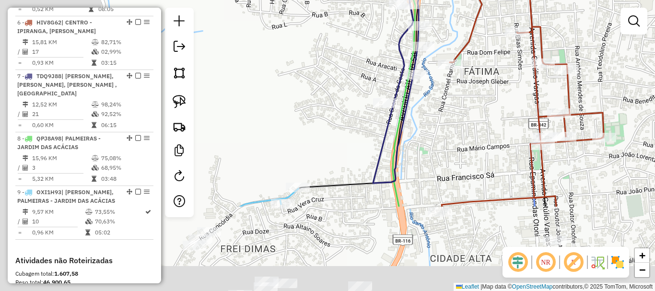
drag, startPoint x: 268, startPoint y: 267, endPoint x: 457, endPoint y: 153, distance: 220.6
click at [457, 153] on div "Janela de atendimento Grade de atendimento Capacidade Transportadoras Veículos …" at bounding box center [327, 145] width 655 height 291
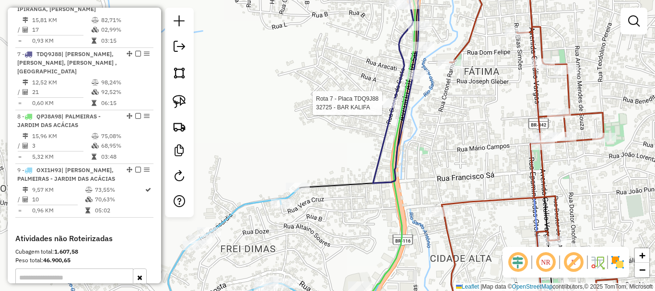
select select "*********"
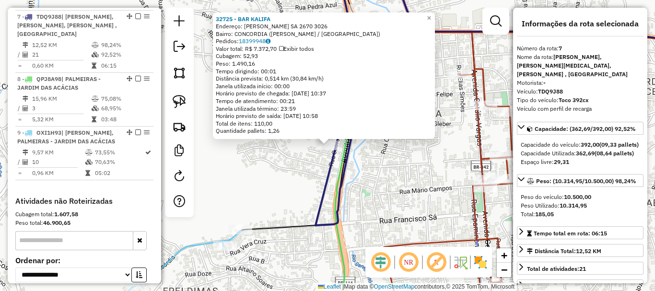
scroll to position [719, 0]
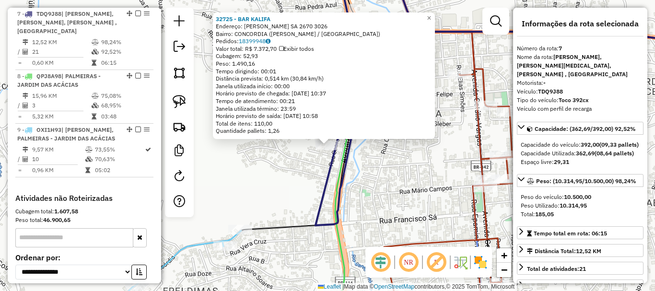
click at [397, 160] on div "32725 - BAR KALIFA Endereço: ALFREDO SA 2670 3026 Bairro: CONCORDIA (TEOFILO OT…" at bounding box center [327, 145] width 655 height 291
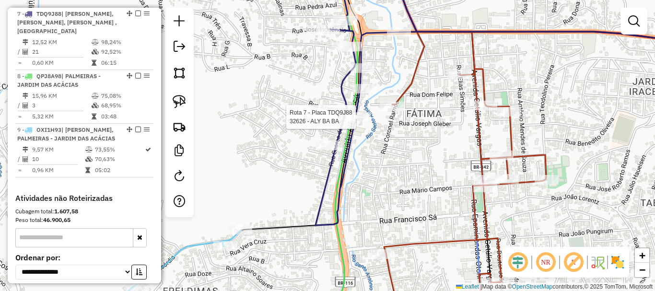
select select "*********"
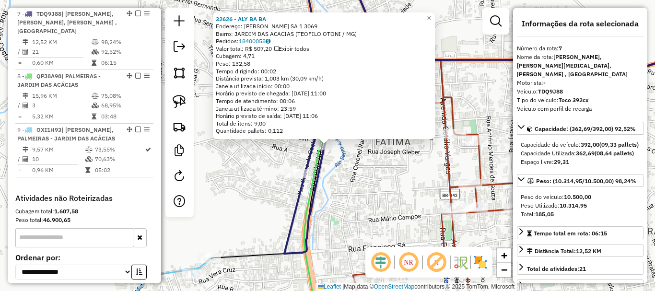
click at [366, 190] on div "32626 - ALY BA BA Endereço: ALFREDO SA 1 3069 Bairro: JARDIM DAS ACACIAS (TEOFI…" at bounding box center [327, 145] width 655 height 291
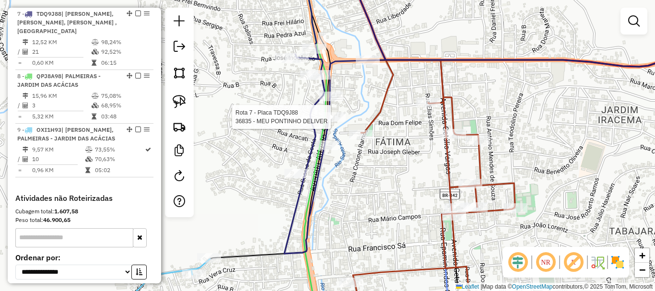
select select "*********"
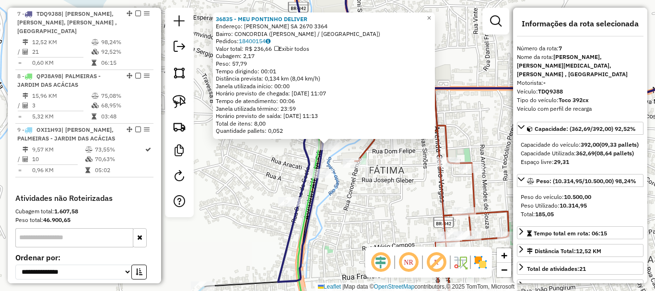
click at [373, 209] on div "36835 - MEU PONTINHO DELIVER Endereço: ALFREDO SA 2670 3364 Bairro: CONCORDIA (…" at bounding box center [327, 145] width 655 height 291
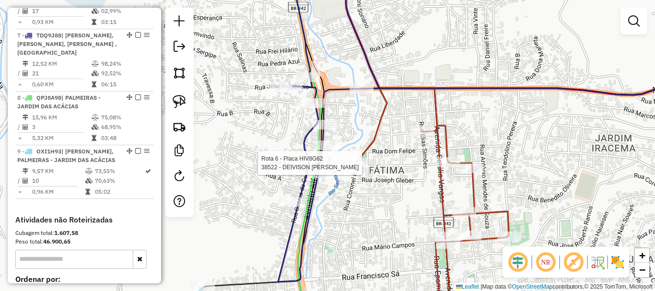
select select "*********"
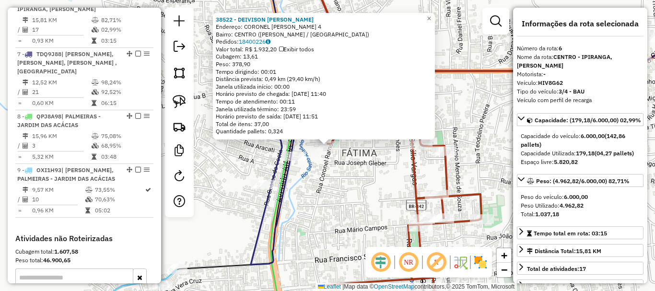
scroll to position [657, 0]
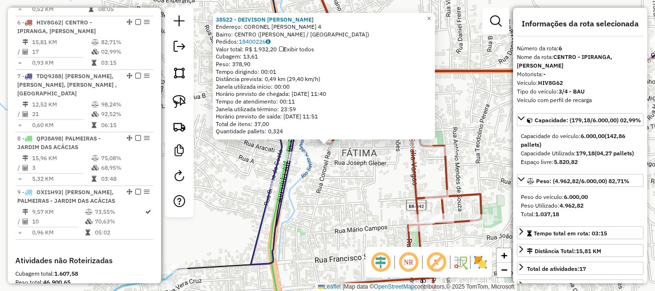
click at [350, 202] on div "38522 - DEIVISON CESAR PERE Endereço: CORONEL RAMOS 4 Bairro: CENTRO (TEOFILO O…" at bounding box center [327, 145] width 655 height 291
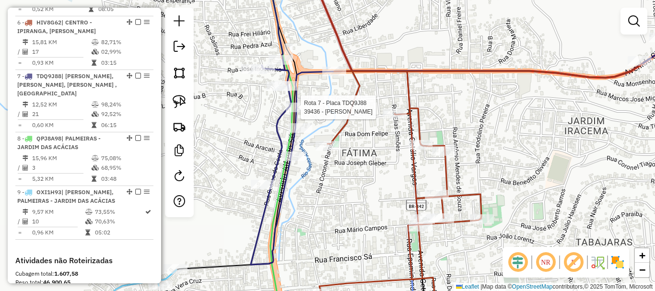
select select "*********"
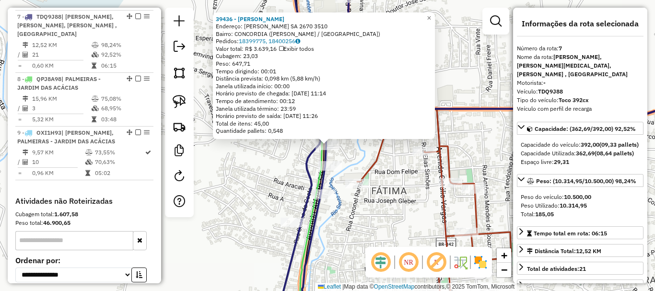
scroll to position [719, 0]
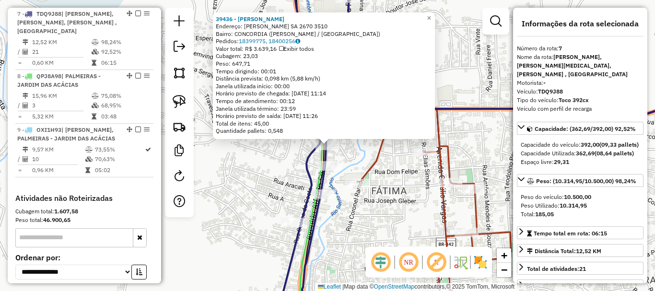
click at [355, 220] on div "39436 - MANOEL ALVES Endereço: ALFREDO SA 2670 3510 Bairro: CONCORDIA (TEOFILO …" at bounding box center [327, 145] width 655 height 291
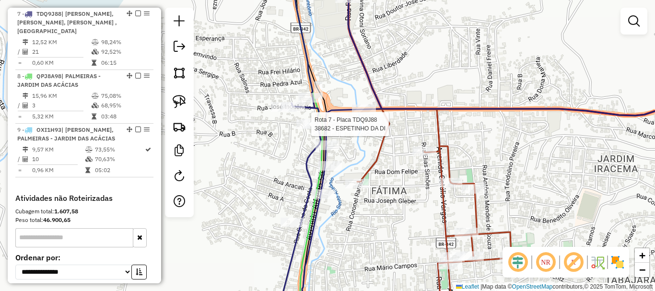
click at [308, 129] on div at bounding box center [308, 124] width 24 height 10
select select "*********"
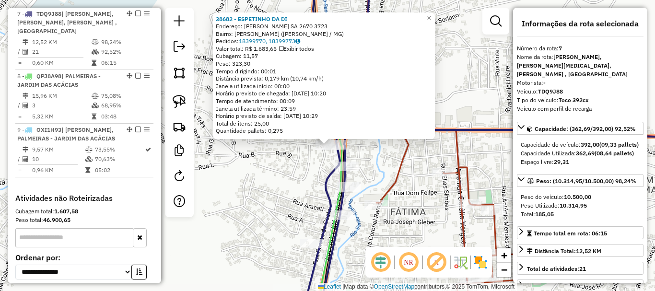
click at [383, 183] on div "38682 - ESPETINHO DA DI Endereço: ALFREDO SA 2670 3723 Bairro: JOAQUIM PEDROSA …" at bounding box center [327, 145] width 655 height 291
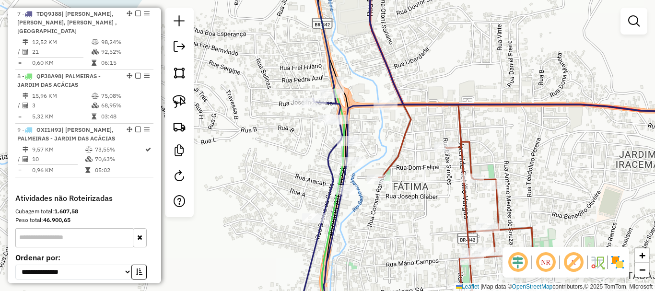
drag, startPoint x: 382, startPoint y: 162, endPoint x: 384, endPoint y: 129, distance: 33.1
click at [384, 129] on div "Janela de atendimento Grade de atendimento Capacidade Transportadoras Veículos …" at bounding box center [327, 145] width 655 height 291
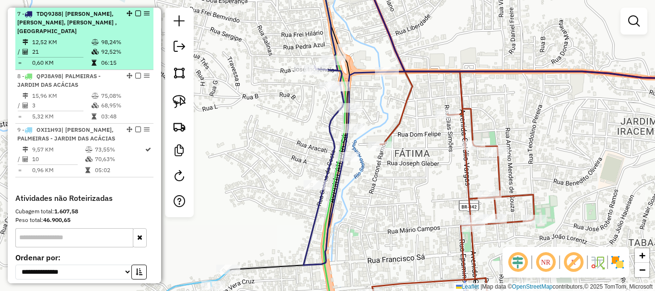
click at [52, 35] on div "7 - TDQ9J88 | ALFREDO SÁ, BELA VISTA - BETEL, FÁTIMA - FRANCISCO SÁ - RODOVIARI…" at bounding box center [68, 23] width 102 height 26
select select "*********"
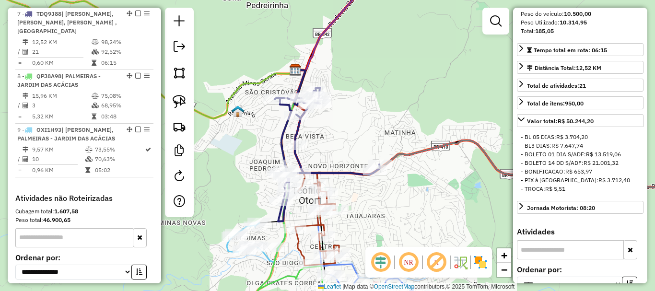
scroll to position [192, 0]
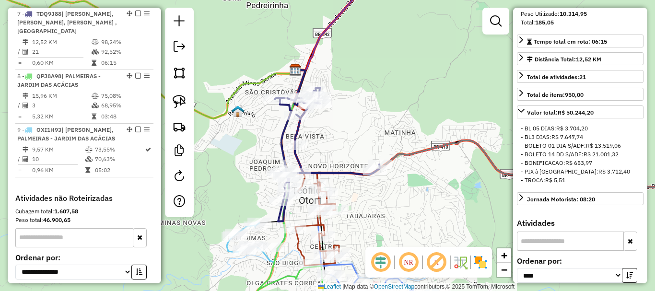
click at [360, 217] on div "Janela de atendimento Grade de atendimento Capacidade Transportadoras Veículos …" at bounding box center [327, 145] width 655 height 291
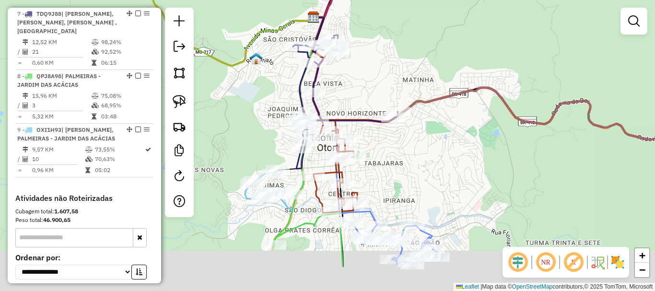
drag, startPoint x: 392, startPoint y: 197, endPoint x: 412, endPoint y: 134, distance: 65.5
click at [411, 136] on div "Janela de atendimento Grade de atendimento Capacidade Transportadoras Veículos …" at bounding box center [327, 145] width 655 height 291
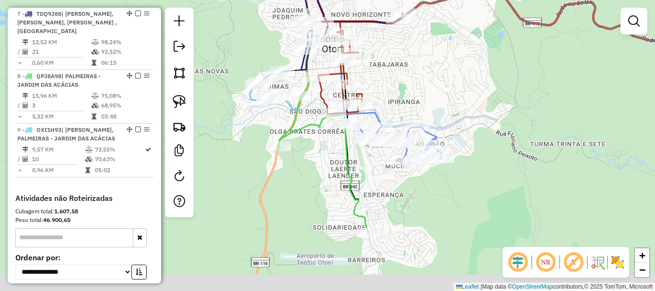
drag, startPoint x: 427, startPoint y: 154, endPoint x: 422, endPoint y: 82, distance: 73.0
click at [422, 82] on div "Janela de atendimento Grade de atendimento Capacidade Transportadoras Veículos …" at bounding box center [327, 145] width 655 height 291
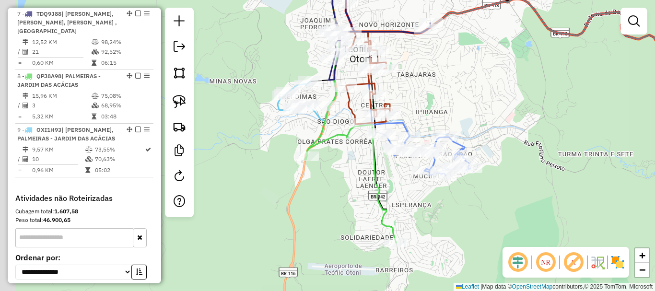
drag, startPoint x: 383, startPoint y: 211, endPoint x: 415, endPoint y: 232, distance: 38.4
click at [415, 232] on div "Janela de atendimento Grade de atendimento Capacidade Transportadoras Veículos …" at bounding box center [327, 145] width 655 height 291
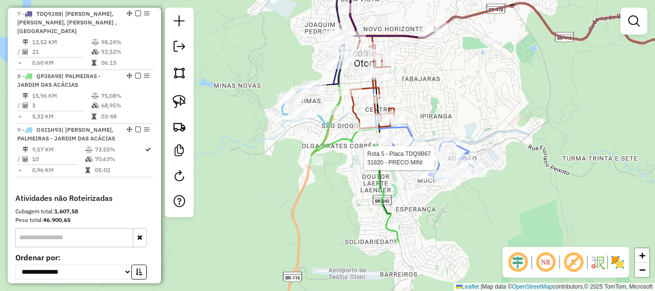
select select "*********"
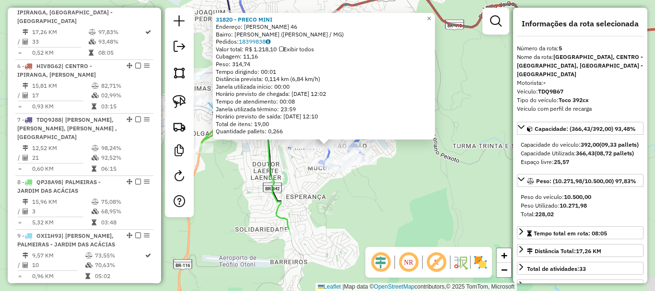
scroll to position [595, 0]
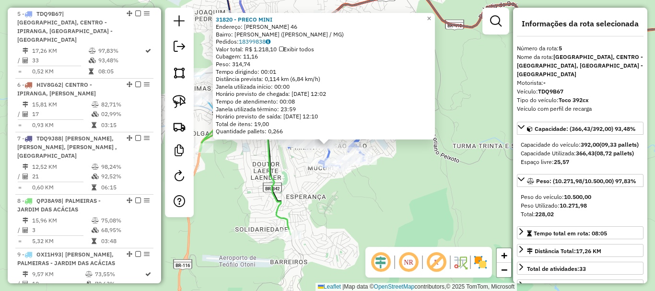
click at [421, 223] on div "31820 - PRECO MINI Endereço: JOSE GAZZINELLI 46 Bairro: MANOEL PIMENTA (TEOFILO…" at bounding box center [327, 145] width 655 height 291
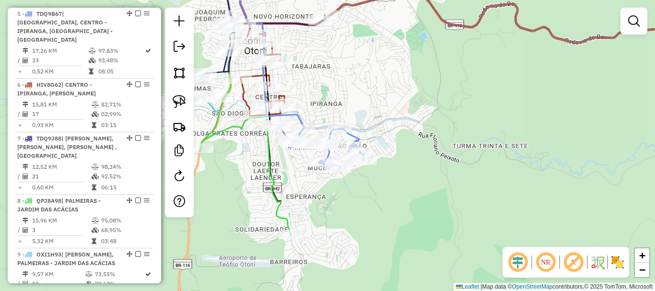
drag, startPoint x: 241, startPoint y: 188, endPoint x: 305, endPoint y: 240, distance: 82.8
click at [305, 240] on div "Janela de atendimento Grade de atendimento Capacidade Transportadoras Veículos …" at bounding box center [327, 145] width 655 height 291
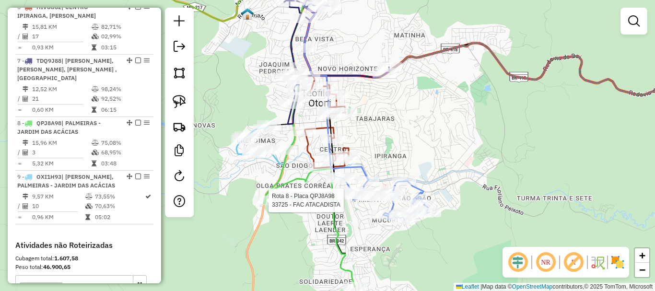
select select "*********"
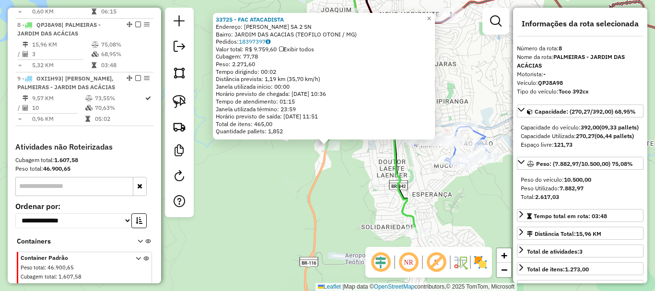
click at [296, 248] on div "33725 - FAC ATACADISTA Endereço: [PERSON_NAME] SA 2 SN Bairro: [GEOGRAPHIC_DATA…" at bounding box center [327, 145] width 655 height 291
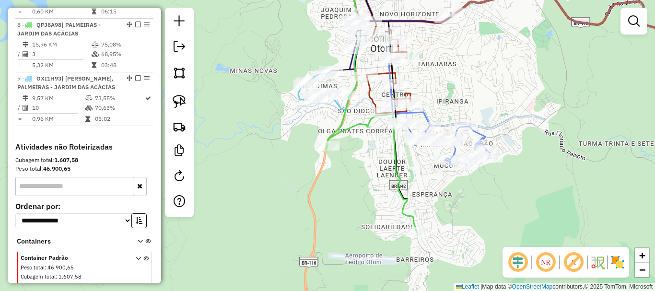
scroll to position [790, 0]
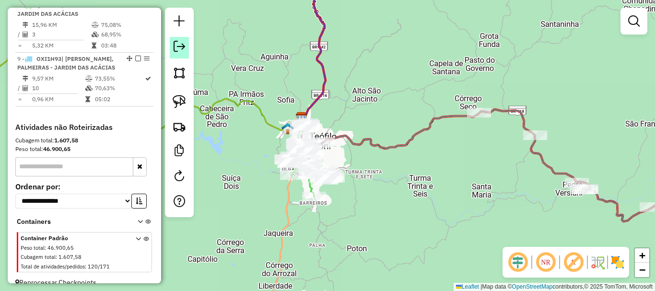
click at [184, 52] on link at bounding box center [179, 48] width 19 height 22
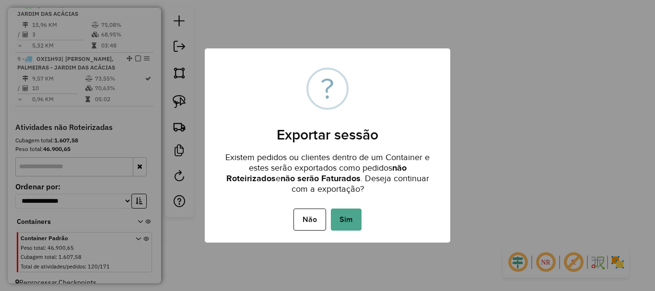
click at [362, 221] on div "Não No Sim" at bounding box center [328, 219] width 246 height 27
click at [355, 222] on button "Sim" at bounding box center [346, 220] width 31 height 22
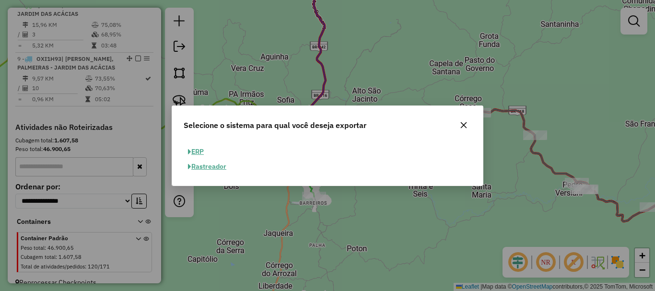
click at [204, 152] on button "ERP" at bounding box center [196, 151] width 24 height 15
select select "**"
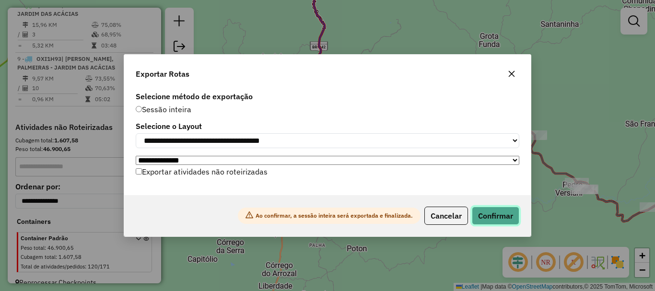
click at [498, 220] on button "Confirmar" at bounding box center [495, 216] width 47 height 18
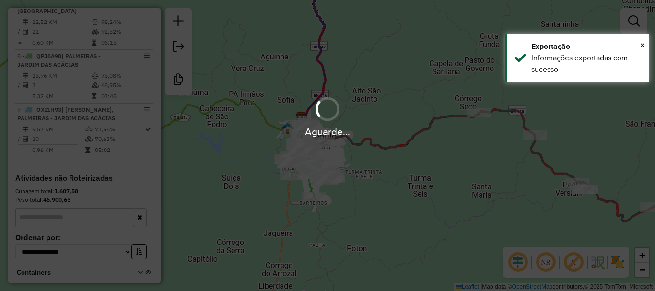
scroll to position [796, 0]
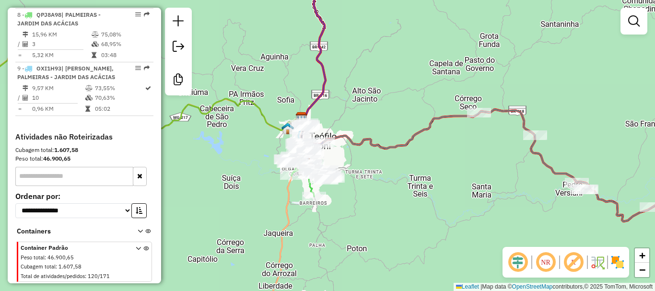
click at [416, 166] on div "Janela de atendimento Grade de atendimento Capacidade Transportadoras Veículos …" at bounding box center [327, 145] width 655 height 291
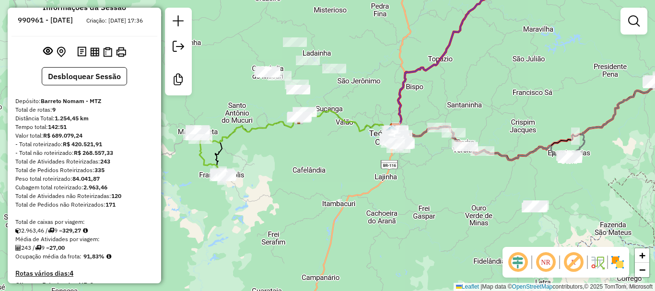
scroll to position [0, 0]
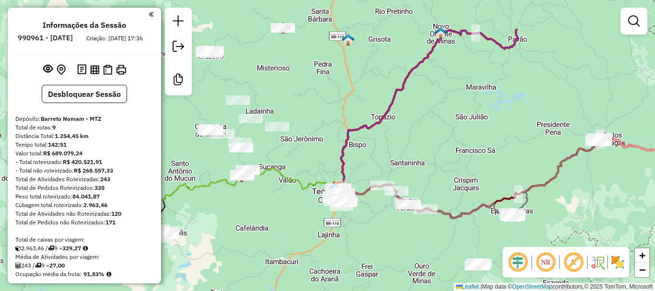
drag, startPoint x: 510, startPoint y: 47, endPoint x: 442, endPoint y: 115, distance: 96.0
click at [442, 115] on div "Janela de atendimento Grade de atendimento Capacidade Transportadoras Veículos …" at bounding box center [327, 145] width 655 height 291
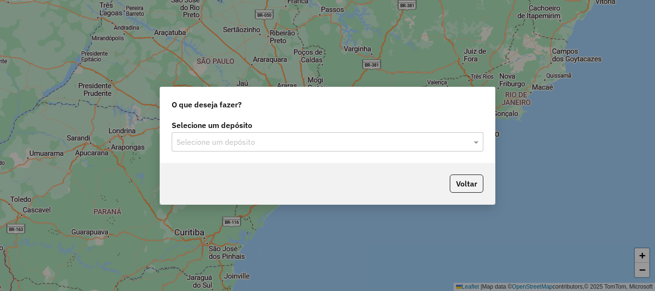
click at [259, 144] on input "text" at bounding box center [317, 143] width 283 height 12
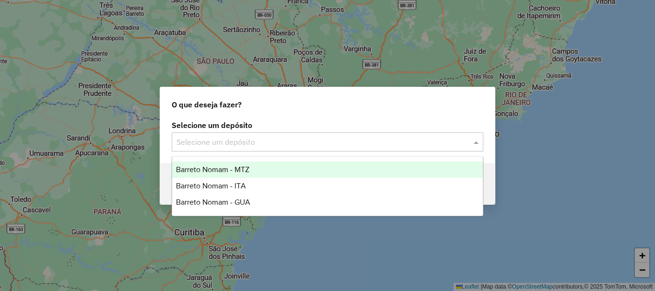
click at [240, 159] on ng-dropdown-panel "Barreto Nomam - MTZ Barreto Nomam - ITA Barreto Nomam - GUA" at bounding box center [328, 186] width 312 height 60
click at [237, 165] on span "Barreto Nomam - MTZ" at bounding box center [212, 169] width 73 height 8
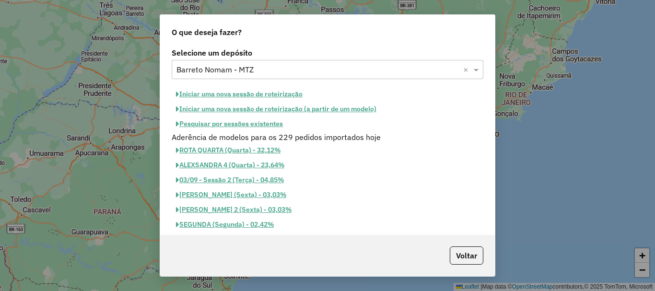
click at [264, 98] on button "Iniciar uma nova sessão de roteirização" at bounding box center [239, 94] width 135 height 15
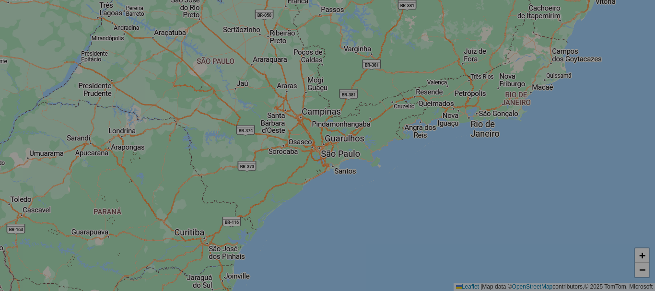
select select "*"
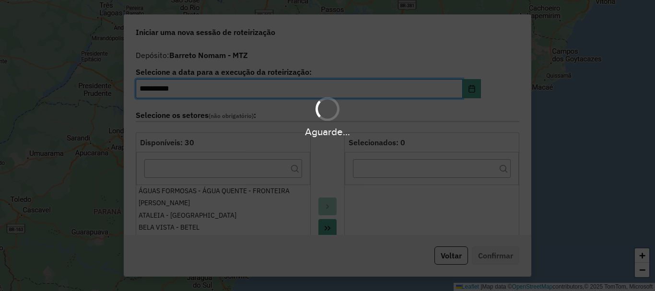
click at [325, 226] on hb-app "**********" at bounding box center [327, 145] width 655 height 291
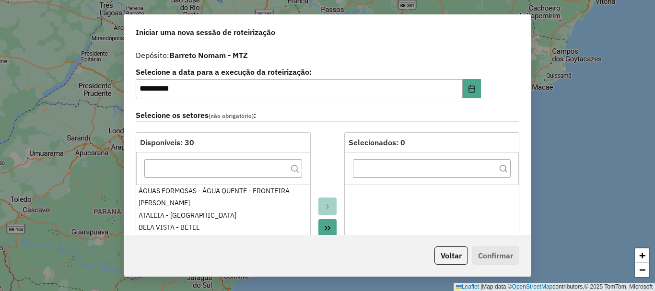
click at [325, 226] on icon "Move All to Target" at bounding box center [328, 228] width 8 height 8
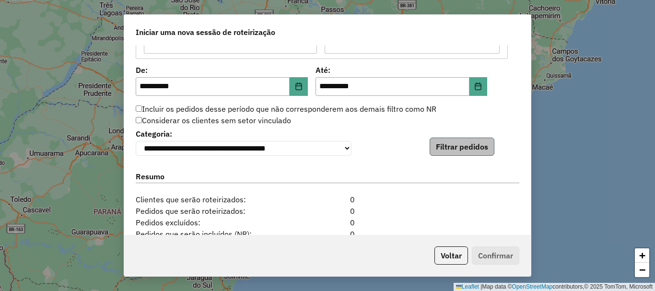
scroll to position [911, 0]
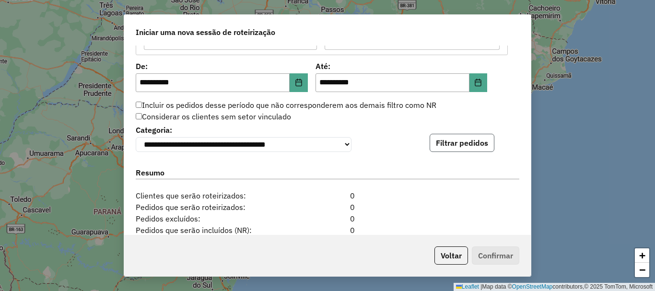
click at [459, 137] on button "Filtrar pedidos" at bounding box center [462, 143] width 65 height 18
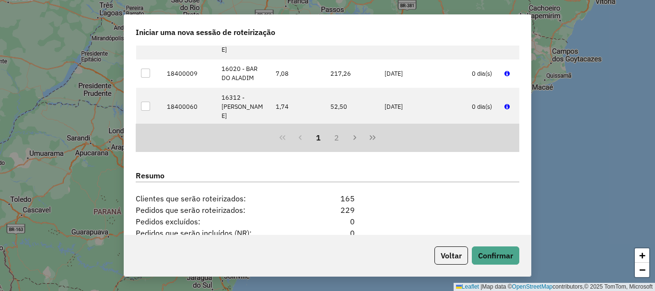
scroll to position [1225, 0]
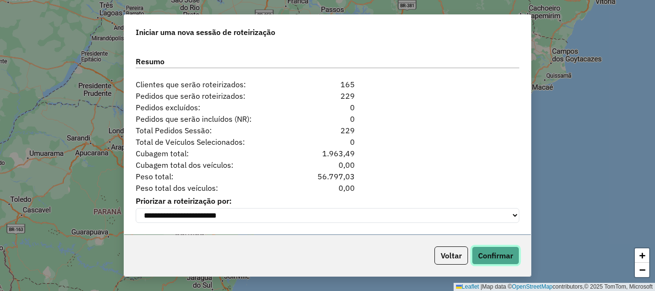
click at [483, 250] on button "Confirmar" at bounding box center [495, 255] width 47 height 18
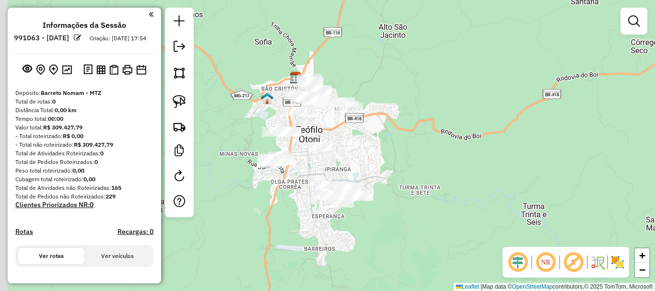
drag, startPoint x: 415, startPoint y: 110, endPoint x: 425, endPoint y: 96, distance: 17.1
click at [425, 96] on div "Janela de atendimento Grade de atendimento Capacidade Transportadoras Veículos …" at bounding box center [327, 145] width 655 height 291
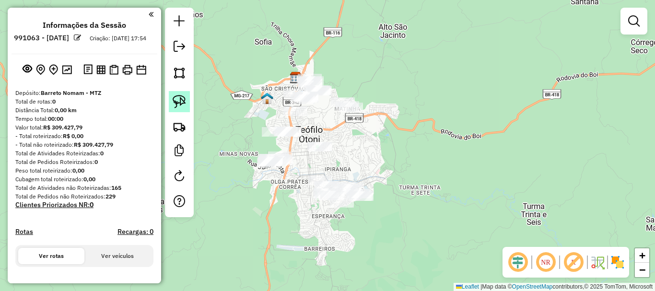
click at [180, 101] on img at bounding box center [179, 101] width 13 height 13
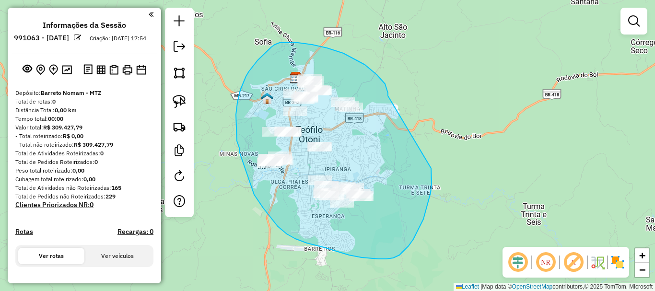
drag, startPoint x: 385, startPoint y: 84, endPoint x: 431, endPoint y: 168, distance: 96.1
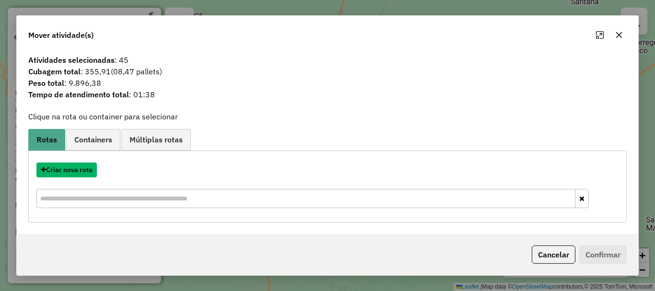
click at [82, 169] on button "Criar nova rota" at bounding box center [66, 170] width 60 height 15
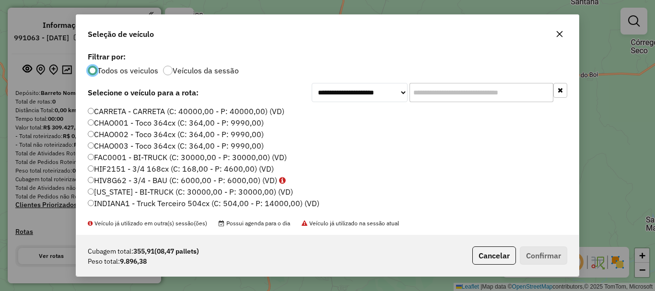
scroll to position [5, 3]
click at [476, 95] on input "text" at bounding box center [482, 92] width 144 height 19
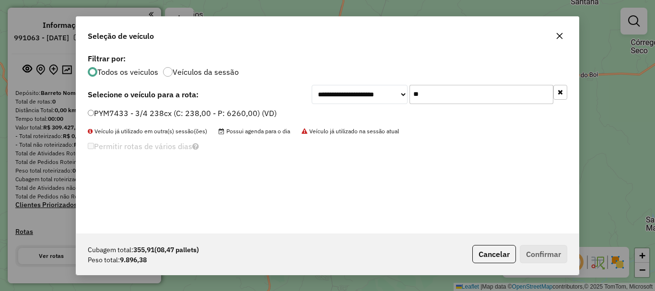
type input "**"
click at [206, 113] on label "PYM7433 - 3/4 238cx (C: 238,00 - P: 6260,00) (VD)" at bounding box center [182, 113] width 189 height 12
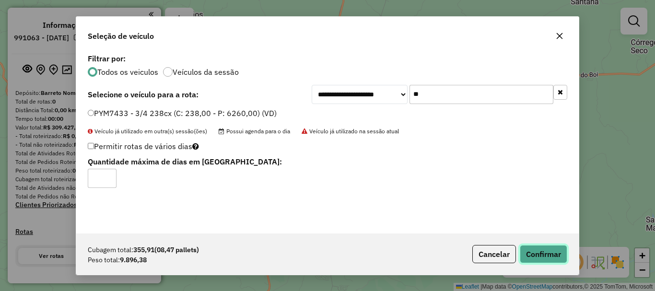
click at [538, 249] on button "Confirmar" at bounding box center [543, 254] width 47 height 18
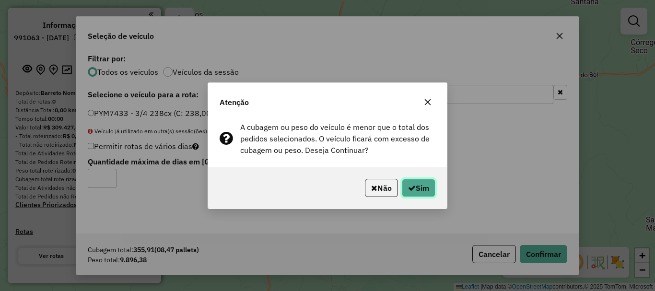
click at [408, 187] on icon "button" at bounding box center [412, 188] width 8 height 8
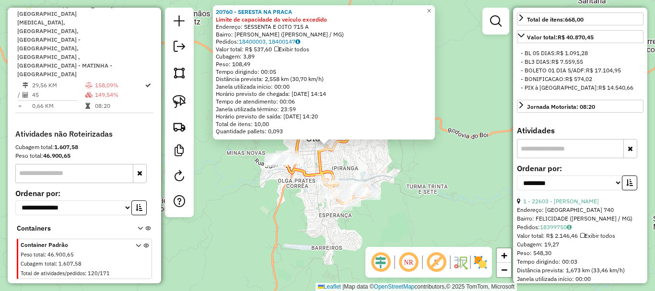
scroll to position [288, 0]
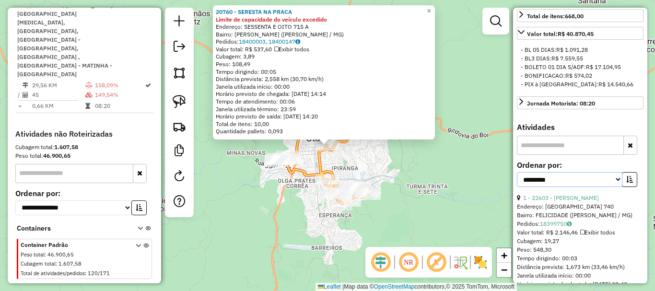
click at [568, 187] on select "**********" at bounding box center [569, 179] width 105 height 15
select select "*********"
click at [517, 187] on select "**********" at bounding box center [569, 179] width 105 height 15
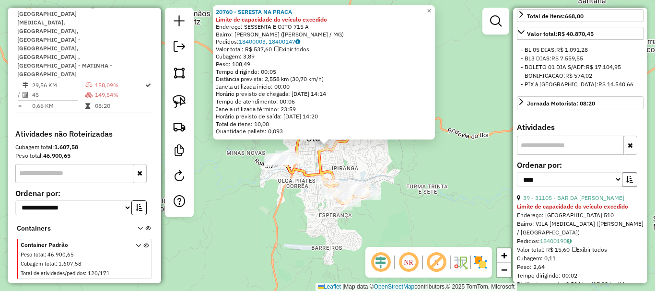
click at [627, 187] on button "button" at bounding box center [629, 179] width 15 height 15
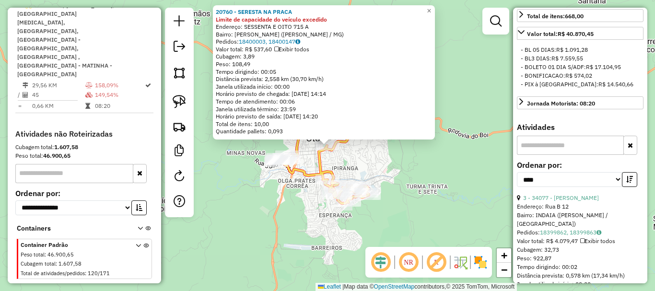
click at [436, 216] on div "20760 - SERESTA NA PRACA Limite de capacidade do veículo excedido Endereço: SES…" at bounding box center [327, 145] width 655 height 291
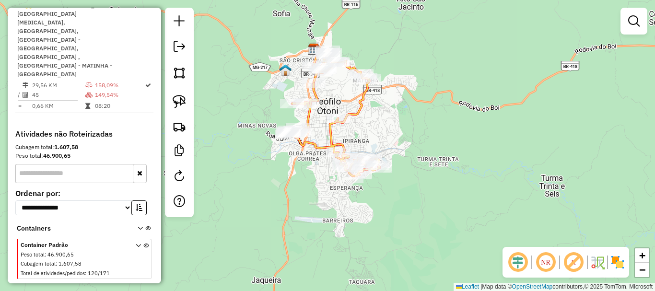
drag, startPoint x: 401, startPoint y: 180, endPoint x: 412, endPoint y: 153, distance: 29.5
click at [412, 153] on div "Janela de atendimento Grade de atendimento Capacidade Transportadoras Veículos …" at bounding box center [327, 145] width 655 height 291
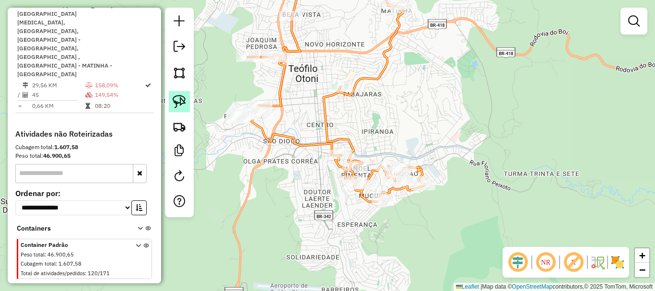
click at [187, 103] on link at bounding box center [179, 101] width 21 height 21
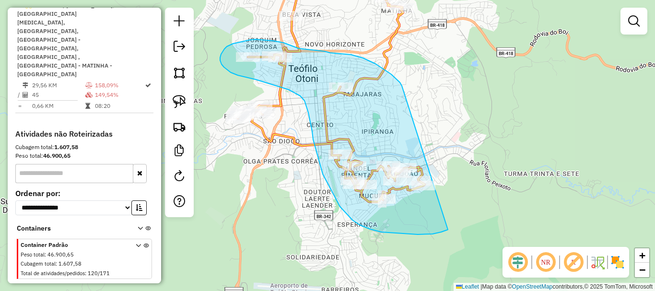
drag, startPoint x: 402, startPoint y: 86, endPoint x: 492, endPoint y: 187, distance: 136.2
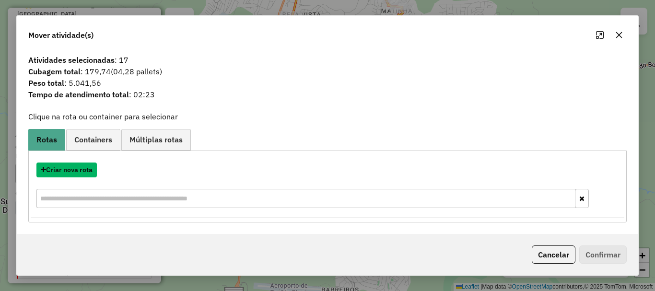
click at [73, 167] on button "Criar nova rota" at bounding box center [66, 170] width 60 height 15
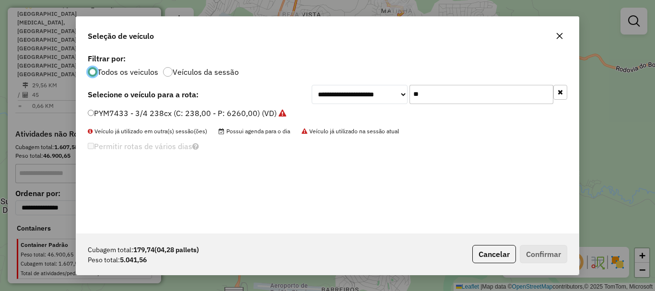
scroll to position [5, 3]
drag, startPoint x: 443, startPoint y: 95, endPoint x: 376, endPoint y: 98, distance: 67.2
click at [376, 98] on div "**********" at bounding box center [440, 94] width 256 height 19
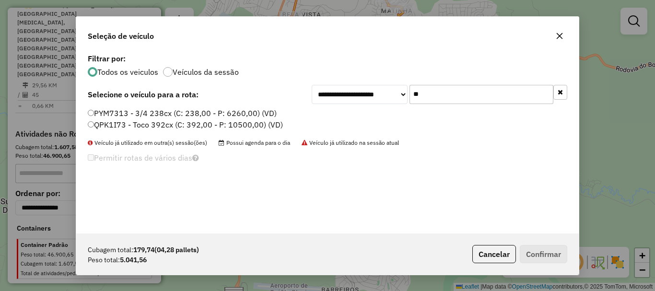
type input "**"
click at [126, 112] on label "PYM7313 - 3/4 238cx (C: 238,00 - P: 6260,00) (VD)" at bounding box center [182, 113] width 189 height 12
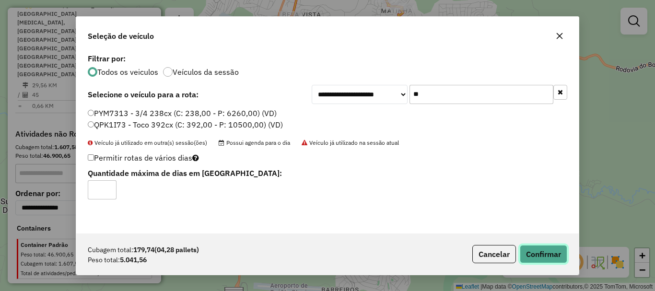
click at [540, 248] on button "Confirmar" at bounding box center [543, 254] width 47 height 18
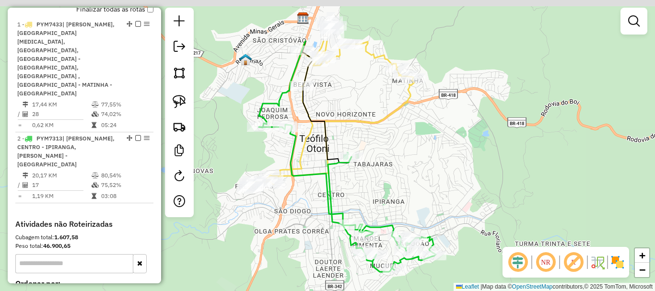
drag, startPoint x: 366, startPoint y: 70, endPoint x: 377, endPoint y: 141, distance: 70.9
click at [377, 141] on div "Janela de atendimento Grade de atendimento Capacidade Transportadoras Veículos …" at bounding box center [327, 145] width 655 height 291
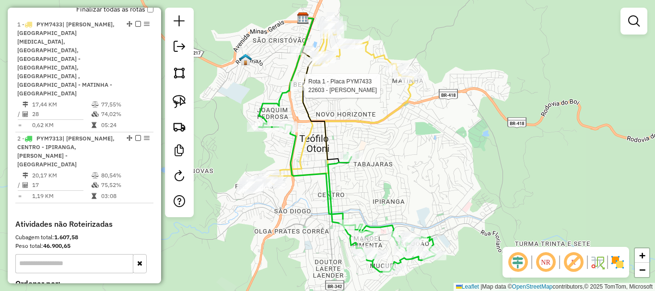
select select "*********"
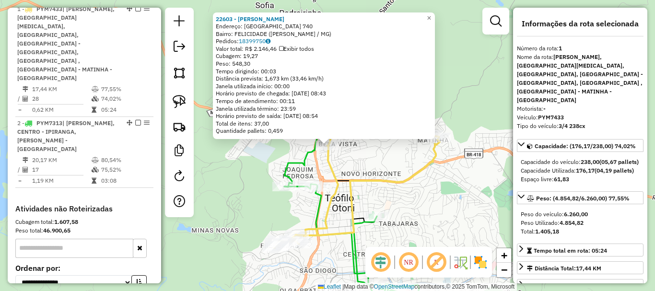
scroll to position [371, 0]
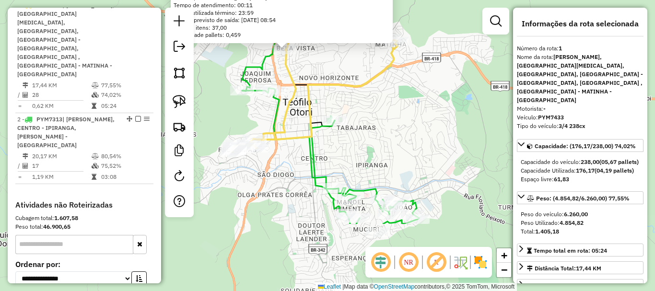
drag, startPoint x: 449, startPoint y: 189, endPoint x: 417, endPoint y: 118, distance: 78.1
click at [417, 118] on div "22603 - EDSON FERREIRA DA SI Endereço: PARAGUAI 740 Bairro: FELICIDADE (TEOFILO…" at bounding box center [327, 145] width 655 height 291
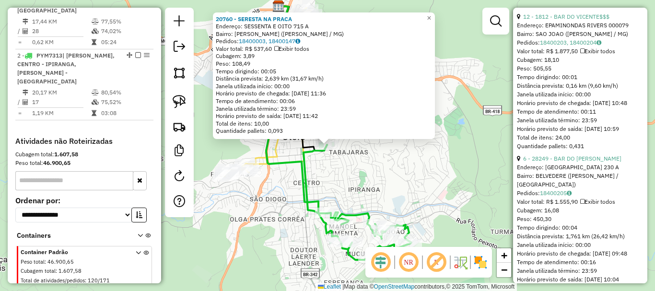
scroll to position [815, 0]
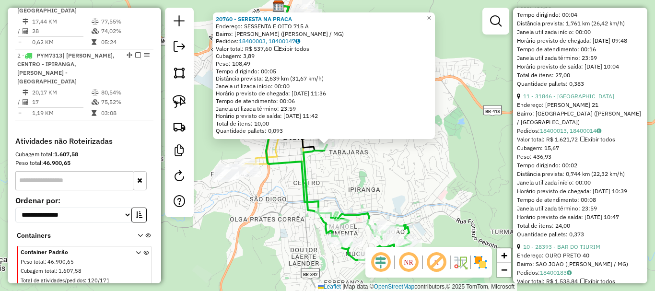
click at [351, 174] on div "20760 - SERESTA NA PRACA Endereço: SESSENTA E OITO 715 A Bairro: FREI DIMAS (TE…" at bounding box center [327, 145] width 655 height 291
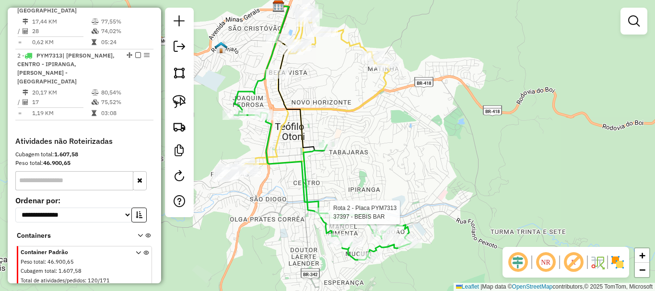
select select "*********"
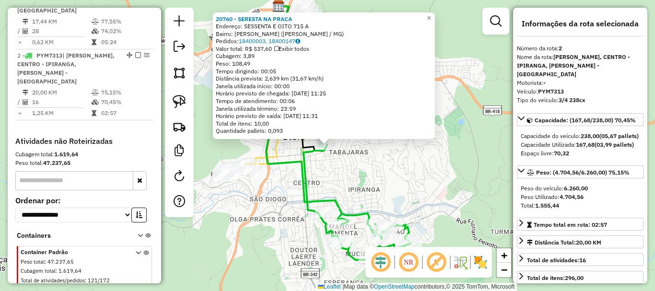
click at [425, 207] on div "20760 - SERESTA NA PRACA Endereço: SESSENTA E OITO 715 A Bairro: FREI DIMAS (TE…" at bounding box center [327, 145] width 655 height 291
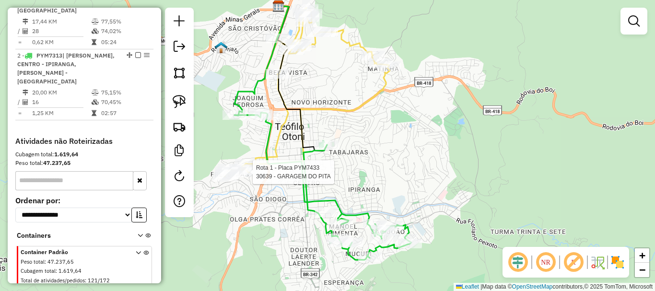
select select "*********"
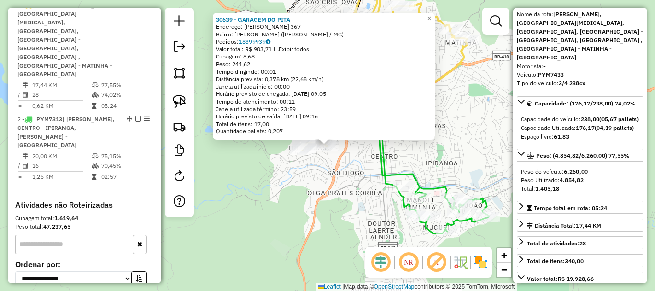
scroll to position [96, 0]
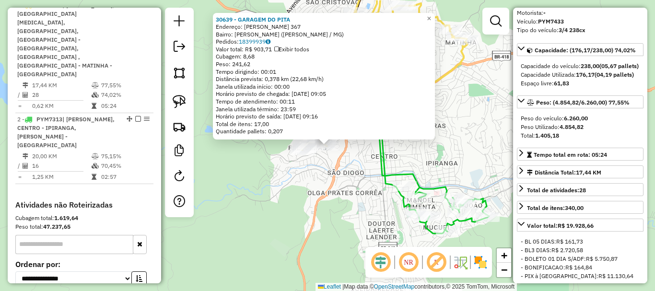
click at [450, 169] on div "30639 - GARAGEM DO PITA Endereço: ALTINO SOARES 367 Bairro: FREI DIMAS (TEOFILO…" at bounding box center [327, 145] width 655 height 291
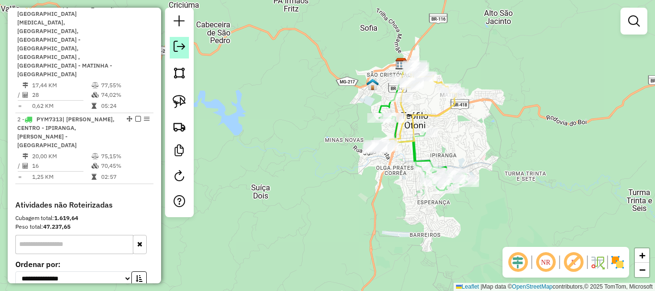
click at [177, 46] on em at bounding box center [180, 47] width 12 height 12
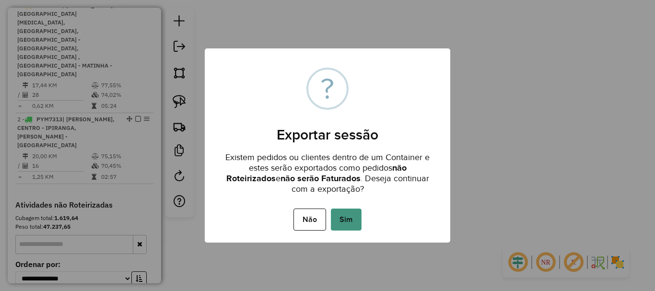
click at [348, 219] on button "Sim" at bounding box center [346, 220] width 31 height 22
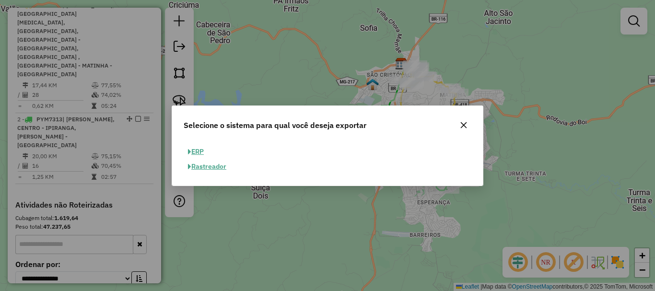
click at [201, 151] on button "ERP" at bounding box center [196, 151] width 24 height 15
select select "**"
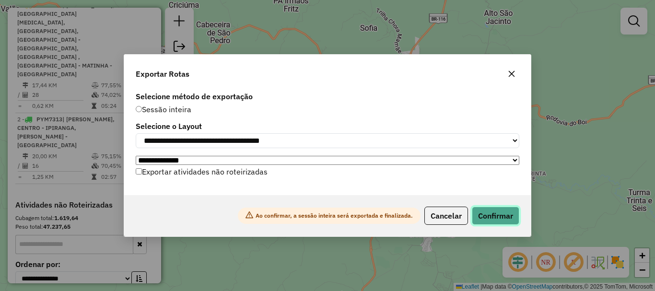
click at [494, 211] on button "Confirmar" at bounding box center [495, 216] width 47 height 18
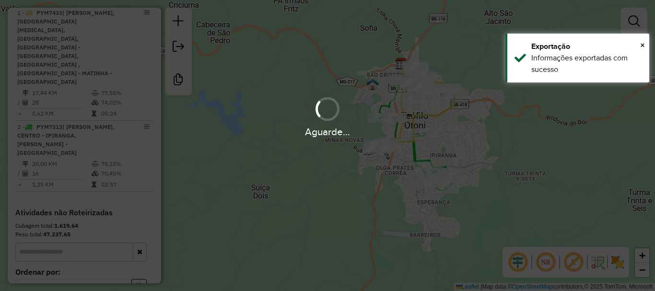
scroll to position [378, 0]
